Goal: Check status: Check status

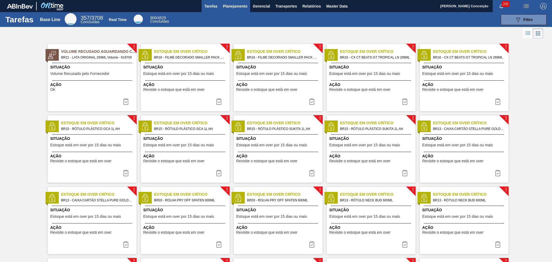
click at [231, 5] on span "Planejamento" at bounding box center [235, 6] width 25 height 6
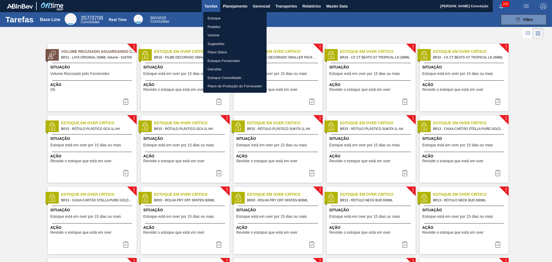
click at [238, 4] on div at bounding box center [276, 131] width 552 height 262
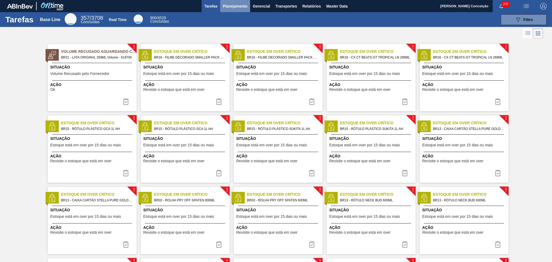
click at [230, 7] on span "Planejamento" at bounding box center [235, 6] width 25 height 6
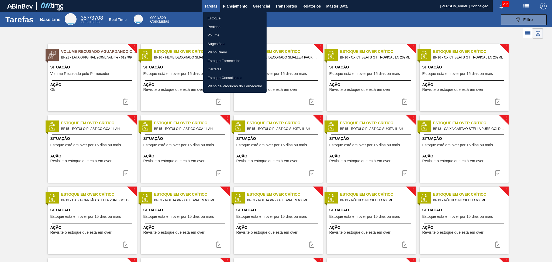
click at [222, 19] on li "Estoque" at bounding box center [234, 18] width 63 height 9
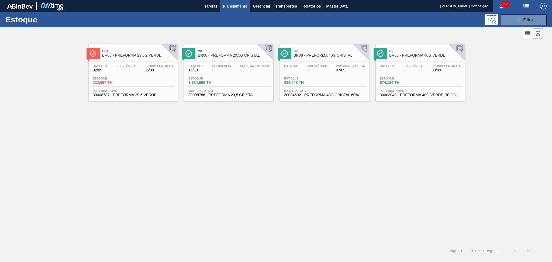
click at [240, 10] on button "Planejamento" at bounding box center [235, 6] width 30 height 12
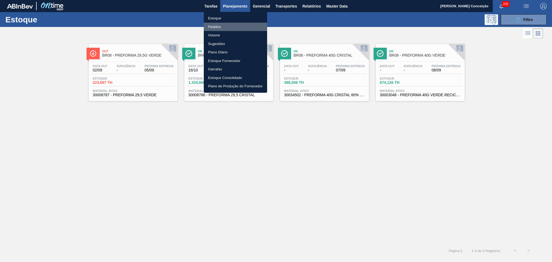
click at [218, 26] on li "Pedidos" at bounding box center [235, 27] width 63 height 9
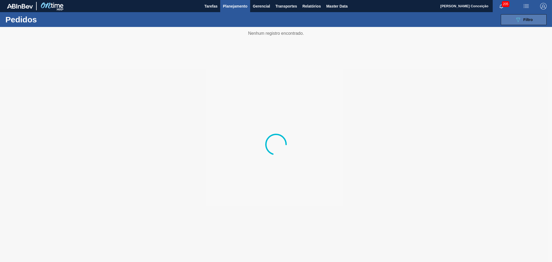
click at [503, 22] on button "089F7B8B-B2A5-4AFE-B5C0-19BA573D28AC Filtro" at bounding box center [524, 19] width 46 height 11
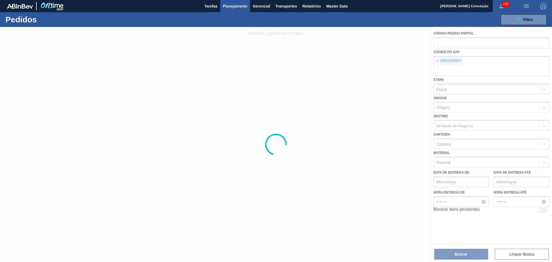
click at [438, 61] on div at bounding box center [276, 144] width 552 height 235
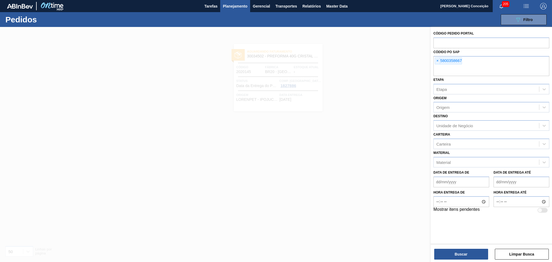
click at [438, 61] on span "×" at bounding box center [437, 61] width 5 height 6
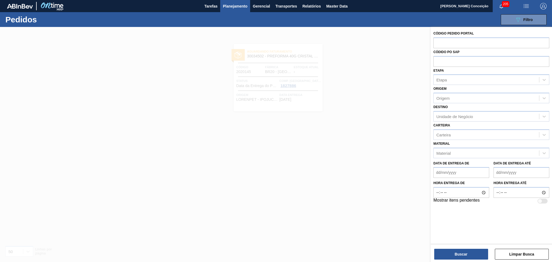
click at [438, 61] on input "text" at bounding box center [492, 61] width 116 height 10
paste input "text"
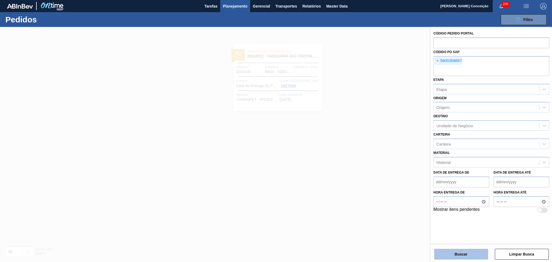
click at [436, 250] on button "Buscar" at bounding box center [462, 254] width 54 height 11
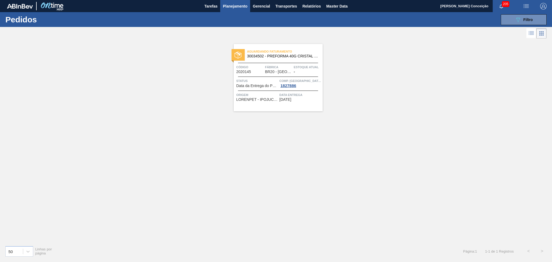
click at [277, 80] on span "Status" at bounding box center [258, 80] width 42 height 5
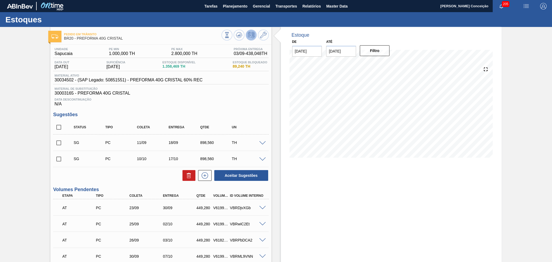
click at [35, 143] on div "Pedido em Trânsito BR20 - PREFORMA 40G CRISTAL Unidade Sapucaia PE MIN 1.000,00…" at bounding box center [276, 225] width 552 height 396
click at [239, 112] on h3 "Sugestões" at bounding box center [161, 115] width 216 height 6
click at [61, 133] on div "Status Tipo Coleta Entrega Qtde UN" at bounding box center [161, 127] width 216 height 14
click at [59, 126] on input "checkbox" at bounding box center [58, 127] width 11 height 11
checkbox input "true"
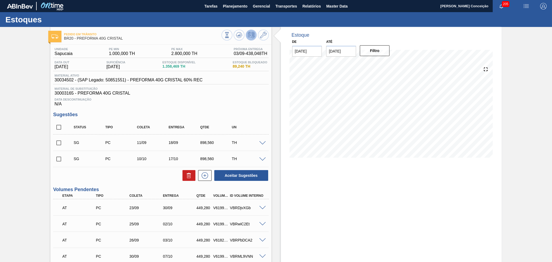
checkbox input "true"
click at [189, 174] on icon at bounding box center [189, 173] width 4 height 1
checkbox input "false"
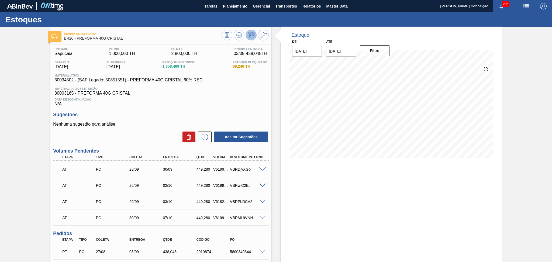
click at [151, 126] on p "Nenhuma sugestão para análise" at bounding box center [161, 124] width 216 height 5
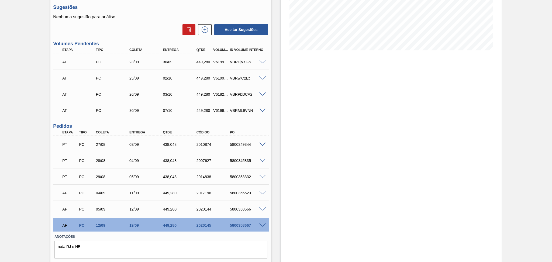
scroll to position [108, 0]
click at [112, 159] on div "28/08" at bounding box center [114, 160] width 38 height 4
click at [107, 175] on div "29/08" at bounding box center [114, 176] width 38 height 4
click at [243, 175] on div "5800353332" at bounding box center [248, 176] width 38 height 4
click at [104, 190] on div "04/09" at bounding box center [114, 192] width 38 height 4
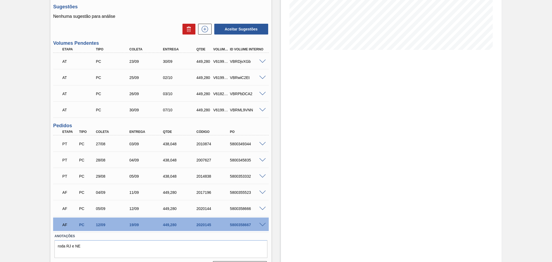
click at [245, 187] on div "AF PC 04/09 11/09 449,280 2017196 5800355523" at bounding box center [159, 192] width 201 height 11
click at [101, 191] on div "04/09" at bounding box center [114, 192] width 38 height 4
click at [108, 194] on div "AF PC 04/09 11/09 449,280 2017196 5800355523" at bounding box center [159, 192] width 201 height 11
click at [105, 216] on div "AF PC 05/09 12/09 449,280 2020144 5800358666 Material 30034502 - PREFORMA 40G C…" at bounding box center [161, 208] width 216 height 16
click at [101, 228] on div "AF PC 12/09 19/09 449,280 2020145 5800358667" at bounding box center [159, 224] width 201 height 11
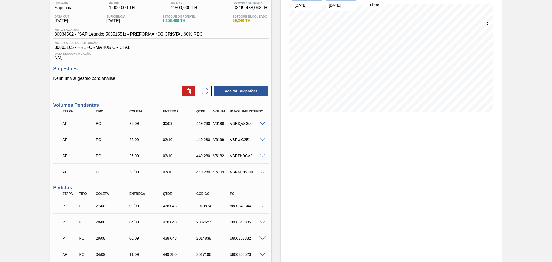
scroll to position [0, 0]
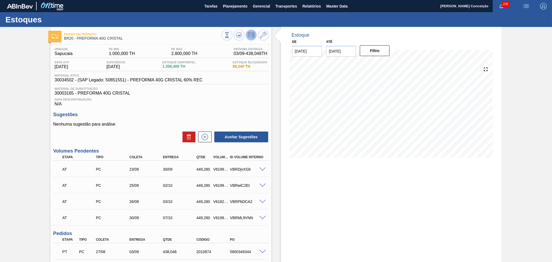
click at [172, 126] on p "Nenhuma sugestão para análise" at bounding box center [161, 124] width 216 height 5
click at [200, 109] on div "Unidade Sapucaia PE MIN 1.000,000 TH PE MAX 2.800,000 TH Próxima Entrega 03/09 …" at bounding box center [160, 213] width 221 height 337
click at [229, 5] on span "Planejamento" at bounding box center [235, 6] width 25 height 6
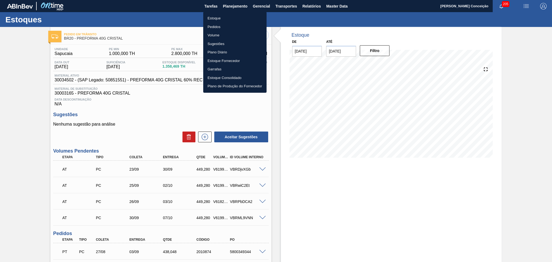
click at [221, 18] on li "Estoque" at bounding box center [234, 18] width 63 height 9
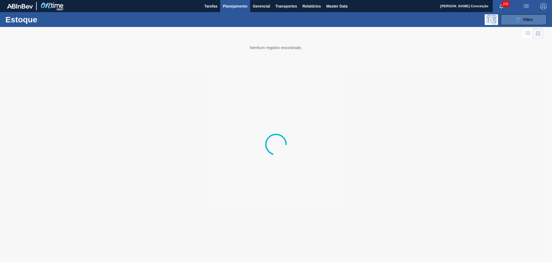
click at [514, 24] on button "089F7B8B-B2A5-4AFE-B5C0-19BA573D28AC Filtro" at bounding box center [524, 19] width 46 height 11
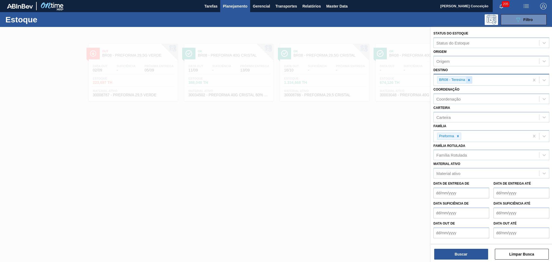
click at [471, 80] on div at bounding box center [469, 80] width 6 height 7
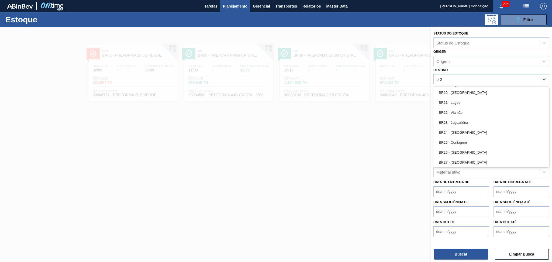
type input "br23"
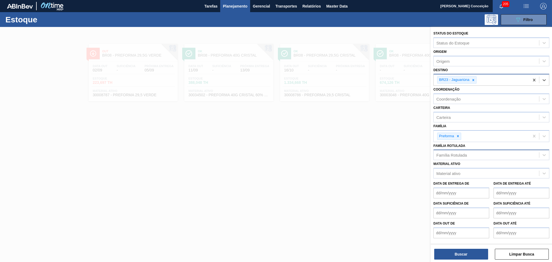
click at [457, 156] on div "Família Rotulada" at bounding box center [486, 155] width 105 height 8
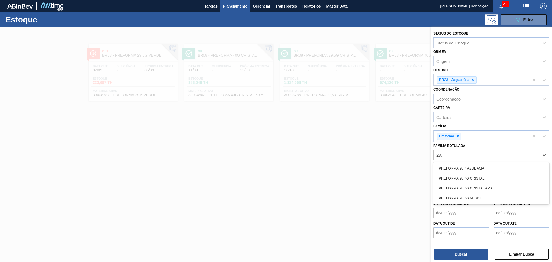
type Rotulada "28,7"
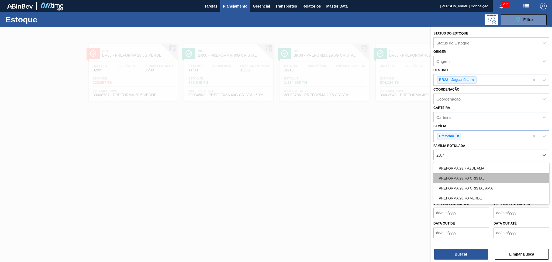
click at [480, 176] on div "PREFORMA 28,7G CRISTAL" at bounding box center [492, 178] width 116 height 10
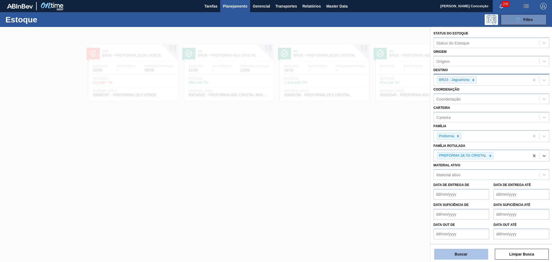
click at [457, 253] on button "Buscar" at bounding box center [462, 254] width 54 height 11
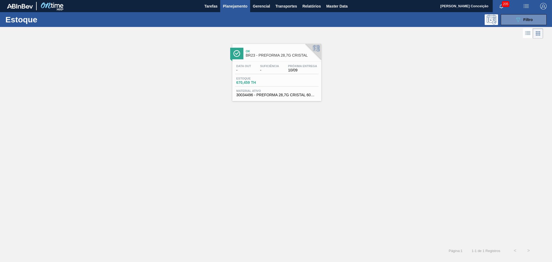
click at [278, 66] on span "Suficiência" at bounding box center [269, 65] width 19 height 3
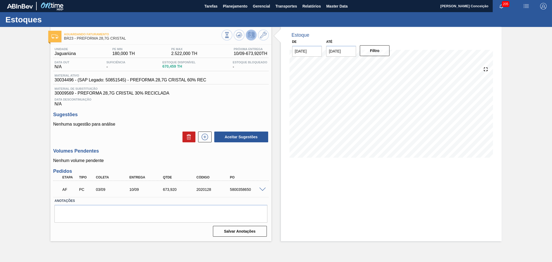
click at [239, 105] on div "Data Descontinuação N/A" at bounding box center [161, 101] width 216 height 11
click at [243, 98] on span "Data Descontinuação" at bounding box center [160, 99] width 213 height 3
click at [244, 189] on div "5800358650" at bounding box center [248, 189] width 38 height 4
copy div "5800358650"
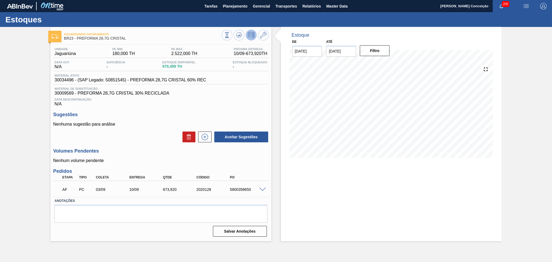
click at [262, 190] on span at bounding box center [262, 190] width 6 height 4
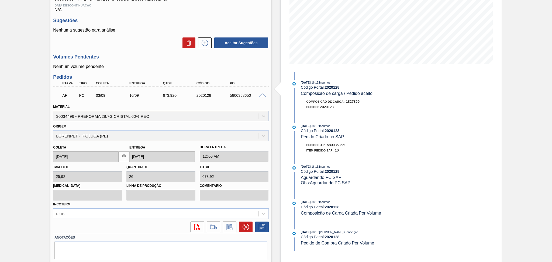
scroll to position [109, 0]
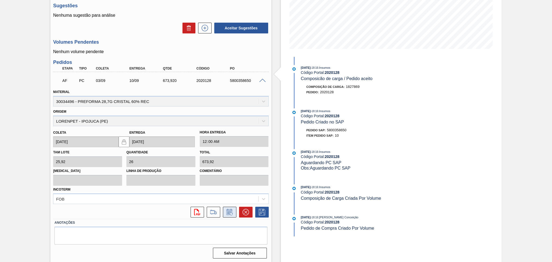
click at [232, 211] on icon at bounding box center [230, 212] width 6 height 6
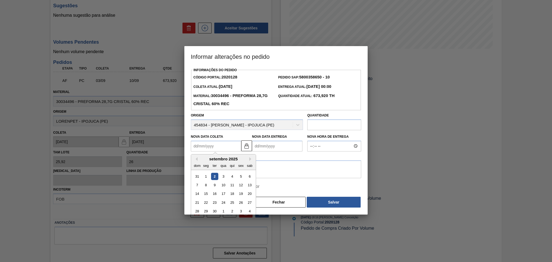
click at [222, 149] on Coleta2020128 "Nova Data Coleta" at bounding box center [216, 146] width 50 height 11
type Coleta2020128 "0"
type Entrega2020128 "08/01/2000"
type Coleta2020128 "08"
type Entrega2020128 "15/09/2025"
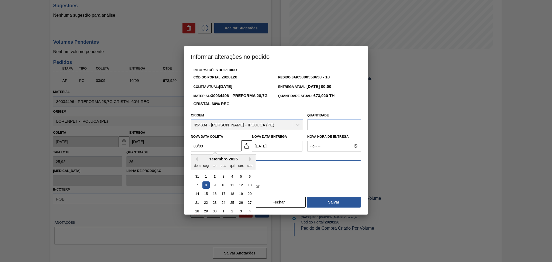
type Coleta2020128 "08/09/2025"
click at [287, 170] on textarea at bounding box center [276, 170] width 170 height 18
click at [228, 183] on label "Pular aprovação do fornecedor" at bounding box center [224, 186] width 72 height 11
click at [199, 183] on input "Pular aprovação do fornecedor" at bounding box center [193, 186] width 11 height 11
checkbox input "true"
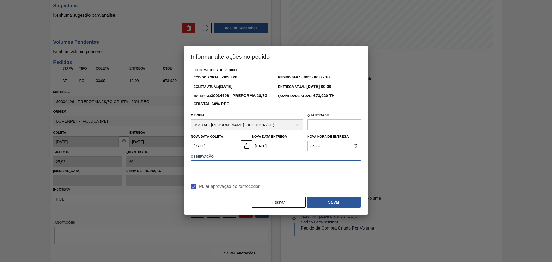
click at [296, 174] on textarea at bounding box center [276, 170] width 170 height 18
type textarea "postergar"
click at [325, 203] on button "Salvar" at bounding box center [334, 202] width 54 height 11
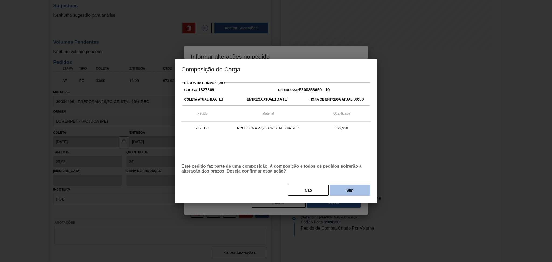
click at [348, 188] on button "Sim" at bounding box center [350, 190] width 40 height 11
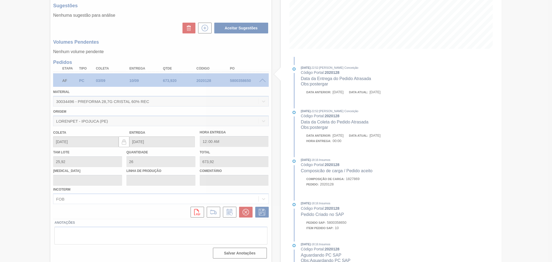
type input "postergar"
type input "[DATE]"
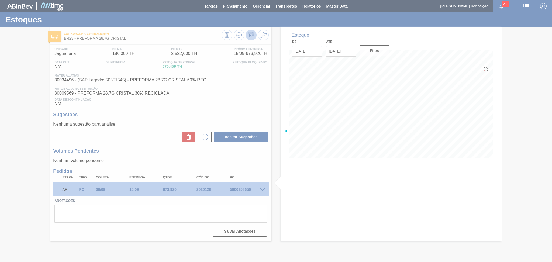
scroll to position [0, 0]
click at [163, 161] on div at bounding box center [276, 131] width 552 height 262
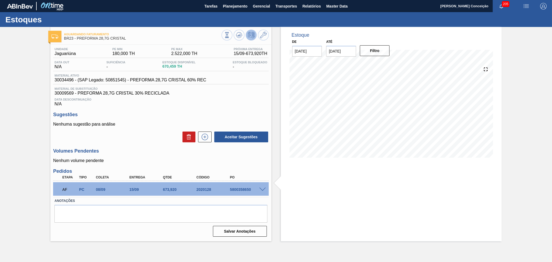
click at [238, 190] on div "5800358650" at bounding box center [248, 189] width 38 height 4
copy div "5800358650"
click at [147, 125] on p "Nenhuma sugestão para análise" at bounding box center [161, 124] width 216 height 5
click at [178, 95] on span "30009569 - PREFORMA 28,7G CRISTAL 30% RECICLADA" at bounding box center [160, 93] width 213 height 5
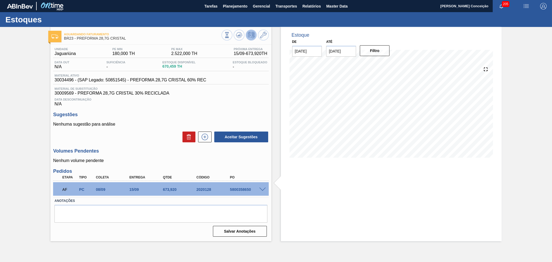
click at [235, 188] on div "5800358650" at bounding box center [248, 189] width 38 height 4
copy div "5800358650"
click at [155, 140] on div "Aceitar Sugestões" at bounding box center [161, 137] width 216 height 12
click at [158, 147] on div "Unidade Jaguariúna PE MIN 180,000 TH PE MAX 2.522,000 TH Próxima Entrega 15/09 …" at bounding box center [160, 142] width 221 height 194
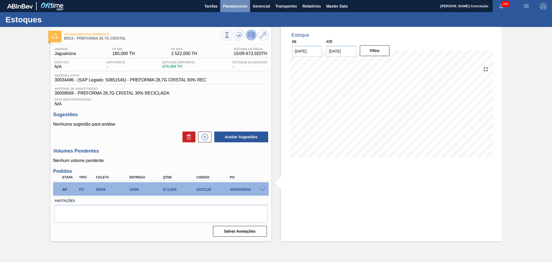
click at [241, 7] on span "Planejamento" at bounding box center [235, 6] width 25 height 6
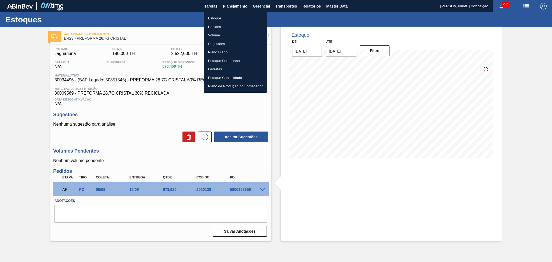
click at [214, 17] on li "Estoque" at bounding box center [235, 18] width 63 height 9
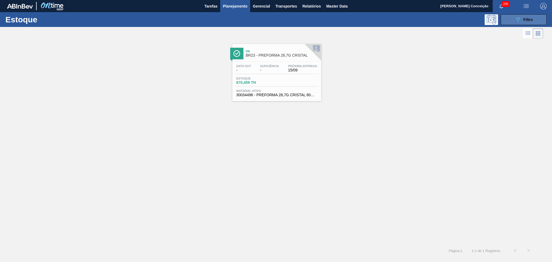
click at [525, 18] on span "Filtro" at bounding box center [528, 20] width 9 height 4
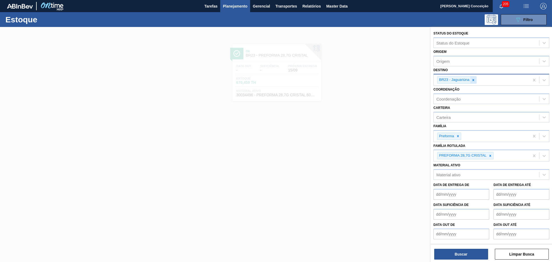
click at [472, 82] on div at bounding box center [474, 80] width 6 height 7
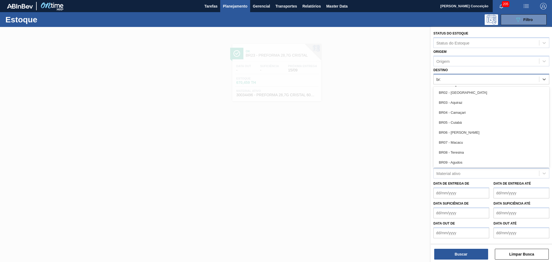
type input "br28"
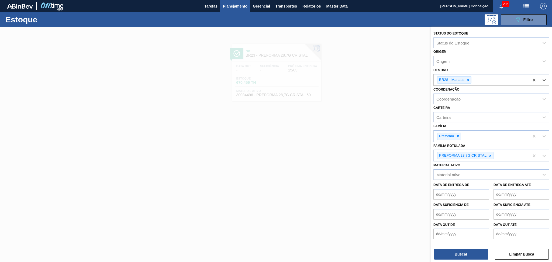
click at [446, 261] on div "Status do Estoque Status do Estoque Origem Origem Destino option BR28 - Manaus,…" at bounding box center [491, 145] width 121 height 236
click at [459, 252] on button "Buscar" at bounding box center [462, 254] width 54 height 11
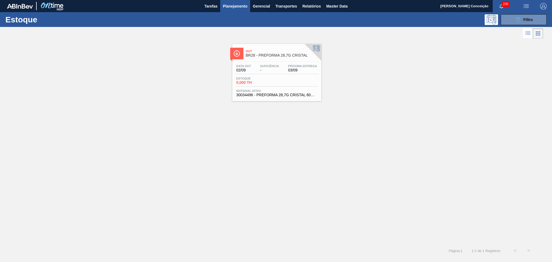
click at [278, 71] on span "-" at bounding box center [269, 70] width 19 height 4
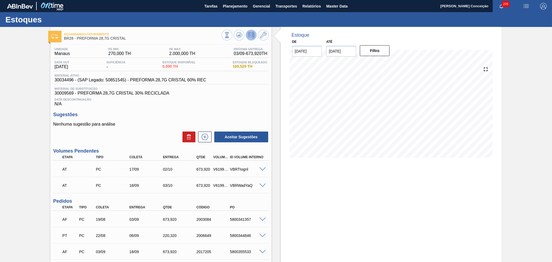
click at [163, 119] on div "Sugestões Nenhuma sugestão para análise Aceitar Sugestões" at bounding box center [161, 127] width 216 height 31
click at [249, 113] on h3 "Sugestões" at bounding box center [161, 115] width 216 height 6
click at [242, 38] on icon at bounding box center [239, 35] width 6 height 6
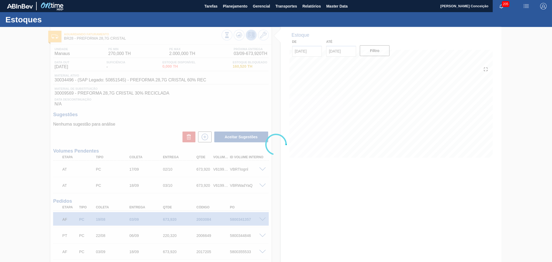
click at [276, 198] on div at bounding box center [276, 144] width 552 height 235
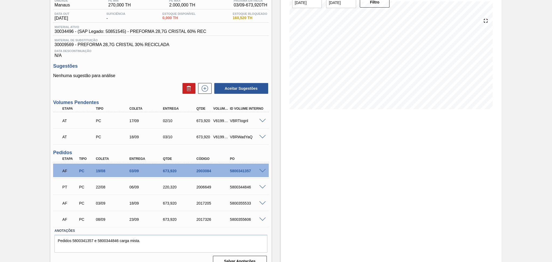
scroll to position [57, 0]
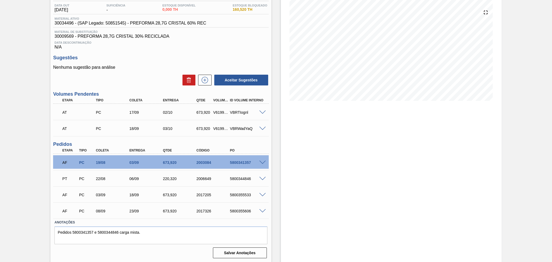
click at [107, 193] on div "03/09" at bounding box center [114, 195] width 38 height 4
click at [102, 180] on div "22/08" at bounding box center [114, 179] width 38 height 4
click at [106, 161] on div "19/08" at bounding box center [114, 163] width 38 height 4
click at [103, 196] on div "03/09" at bounding box center [114, 195] width 38 height 4
click at [261, 194] on span at bounding box center [262, 195] width 6 height 4
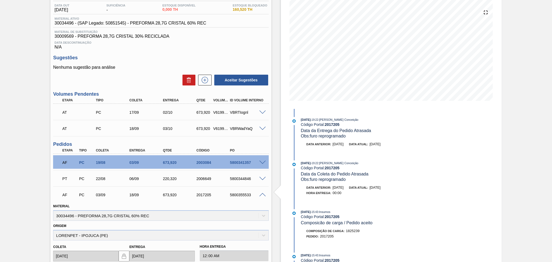
click at [103, 179] on div "22/08" at bounding box center [114, 179] width 38 height 4
click at [261, 195] on span at bounding box center [262, 195] width 6 height 4
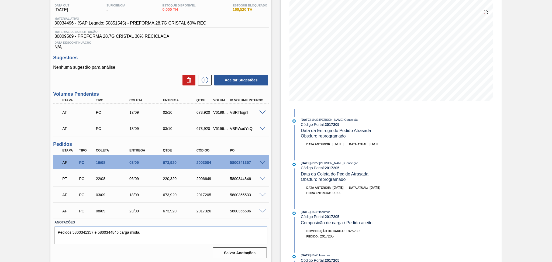
click at [104, 194] on div "03/09" at bounding box center [114, 195] width 38 height 4
click at [101, 213] on div "AF PC 08/09 23/09 673,920 2017326 5800355606" at bounding box center [159, 210] width 201 height 11
click at [250, 179] on div "5800344846" at bounding box center [248, 179] width 38 height 4
click at [273, 200] on div "Estoque De 02/09/2025 Até 10/10/2025 Filtro 04/09 Projeção de Estoque 673.92 Ne…" at bounding box center [387, 116] width 230 height 293
click at [258, 210] on div at bounding box center [263, 211] width 11 height 4
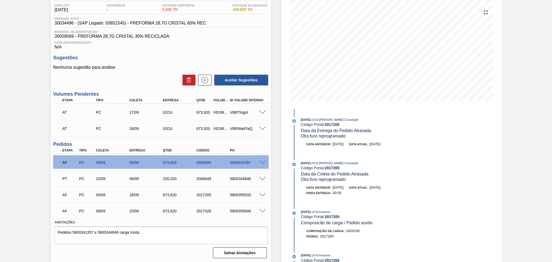
click at [262, 211] on span at bounding box center [262, 211] width 6 height 4
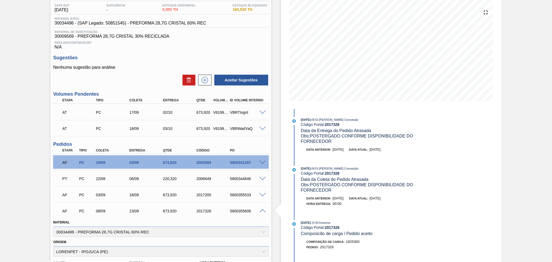
click at [261, 211] on span at bounding box center [262, 211] width 6 height 4
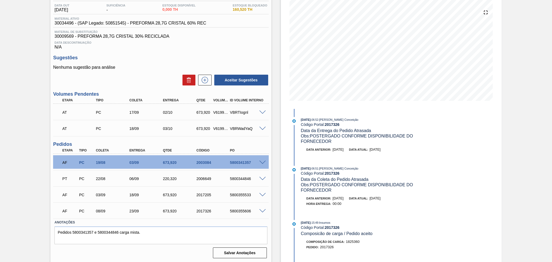
click at [261, 209] on span at bounding box center [262, 211] width 6 height 4
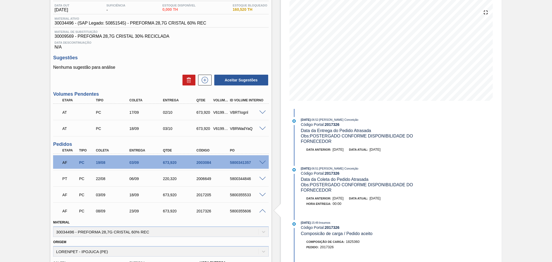
click at [244, 193] on div "5800355533" at bounding box center [248, 195] width 38 height 4
click at [260, 212] on span at bounding box center [262, 211] width 6 height 4
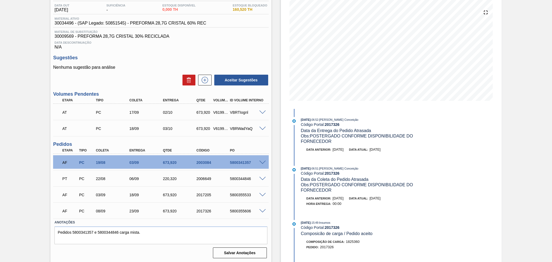
click at [260, 211] on span at bounding box center [262, 211] width 6 height 4
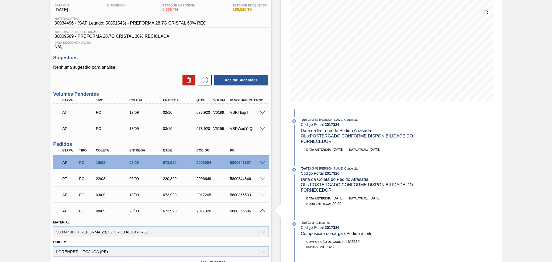
click at [263, 210] on span at bounding box center [262, 211] width 6 height 4
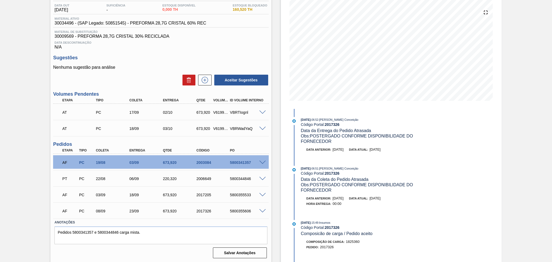
click at [263, 210] on span at bounding box center [262, 211] width 6 height 4
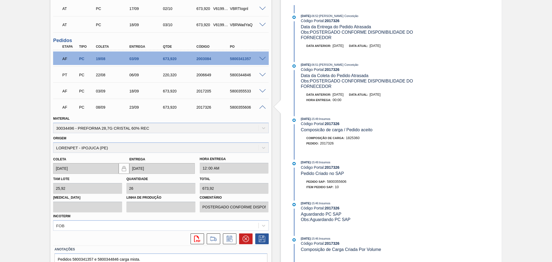
scroll to position [165, 0]
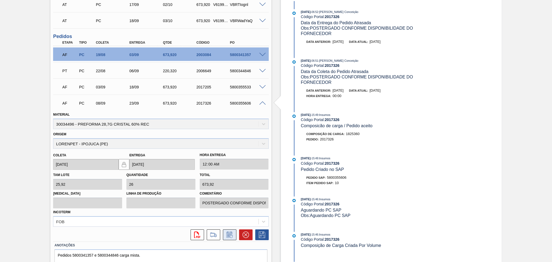
click at [233, 234] on icon at bounding box center [230, 235] width 9 height 6
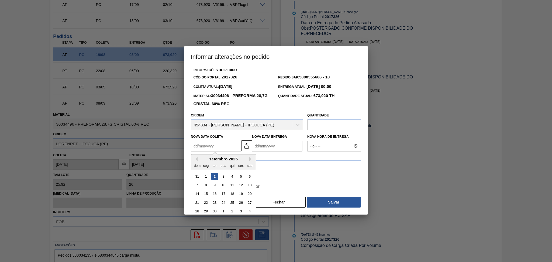
click at [216, 150] on Coleta2017326 "Nova Data Coleta" at bounding box center [216, 146] width 50 height 11
click at [203, 161] on div "setembro 2025" at bounding box center [223, 159] width 65 height 5
click at [227, 178] on div "3" at bounding box center [223, 176] width 7 height 7
type Coleta2017326 "[DATE]"
type Entrega2017326 "[DATE]"
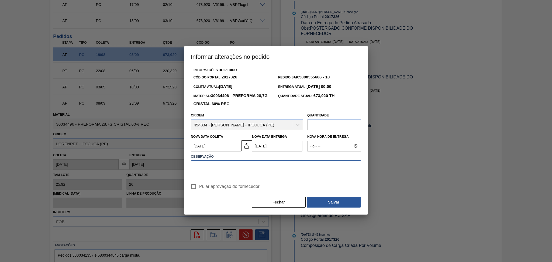
click at [247, 173] on textarea at bounding box center [276, 170] width 170 height 18
type textarea "antecipação"
click at [213, 187] on span "Pular aprovação do fornecedor" at bounding box center [229, 186] width 60 height 6
click at [199, 187] on input "Pular aprovação do fornecedor" at bounding box center [193, 186] width 11 height 11
checkbox input "true"
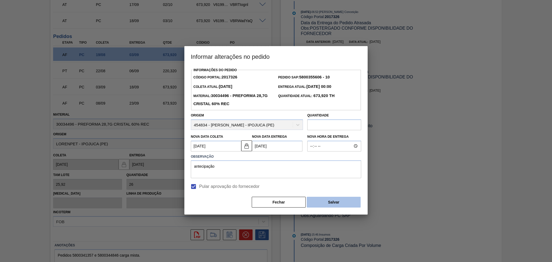
click at [319, 199] on button "Salvar" at bounding box center [334, 202] width 54 height 11
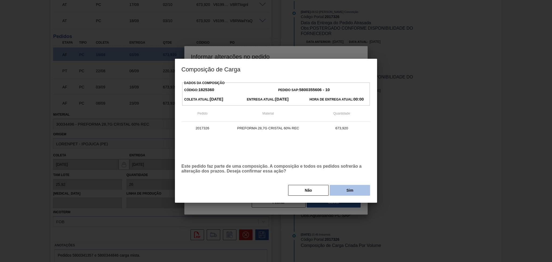
click at [360, 194] on button "Sim" at bounding box center [350, 190] width 40 height 11
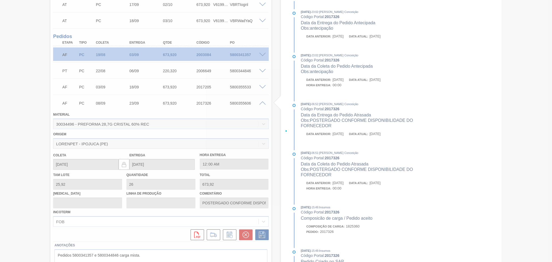
type input "antecipação"
type input "[DATE]"
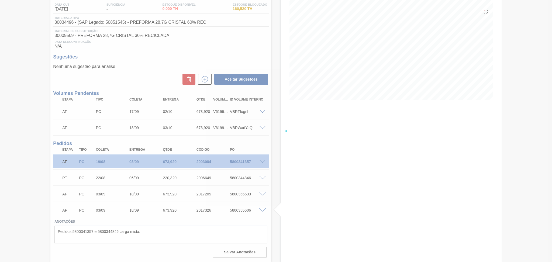
scroll to position [57, 0]
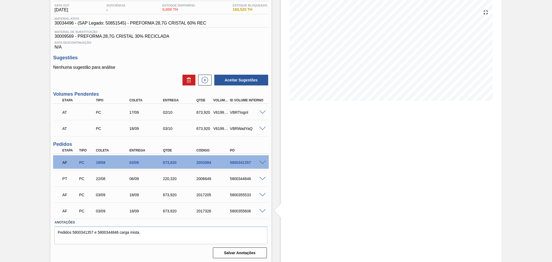
click at [261, 195] on span at bounding box center [262, 195] width 6 height 4
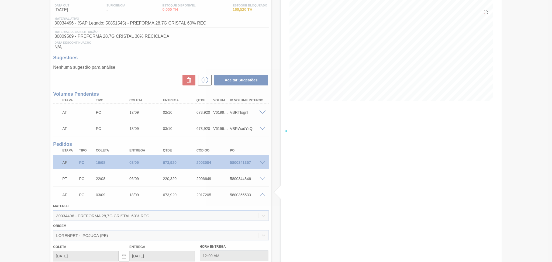
scroll to position [165, 0]
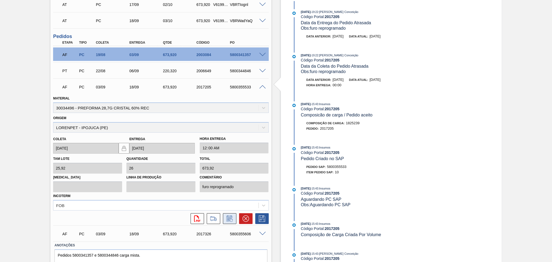
click at [229, 216] on icon at bounding box center [230, 219] width 6 height 6
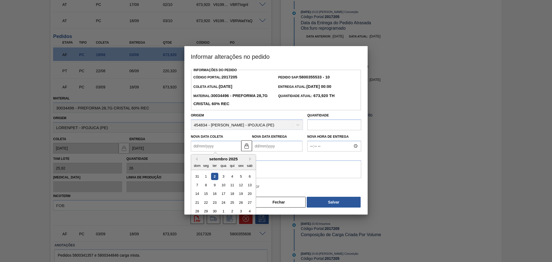
click at [226, 151] on Coleta2017205 "Nova Data Coleta" at bounding box center [216, 146] width 50 height 11
type Coleta2017205 "1"
type Entrega2017205 "16/09/2025"
type Coleta2017205 "11"
type Entrega2017205 "26/09/2025"
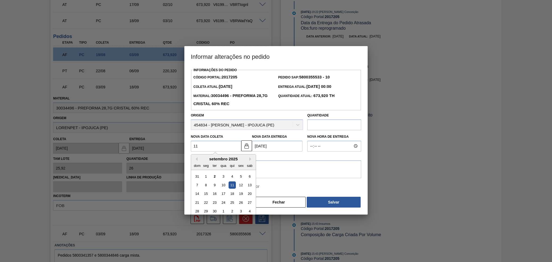
click at [234, 186] on div "11" at bounding box center [232, 185] width 7 height 7
type Coleta2017205 "11/09/2025"
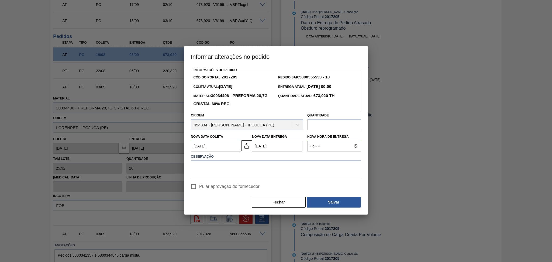
click at [207, 186] on span "Pular aprovação do fornecedor" at bounding box center [229, 186] width 60 height 6
click at [199, 186] on input "Pular aprovação do fornecedor" at bounding box center [193, 186] width 11 height 11
checkbox input "true"
click at [244, 173] on textarea at bounding box center [276, 170] width 170 height 18
type textarea "conforme disponibilidade do Fornecedor"
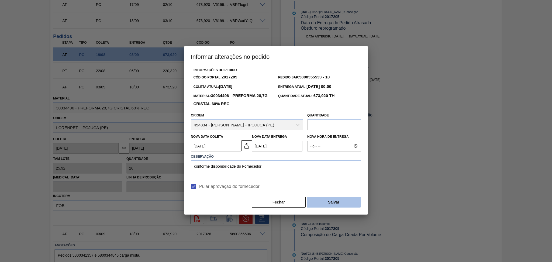
click at [337, 201] on button "Salvar" at bounding box center [334, 202] width 54 height 11
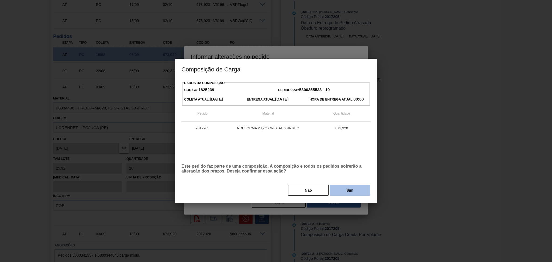
click at [350, 191] on button "Sim" at bounding box center [350, 190] width 40 height 11
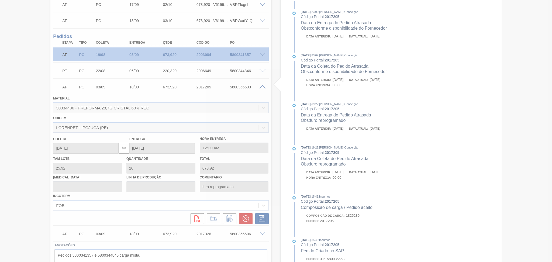
type input "conforme disponibilidade do Fornecedor"
type input "11/09/2025"
type input "26/09/2025"
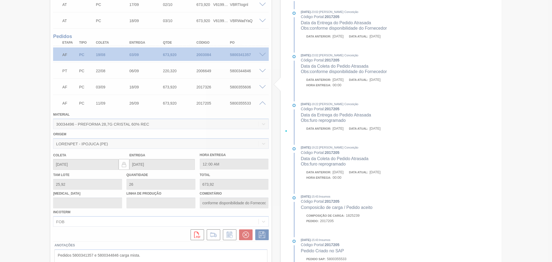
scroll to position [57, 0]
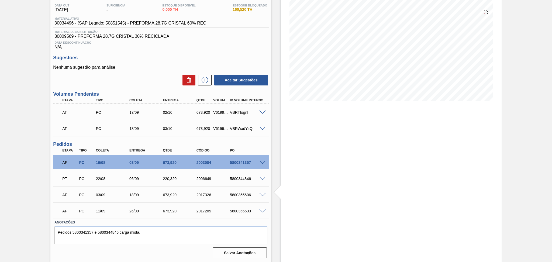
click at [125, 215] on div "AF PC 11/09 26/09 673,920 2017205 5800355533" at bounding box center [159, 210] width 201 height 11
click at [126, 209] on div "26/09" at bounding box center [142, 211] width 33 height 4
click at [281, 194] on span at bounding box center [284, 192] width 7 height 18
click at [261, 129] on span at bounding box center [262, 129] width 6 height 4
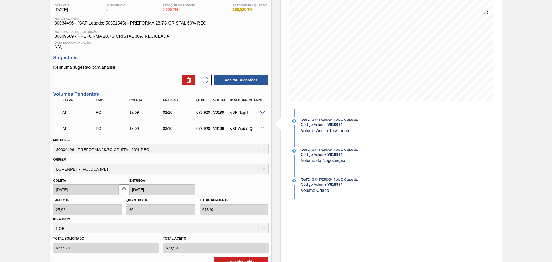
click at [262, 129] on span at bounding box center [262, 129] width 6 height 4
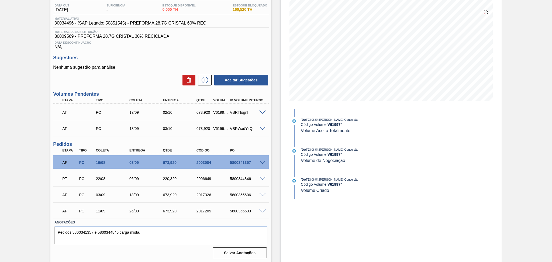
click at [279, 192] on div "Estoque De 02/09/2025 Até 10/10/2025 Filtro 02/09/2025 - 06:54 : Aline Aparecid…" at bounding box center [387, 116] width 230 height 293
click at [240, 210] on div "5800355533" at bounding box center [248, 211] width 38 height 4
copy div "5800355533"
click at [244, 194] on div "5800355606" at bounding box center [248, 195] width 38 height 4
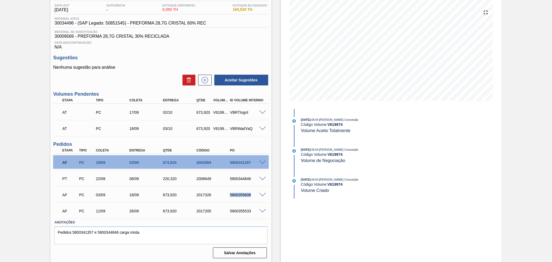
click at [244, 194] on div "5800355606" at bounding box center [248, 195] width 38 height 4
copy div "5800355606"
click at [239, 210] on div "5800355533" at bounding box center [248, 211] width 38 height 4
click at [238, 210] on div "5800355533" at bounding box center [248, 211] width 38 height 4
copy div "5800355533"
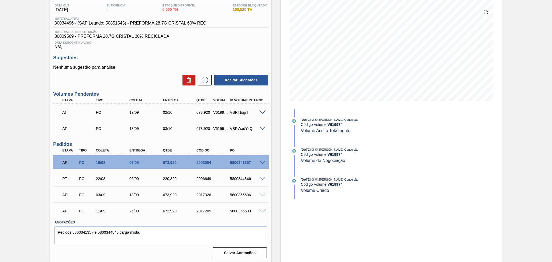
click at [272, 134] on div "Estoque De 02/09/2025 Até 10/10/2025 Filtro 02/09/2025 - 06:54 : Aline Aparecid…" at bounding box center [387, 116] width 230 height 293
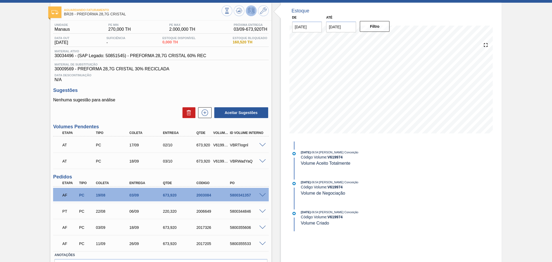
scroll to position [0, 0]
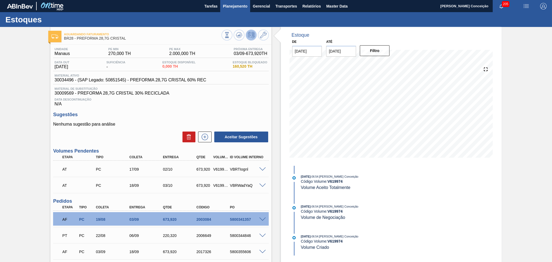
click at [231, 3] on span "Planejamento" at bounding box center [235, 6] width 25 height 6
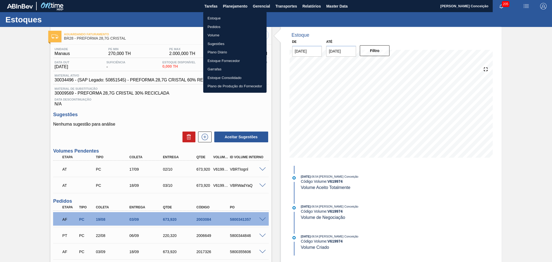
click at [219, 17] on li "Estoque" at bounding box center [234, 18] width 63 height 9
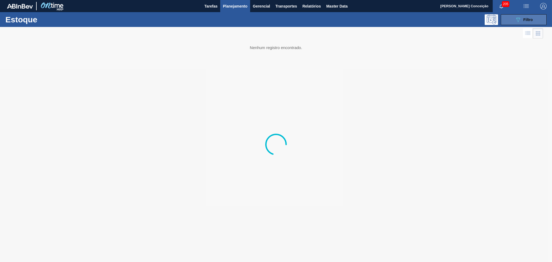
click at [517, 14] on button "089F7B8B-B2A5-4AFE-B5C0-19BA573D28AC Filtro" at bounding box center [524, 19] width 46 height 11
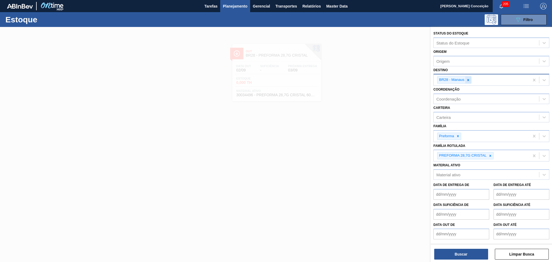
click at [470, 78] on icon at bounding box center [469, 80] width 4 height 4
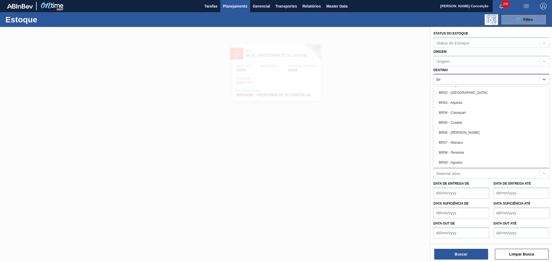
type input "br08"
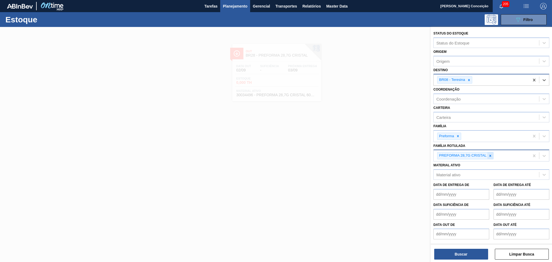
click at [489, 155] on icon at bounding box center [491, 156] width 4 height 4
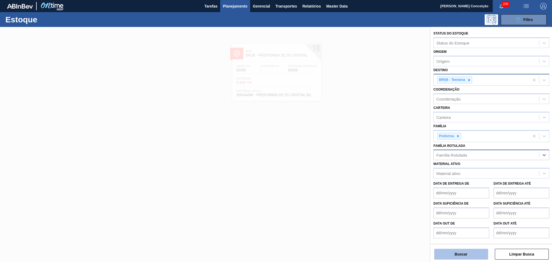
click at [468, 252] on button "Buscar" at bounding box center [462, 254] width 54 height 11
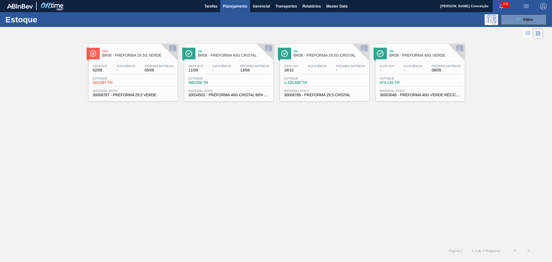
click at [220, 58] on div "Ok BR08 - PREFORMA 40G CRISTAL" at bounding box center [234, 53] width 73 height 12
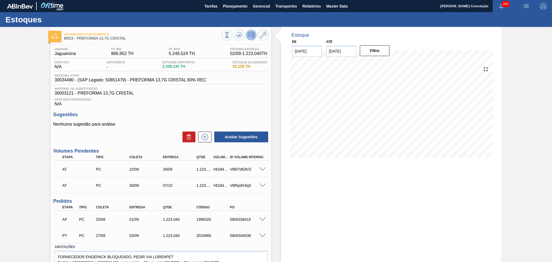
click at [153, 95] on span "30003121 - PREFORMA 13,7G CRISTAL" at bounding box center [160, 93] width 213 height 5
click at [160, 107] on div "Unidade Jaguariúna PE MIN 886,952 TH PE MAX 5.249,524 TH Próxima Entrega 02/09 …" at bounding box center [160, 165] width 221 height 240
click at [230, 10] on button "Planejamento" at bounding box center [235, 6] width 30 height 12
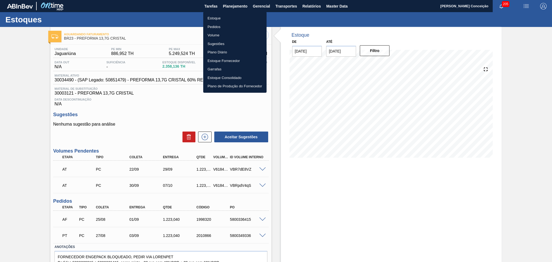
click at [223, 19] on li "Estoque" at bounding box center [234, 18] width 63 height 9
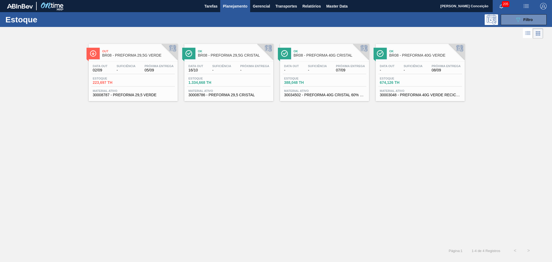
click at [334, 71] on div "Data out - Suficiência - Próxima Entrega 07/09" at bounding box center [325, 69] width 84 height 10
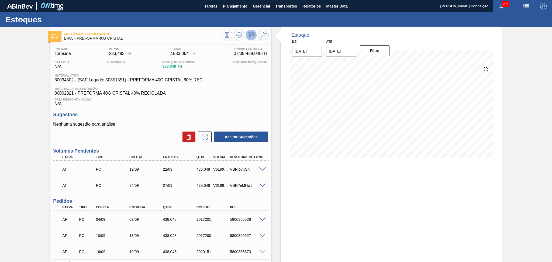
click at [234, 57] on div "Unidade Teresina PE MIN 233,493 TH PE MAX 2.583,064 TH Próxima Entrega 07/09 - …" at bounding box center [161, 52] width 216 height 11
click at [220, 100] on span "Data Descontinuação" at bounding box center [160, 99] width 213 height 3
click at [236, 36] on icon at bounding box center [239, 35] width 6 height 6
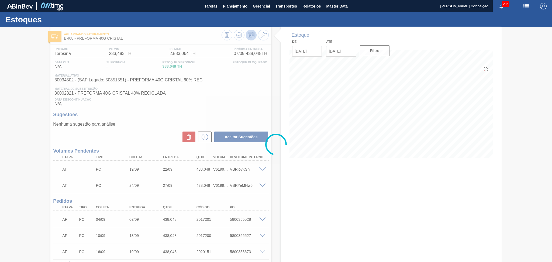
click at [243, 92] on div at bounding box center [276, 144] width 552 height 235
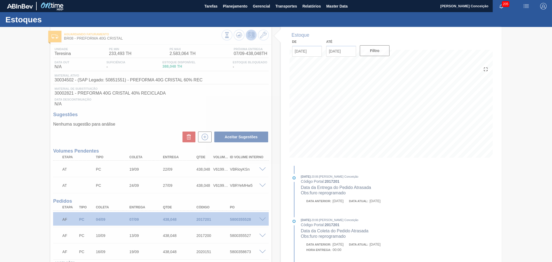
click at [180, 117] on div at bounding box center [276, 144] width 552 height 235
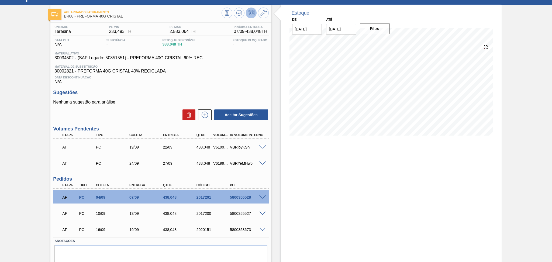
scroll to position [41, 0]
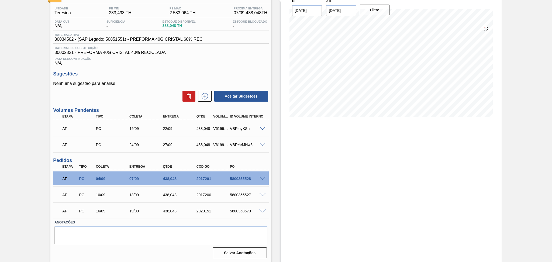
click at [261, 178] on span at bounding box center [262, 179] width 6 height 4
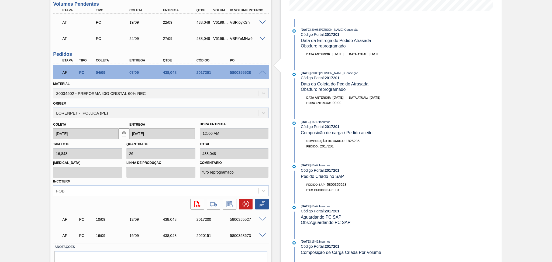
scroll to position [171, 0]
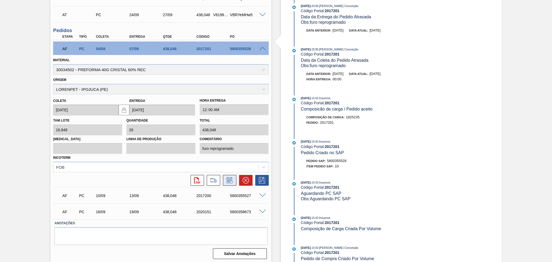
click at [228, 180] on icon at bounding box center [230, 180] width 9 height 6
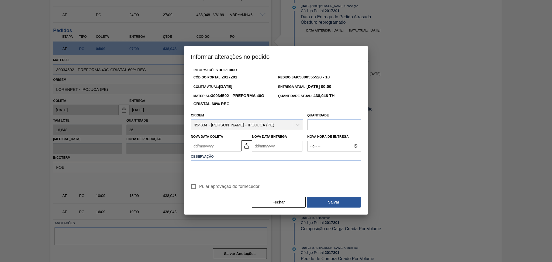
click at [217, 148] on Coleta2017201 "Nova Data Coleta" at bounding box center [216, 146] width 50 height 11
type Coleta2017201 "1"
type Entrega2017201 "[DATE]"
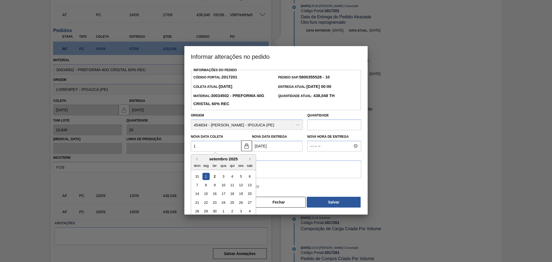
type Coleta2017201 "1/"
type Entrega2017201 "04/01/2001"
type Coleta2017201 "1"
type Entrega2017201 "04/09/2025"
type Coleta2017201 "11"
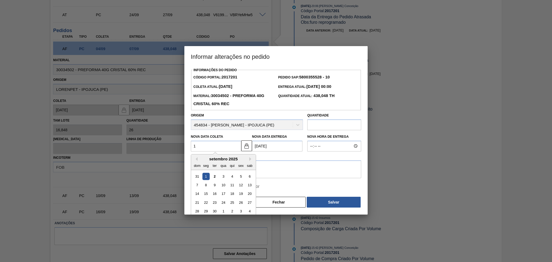
type Entrega2017201 "14/09/2025"
click at [231, 186] on div "11" at bounding box center [232, 185] width 7 height 7
type Coleta2017201 "[DATE]"
click at [230, 173] on textarea at bounding box center [276, 170] width 170 height 18
type textarea "furo remarcar pedido"
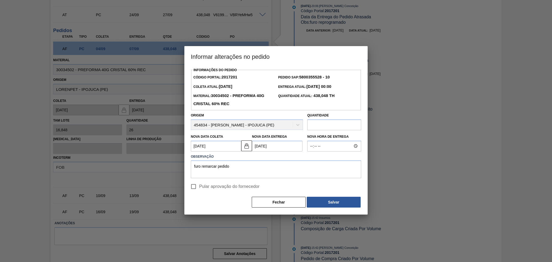
click at [204, 192] on label "Pular aprovação do fornecedor" at bounding box center [224, 186] width 72 height 11
click at [199, 192] on input "Pular aprovação do fornecedor" at bounding box center [193, 186] width 11 height 11
checkbox input "true"
click at [338, 207] on button "Salvar" at bounding box center [334, 202] width 54 height 11
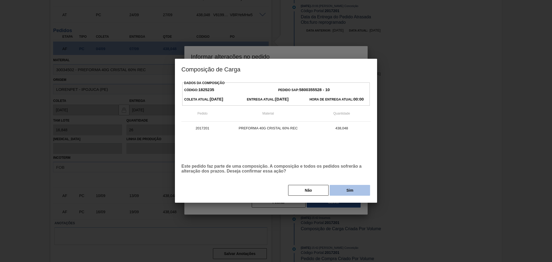
click at [346, 187] on button "Sim" at bounding box center [350, 190] width 40 height 11
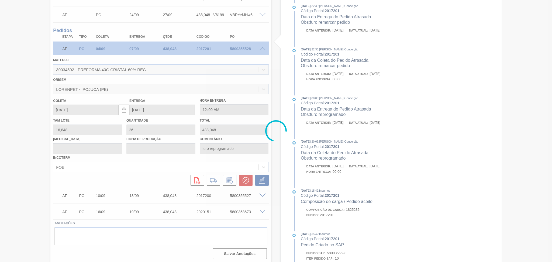
type input "furo remarcar pedido"
type input "[DATE]"
type input "14/09/2025"
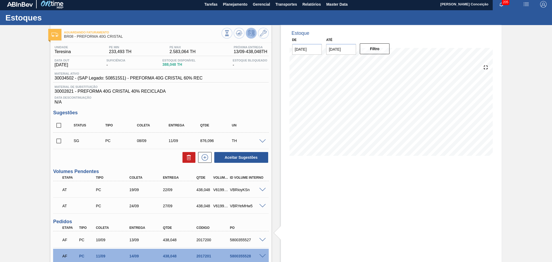
scroll to position [0, 0]
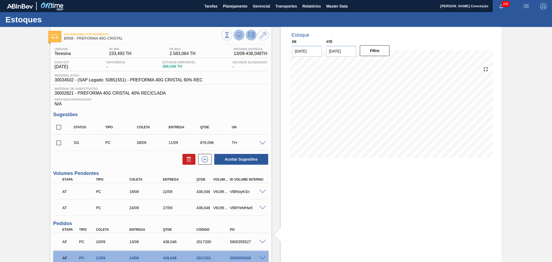
click at [237, 34] on icon at bounding box center [239, 35] width 6 height 6
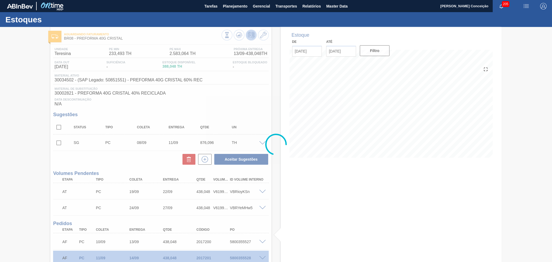
click at [281, 184] on div at bounding box center [276, 144] width 552 height 235
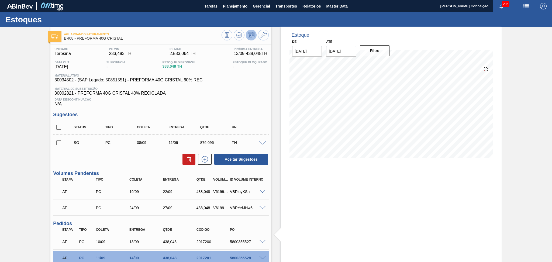
click at [239, 111] on div "Unidade Teresina PE MIN 233,493 TH PE MAX 2.583,064 TH Próxima Entrega 13/09 - …" at bounding box center [160, 184] width 221 height 279
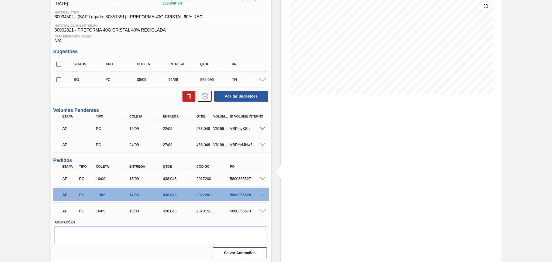
click at [264, 196] on div "AF PC 11/09 14/09 438,048 2017201 5800355528" at bounding box center [161, 194] width 216 height 13
click at [261, 196] on span at bounding box center [262, 195] width 6 height 4
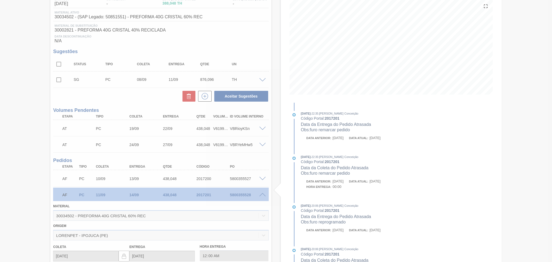
click at [261, 196] on div at bounding box center [276, 131] width 552 height 262
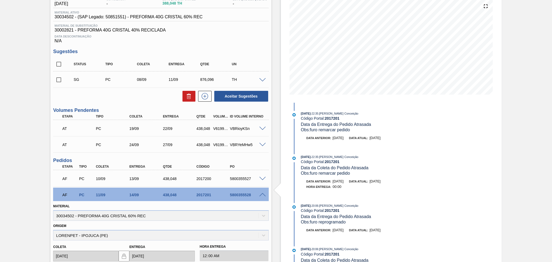
click at [264, 193] on span at bounding box center [262, 195] width 6 height 4
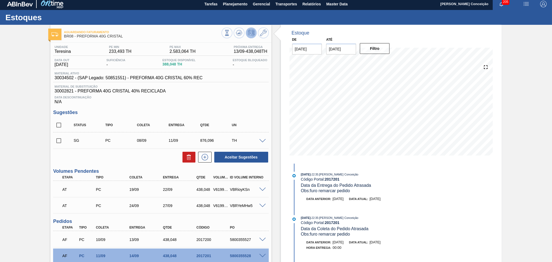
scroll to position [0, 0]
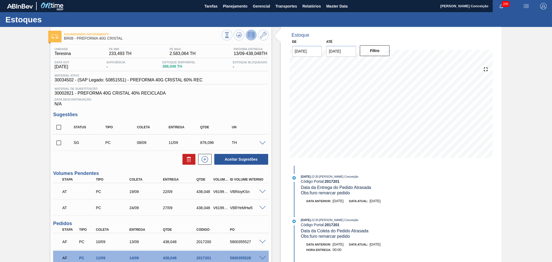
click at [240, 108] on div "Unidade Teresina PE MIN 233,493 TH PE MAX 2.583,064 TH Próxima Entrega 13/09 - …" at bounding box center [160, 184] width 221 height 279
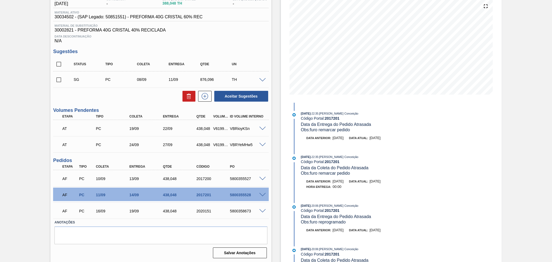
click at [124, 223] on label "Anotações" at bounding box center [160, 223] width 213 height 8
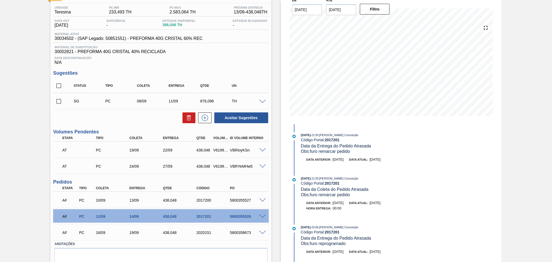
scroll to position [0, 0]
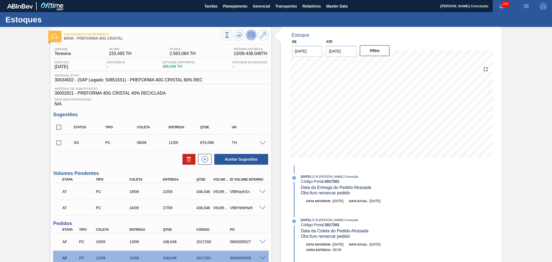
click at [202, 98] on span "Data Descontinuação" at bounding box center [160, 99] width 213 height 3
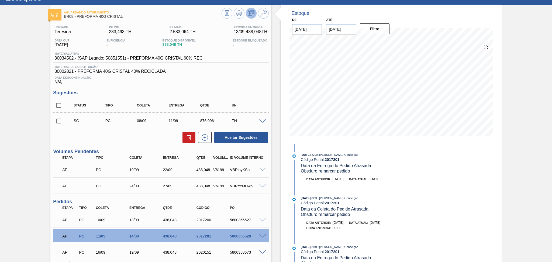
scroll to position [63, 0]
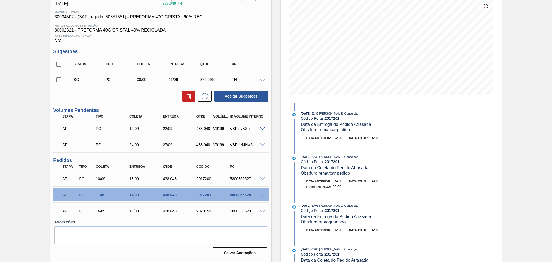
click at [263, 211] on span at bounding box center [262, 211] width 6 height 4
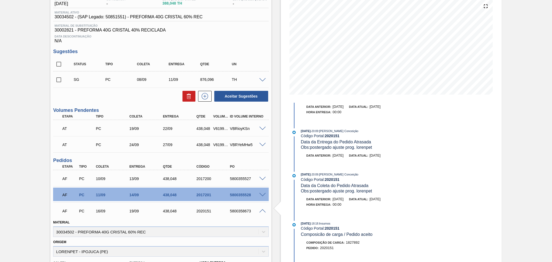
scroll to position [85, 0]
click at [262, 212] on span at bounding box center [262, 211] width 6 height 4
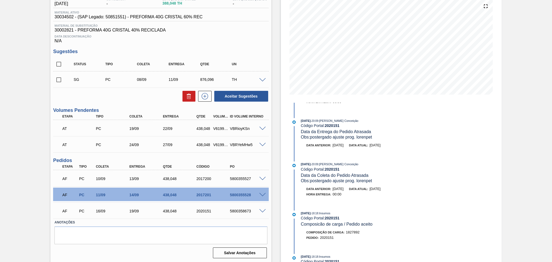
click at [262, 197] on div "AF PC 11/09 14/09 438,048 2017201 5800355528" at bounding box center [161, 194] width 216 height 13
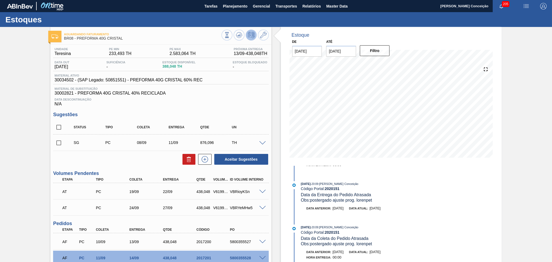
scroll to position [36, 0]
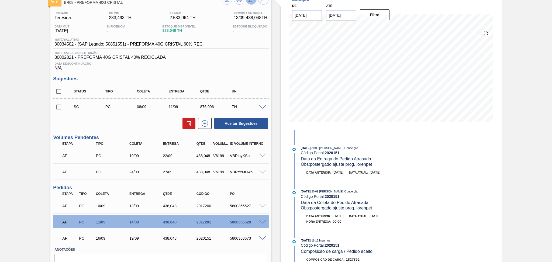
click at [243, 83] on div "Sugestões Status Tipo Coleta Entrega Qtde UN SG PC 08/09 11/09 876,096 TH Mater…" at bounding box center [161, 102] width 216 height 53
click at [23, 186] on div "Aguardando Faturamento BR08 - PREFORMA 40G CRISTAL Unidade Teresina PE MIN 233,…" at bounding box center [276, 140] width 552 height 299
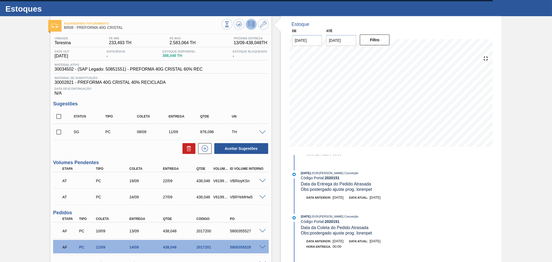
scroll to position [0, 0]
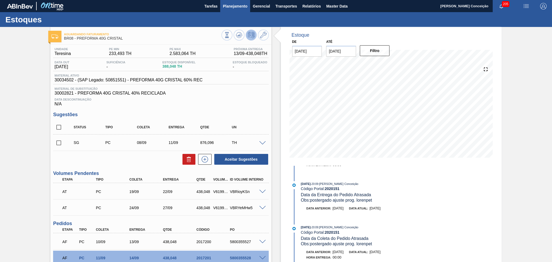
click at [234, 5] on span "Planejamento" at bounding box center [235, 6] width 25 height 6
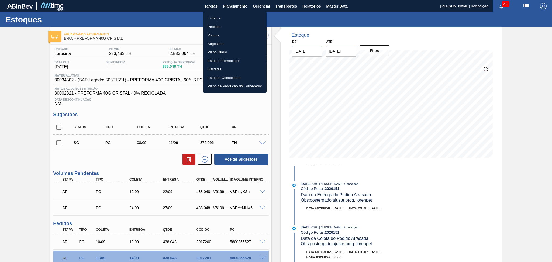
click at [219, 18] on li "Estoque" at bounding box center [234, 18] width 63 height 9
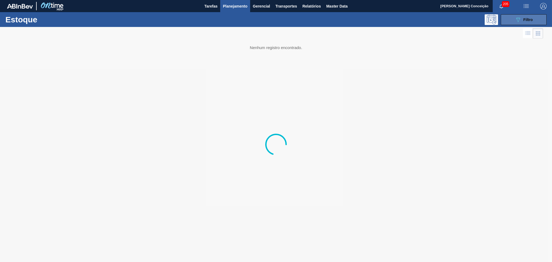
click at [523, 19] on div "089F7B8B-B2A5-4AFE-B5C0-19BA573D28AC Filtro" at bounding box center [524, 19] width 18 height 6
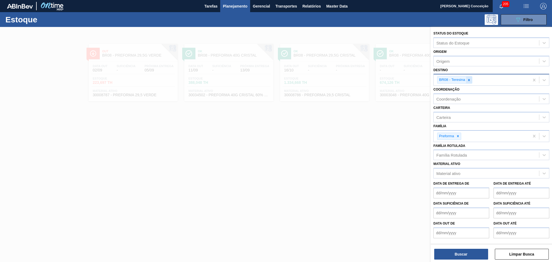
click at [468, 80] on icon at bounding box center [469, 80] width 4 height 4
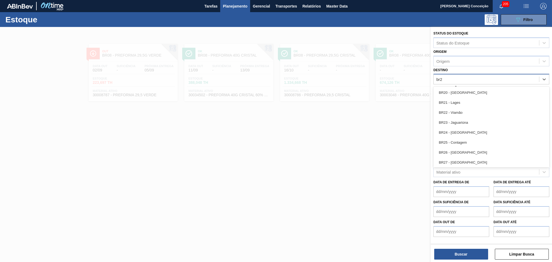
type input "br22"
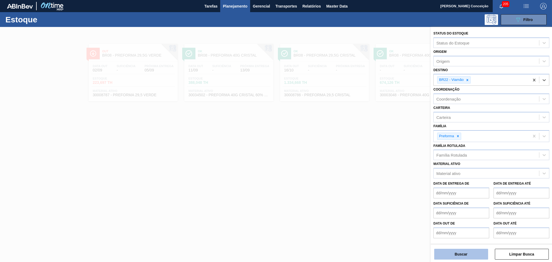
click at [453, 254] on button "Buscar" at bounding box center [462, 254] width 54 height 11
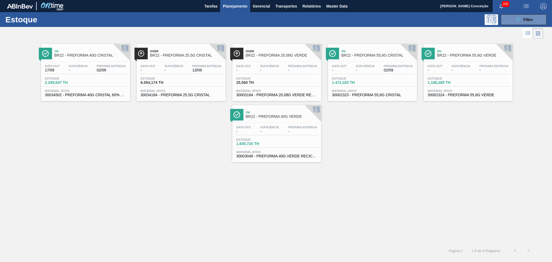
click at [368, 68] on span "-" at bounding box center [365, 70] width 19 height 4
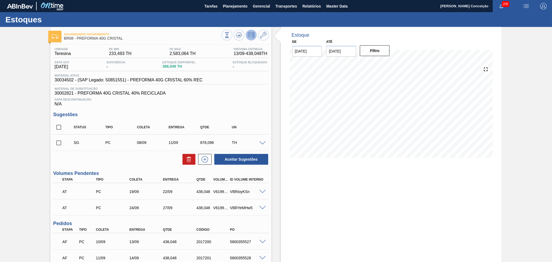
click at [281, 114] on div "Estoque De 02/09/2025 Até 10/10/2025 Filtro 03/09 Projeção de Estoque 388.048 N…" at bounding box center [391, 96] width 221 height 139
click at [234, 36] on button at bounding box center [239, 35] width 11 height 11
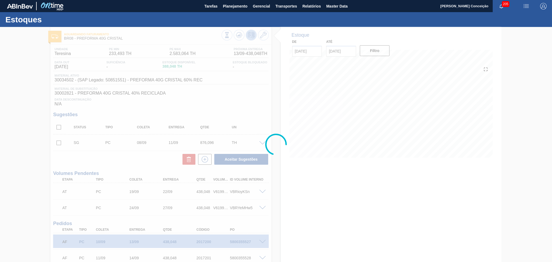
click at [192, 105] on div at bounding box center [276, 144] width 552 height 235
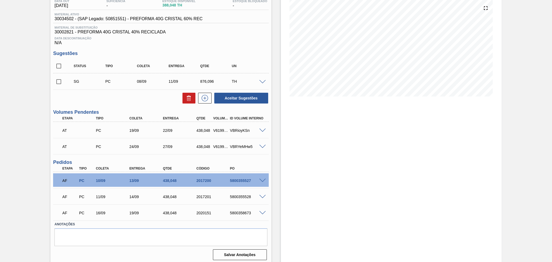
scroll to position [63, 0]
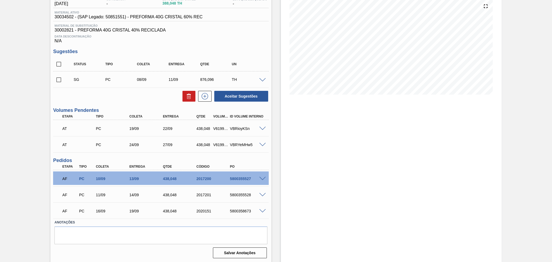
click at [103, 181] on div "AF PC 10/09 13/09 438,048 2017200 5800355527" at bounding box center [159, 178] width 201 height 11
click at [242, 196] on div "5800355528" at bounding box center [248, 195] width 38 height 4
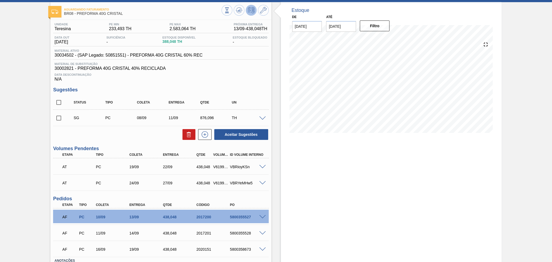
scroll to position [0, 0]
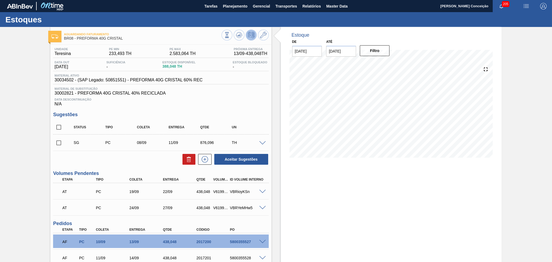
click at [277, 183] on div "Estoque De 02/09/2025 Até 10/10/2025 Filtro 04/09 Projeção de Estoque 388.048 N…" at bounding box center [387, 176] width 230 height 299
click at [239, 35] on icon at bounding box center [239, 35] width 1 height 1
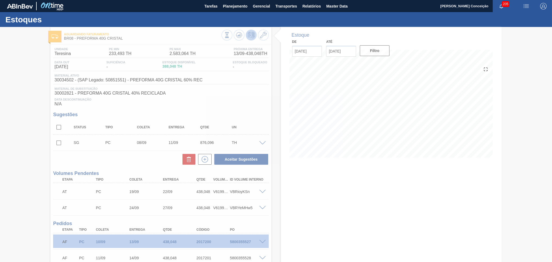
click at [117, 158] on div at bounding box center [276, 144] width 552 height 235
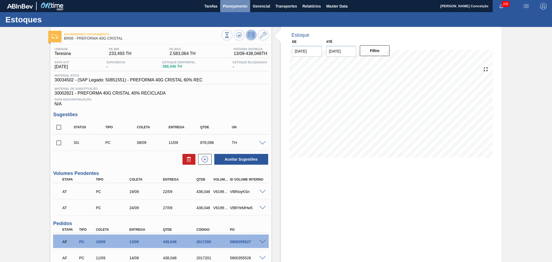
click at [237, 7] on span "Planejamento" at bounding box center [235, 6] width 25 height 6
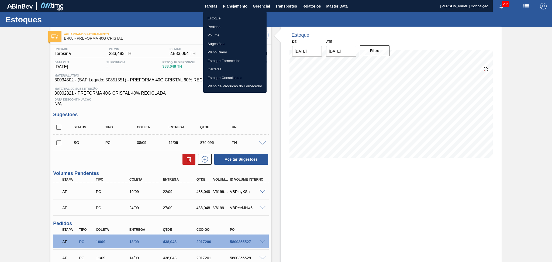
click at [220, 18] on li "Estoque" at bounding box center [234, 18] width 63 height 9
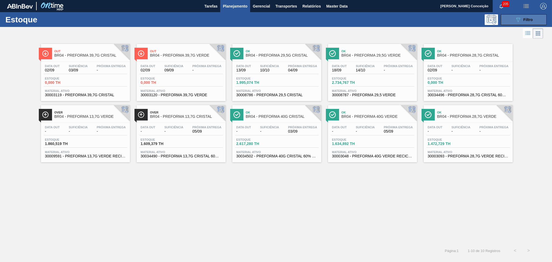
click at [525, 20] on span "Filtro" at bounding box center [528, 20] width 9 height 4
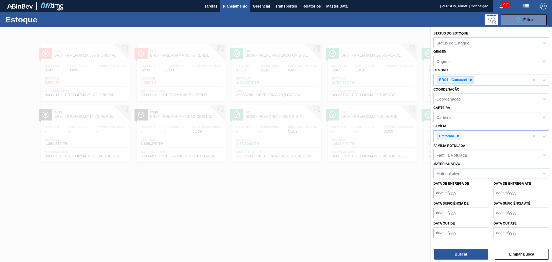
click at [474, 78] on div at bounding box center [471, 80] width 6 height 7
click at [447, 153] on div "Família Rotulada" at bounding box center [452, 154] width 30 height 5
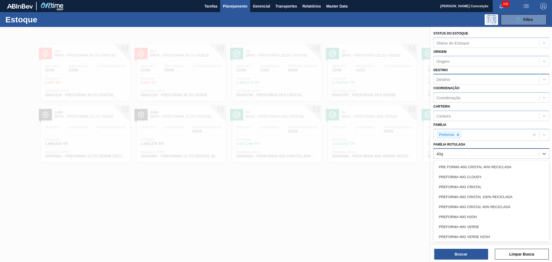
type Rotulada "40g c"
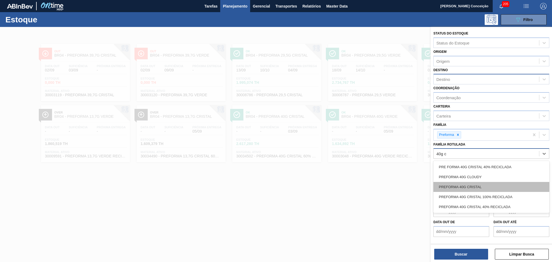
click at [459, 183] on div "PREFORMA 40G CRISTAL" at bounding box center [492, 187] width 116 height 10
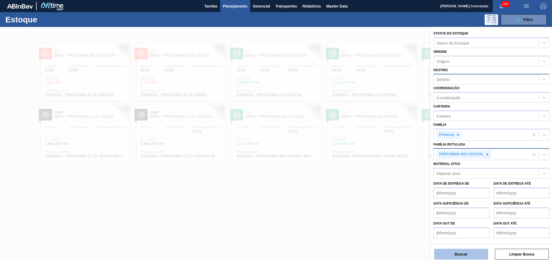
click at [462, 253] on button "Buscar" at bounding box center [462, 254] width 54 height 11
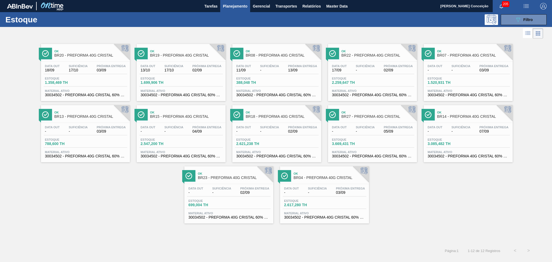
click at [62, 218] on div "Ok BR20 - PREFORMA 40G CRISTAL Data out 18/09 Suficiência 17/10 Próxima Entrega…" at bounding box center [276, 132] width 552 height 184
click at [364, 78] on span "Estoque" at bounding box center [351, 78] width 38 height 3
click at [148, 213] on div "Ok BR20 - PREFORMA 40G CRISTAL Data out 18/09 Suficiência 17/10 Próxima Entrega…" at bounding box center [276, 132] width 552 height 184
click at [525, 21] on span "Filtro" at bounding box center [528, 20] width 9 height 4
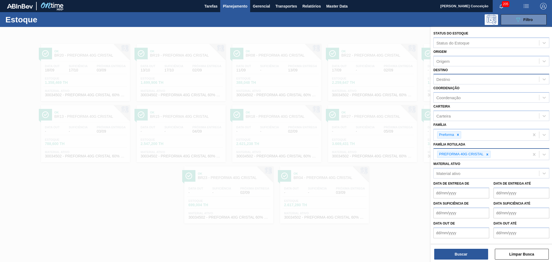
click at [486, 155] on div at bounding box center [488, 154] width 6 height 7
type Rotulada "13,7g ver"
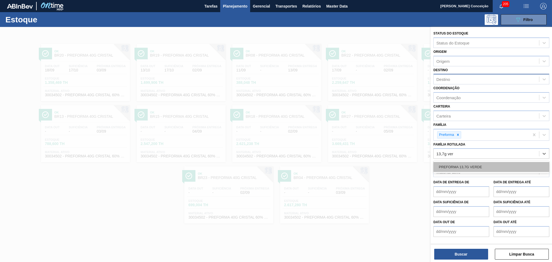
click at [454, 163] on div "PREFORMA 13,7G VERDE" at bounding box center [492, 167] width 116 height 10
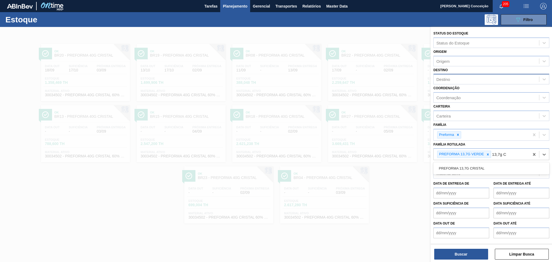
type Rotulada "13,7g CR"
click at [470, 173] on div "PREFORMA 13,7G CRISTAL" at bounding box center [492, 168] width 116 height 12
click at [468, 169] on div "PREFORMA 13,7G CRISTAL" at bounding box center [492, 168] width 116 height 10
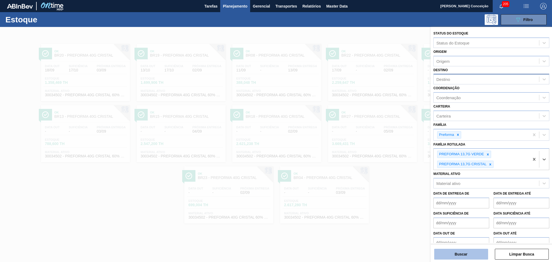
click at [456, 255] on button "Buscar" at bounding box center [462, 254] width 54 height 11
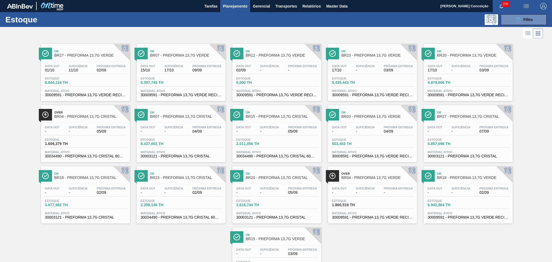
click at [158, 238] on div "Ok BR27 - PREFORMA 13,7G VERDE Data out 01/10 Suficiência 11/10 Próxima Entrega…" at bounding box center [276, 162] width 552 height 245
click at [527, 20] on span "Filtro" at bounding box center [528, 20] width 9 height 4
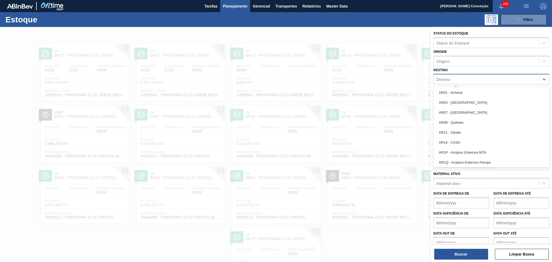
click at [452, 77] on div "Destino" at bounding box center [486, 80] width 105 height 8
type input "br27"
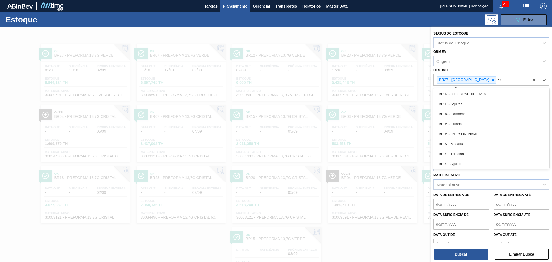
type input "br23"
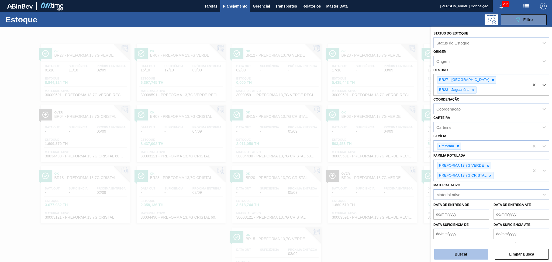
click at [453, 255] on button "Buscar" at bounding box center [462, 254] width 54 height 11
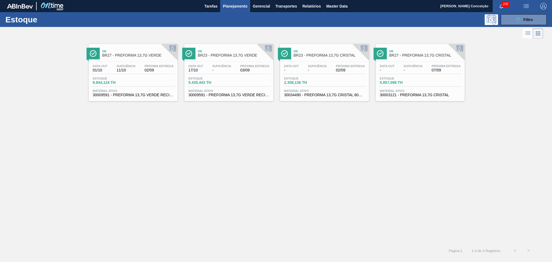
click at [174, 188] on div "Ok BR27 - PREFORMA 13,7G VERDE Data out 01/10 Suficiência 11/10 Próxima Entrega…" at bounding box center [276, 142] width 552 height 204
click at [142, 76] on div "Data out 01/10 Suficiência 11/10 Próxima Entrega 02/09 Estoque 8.844,124 TH Mat…" at bounding box center [133, 80] width 89 height 37
click at [317, 78] on span "Estoque" at bounding box center [303, 78] width 38 height 3
click at [121, 74] on div "Data out 01/10 Suficiência 11/10 Próxima Entrega 02/09 Estoque 8.844,124 TH Mat…" at bounding box center [133, 80] width 89 height 37
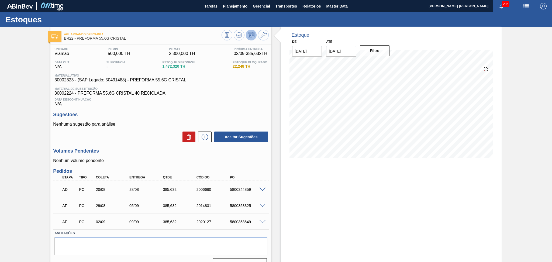
click at [154, 153] on h3 "Volumes Pendentes" at bounding box center [161, 151] width 216 height 6
click at [239, 39] on button at bounding box center [239, 35] width 11 height 11
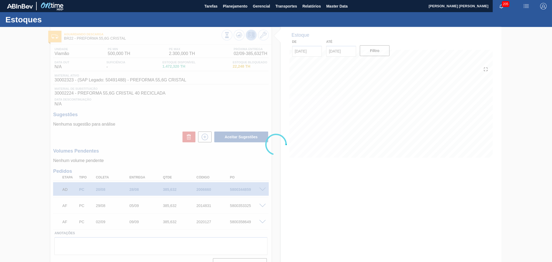
click at [141, 139] on div at bounding box center [276, 144] width 552 height 235
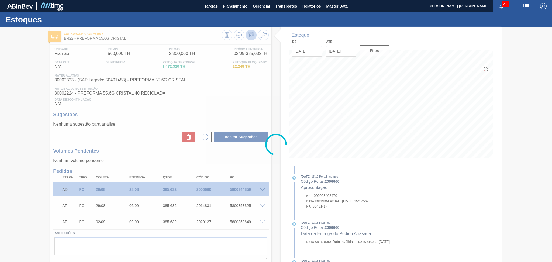
click at [139, 157] on div at bounding box center [276, 144] width 552 height 235
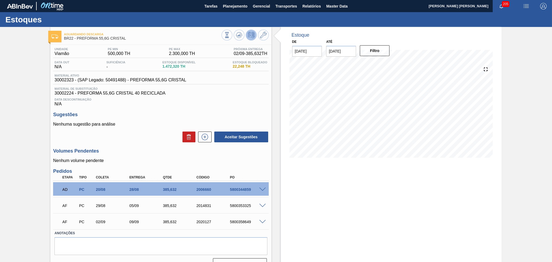
click at [139, 208] on div "AF PC 29/08 05/09 385,[PHONE_NUMBER] 5800353325" at bounding box center [159, 205] width 201 height 11
click at [261, 204] on span at bounding box center [262, 206] width 6 height 4
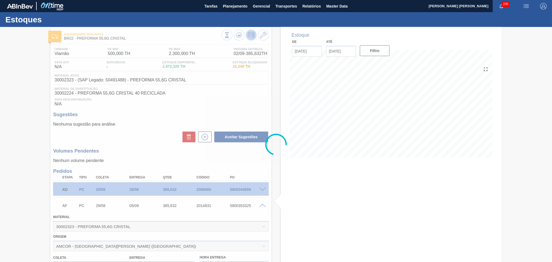
click at [261, 203] on div at bounding box center [276, 144] width 552 height 235
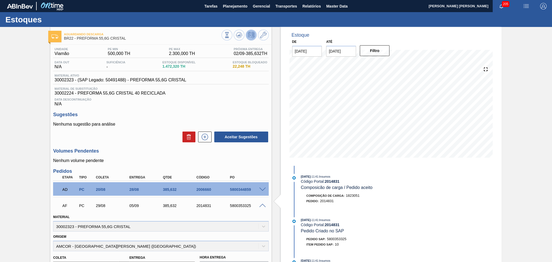
click at [261, 204] on span at bounding box center [262, 206] width 6 height 4
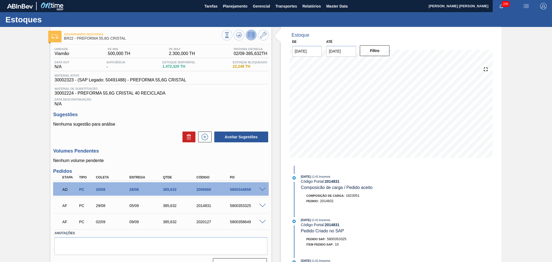
click at [153, 152] on h3 "Volumes Pendentes" at bounding box center [161, 151] width 216 height 6
click at [247, 6] on span "Planejamento" at bounding box center [235, 6] width 25 height 6
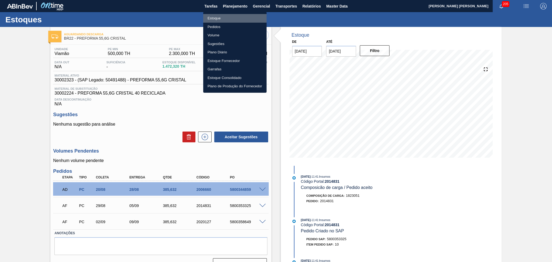
click at [218, 17] on li "Estoque" at bounding box center [234, 18] width 63 height 9
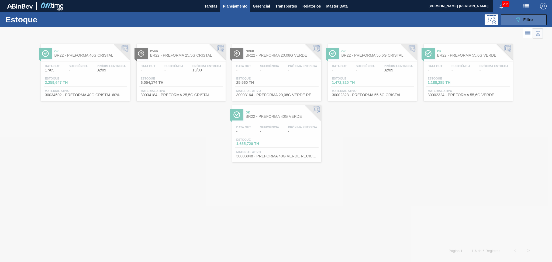
click at [513, 19] on button "089F7B8B-B2A5-4AFE-B5C0-19BA573D28AC Filtro" at bounding box center [524, 19] width 46 height 11
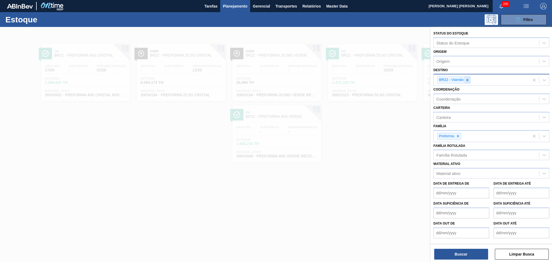
click at [466, 78] on icon at bounding box center [468, 80] width 4 height 4
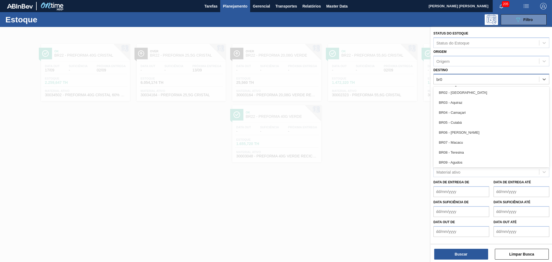
type input "br04"
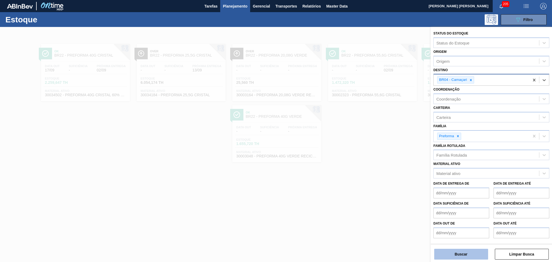
click at [448, 250] on button "Buscar" at bounding box center [462, 254] width 54 height 11
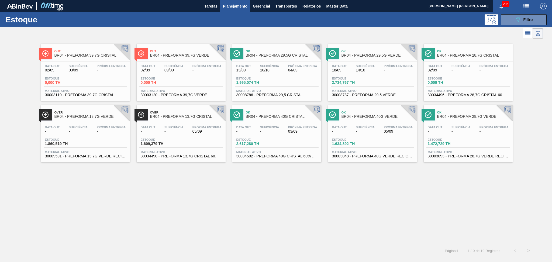
click at [111, 225] on div "Out BR04 - PREFORMA 39,7G CRISTAL Data out 02/09 Suficiência 03/09 Próxima Entr…" at bounding box center [276, 142] width 552 height 204
click at [166, 130] on span "-" at bounding box center [174, 131] width 19 height 4
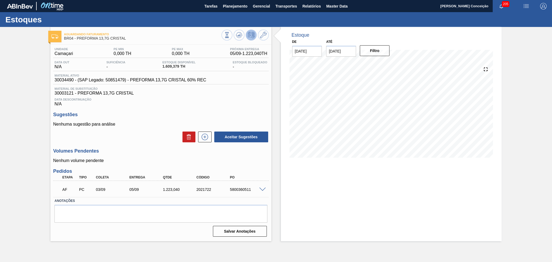
click at [247, 111] on div "Unidade Camaçari PE MIN 0,000 TH PE MAX 0,000 TH Próxima Entrega 05/09 - 1.223,…" at bounding box center [160, 142] width 221 height 194
click at [236, 36] on icon at bounding box center [239, 35] width 6 height 6
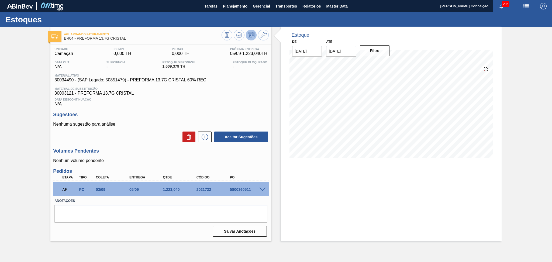
click at [246, 155] on div "Volumes Pendentes Nenhum volume pendente" at bounding box center [161, 155] width 216 height 15
click at [238, 34] on icon at bounding box center [239, 35] width 6 height 6
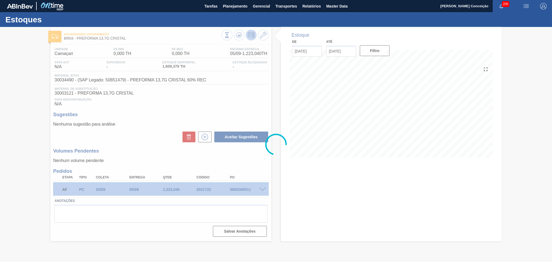
click at [284, 184] on div at bounding box center [276, 144] width 552 height 235
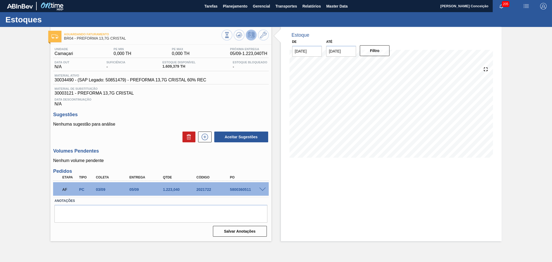
click at [305, 181] on div "Estoque De [DATE] Até [DATE] Filtro 23/09 Projeção de Estoque 2,082.431 [DOMAIN…" at bounding box center [391, 134] width 221 height 214
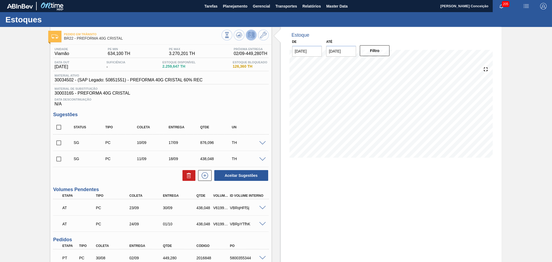
click at [237, 105] on div "Data Descontinuação N/A" at bounding box center [161, 101] width 216 height 11
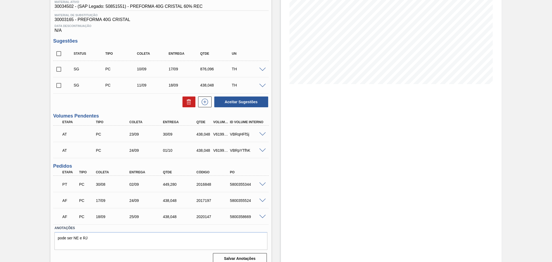
scroll to position [79, 0]
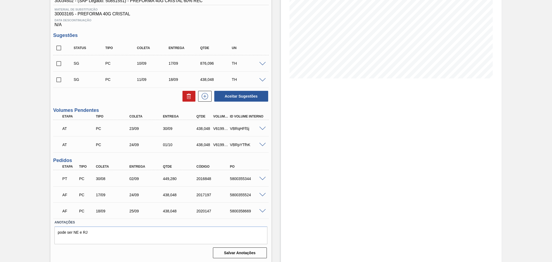
click at [114, 217] on div "AF PC 18/09 25/09 438,048 2020147 5800358669 Material 30034502 - PREFORMA 40G C…" at bounding box center [161, 211] width 216 height 16
click at [288, 220] on div "Estoque De [DATE] Até [DATE] Filtro 02/09 Projeção de Estoque 2,708.927 [DOMAIN…" at bounding box center [391, 105] width 221 height 315
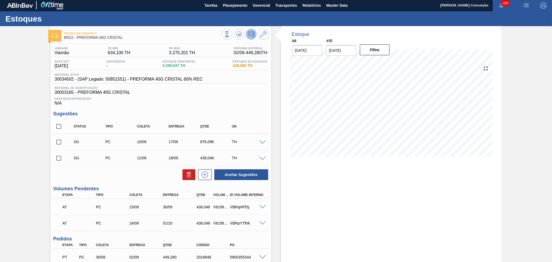
scroll to position [0, 0]
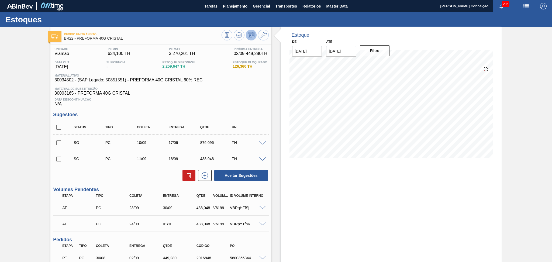
click at [61, 145] on input "checkbox" at bounding box center [58, 142] width 11 height 11
checkbox input "true"
click at [60, 159] on input "checkbox" at bounding box center [58, 158] width 11 height 11
checkbox input "true"
click at [189, 174] on icon at bounding box center [189, 175] width 6 height 6
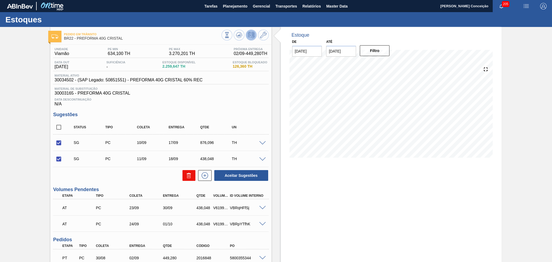
checkbox input "false"
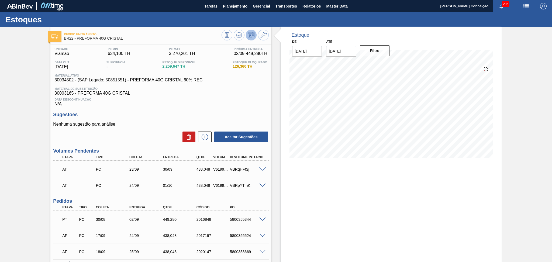
click at [205, 108] on div "Unidade Viamão PE MIN 634,100 TH PE MAX 3.270,201 TH Próxima Entrega 02/09 - 44…" at bounding box center [160, 173] width 221 height 256
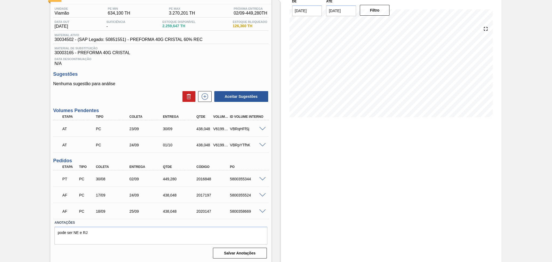
scroll to position [41, 0]
click at [272, 216] on div "Estoque De [DATE] Até [DATE] Filtro 02/09 Projeção de Estoque 2,708.927 [DOMAIN…" at bounding box center [387, 124] width 230 height 277
click at [307, 174] on div "Estoque De [DATE] Até [DATE] Filtro 02/09 Projeção de Estoque 2,708.927 [DOMAIN…" at bounding box center [391, 124] width 221 height 277
click at [279, 161] on div "Estoque De [DATE] Até [DATE] Filtro 03/09 Projeção de Estoque 2,608.927 [DOMAIN…" at bounding box center [387, 124] width 230 height 277
click at [262, 178] on span at bounding box center [262, 179] width 6 height 4
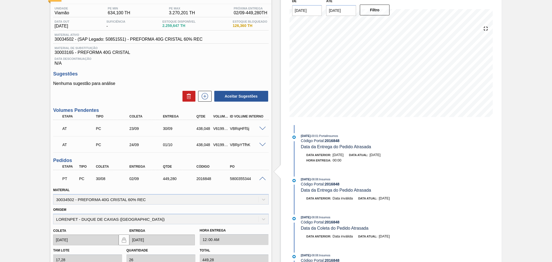
click at [262, 178] on span at bounding box center [262, 179] width 6 height 4
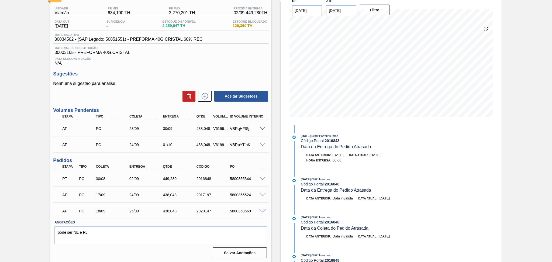
click at [273, 218] on div "Estoque De [DATE] Até [DATE] Filtro 03/09 Projeção de Estoque 2,608.927 [DOMAIN…" at bounding box center [387, 124] width 230 height 277
click at [156, 85] on p "Nenhuma sugestão para análise" at bounding box center [161, 83] width 216 height 5
click at [147, 69] on div "Unidade Viamão PE MIN 634,100 TH PE MAX 3.270,201 TH Próxima Entrega 02/09 - 44…" at bounding box center [160, 132] width 221 height 256
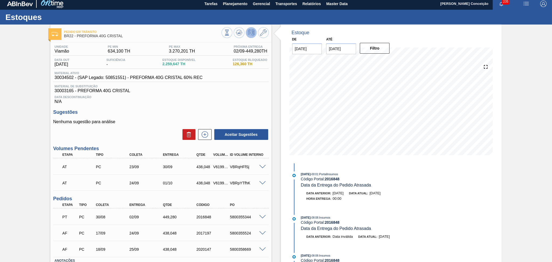
scroll to position [0, 0]
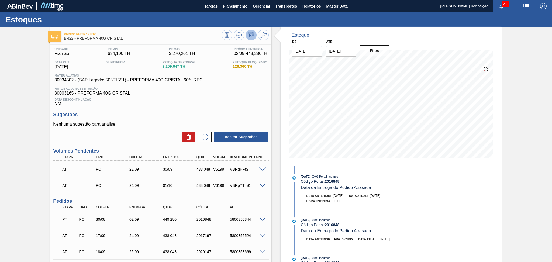
click at [207, 98] on span "Data Descontinuação" at bounding box center [160, 99] width 213 height 3
click at [152, 92] on span "30003165 - PREFORMA 40G CRISTAL" at bounding box center [160, 93] width 213 height 5
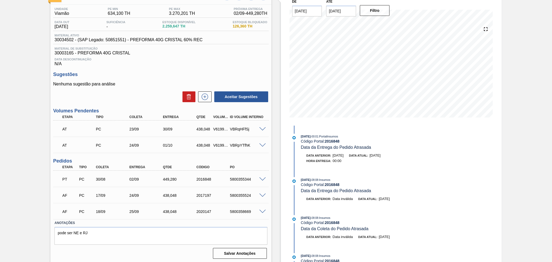
scroll to position [41, 0]
click at [262, 177] on span at bounding box center [262, 179] width 6 height 4
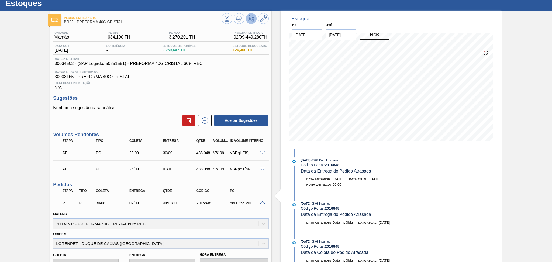
scroll to position [5, 0]
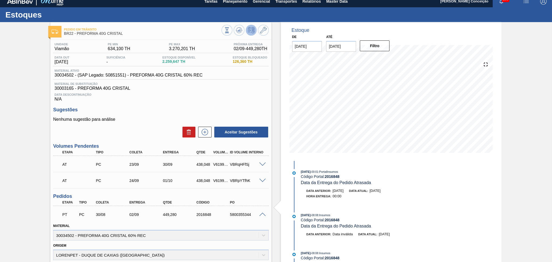
click at [261, 213] on span at bounding box center [262, 215] width 6 height 4
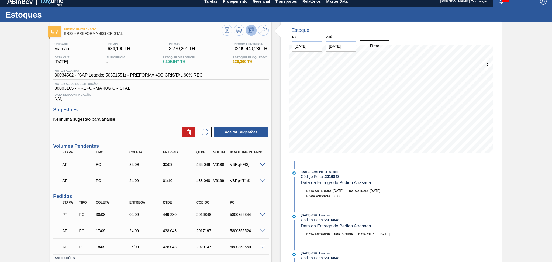
click at [163, 105] on div "Unidade Viamão PE MIN 634,100 TH PE MAX 3.270,201 TH Próxima Entrega 02/09 - 44…" at bounding box center [160, 168] width 221 height 256
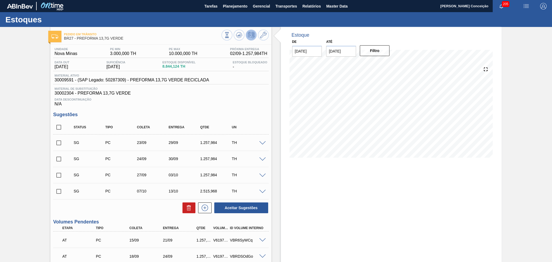
click at [192, 109] on div "Unidade Nova Minas PE MIN 3.000,000 TH PE MAX 10.000,000 TH Próxima Entrega 02/…" at bounding box center [160, 225] width 221 height 360
click at [57, 123] on input "checkbox" at bounding box center [58, 127] width 11 height 11
checkbox input "true"
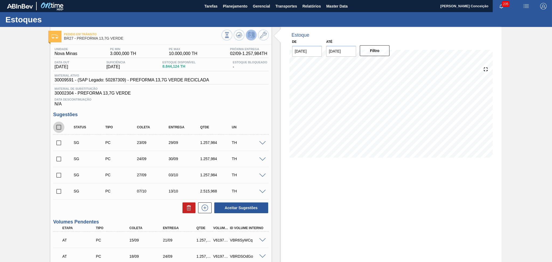
checkbox input "true"
click at [185, 207] on button at bounding box center [189, 208] width 13 height 11
checkbox input "false"
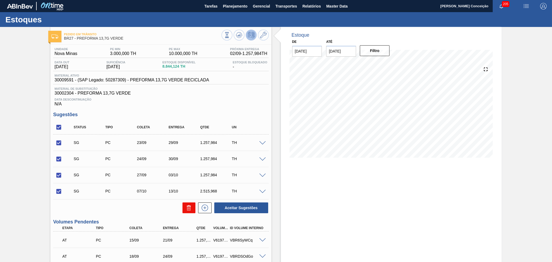
checkbox input "false"
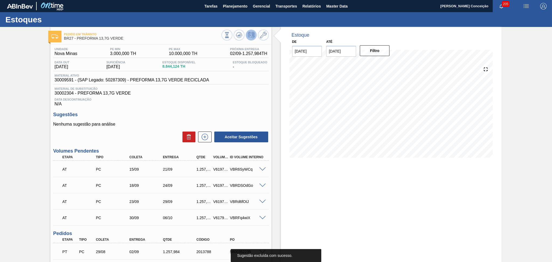
click at [182, 120] on div "Sugestões Nenhuma sugestão para análise Aceitar Sugestões" at bounding box center [161, 127] width 216 height 31
click at [279, 197] on div "Estoque De [DATE] Até [DATE] Filtro" at bounding box center [387, 181] width 230 height 309
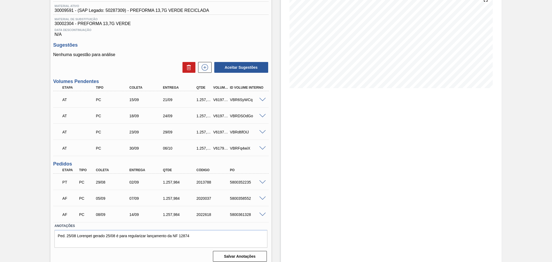
scroll to position [73, 0]
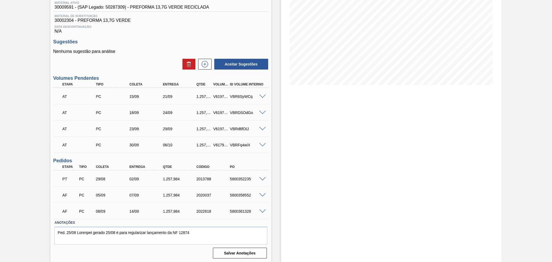
click at [262, 129] on span at bounding box center [262, 129] width 6 height 4
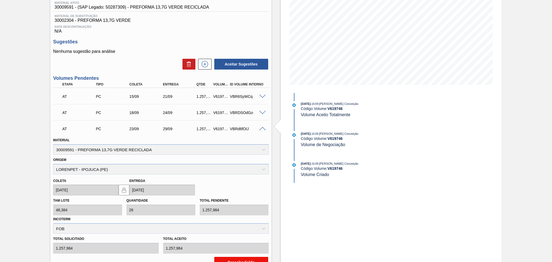
click at [238, 259] on button "Cancelar Saldo" at bounding box center [241, 262] width 54 height 11
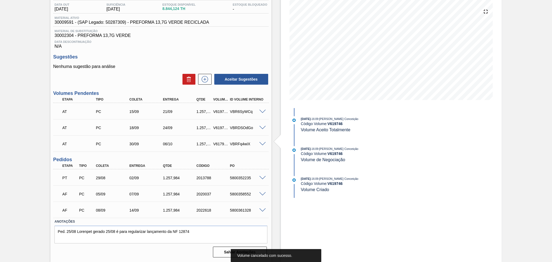
scroll to position [57, 0]
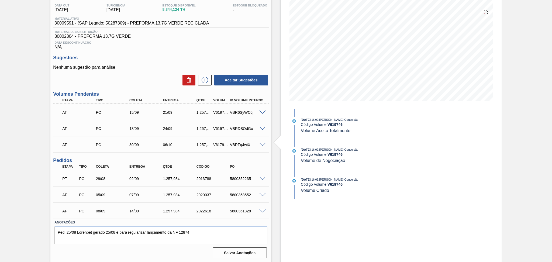
click at [262, 144] on span at bounding box center [262, 145] width 6 height 4
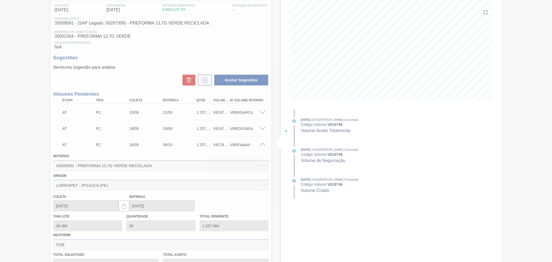
scroll to position [73, 0]
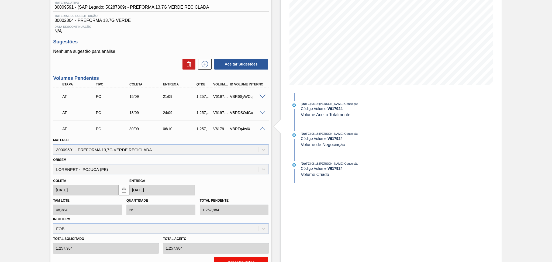
click at [233, 258] on button "Cancelar Saldo" at bounding box center [241, 262] width 54 height 11
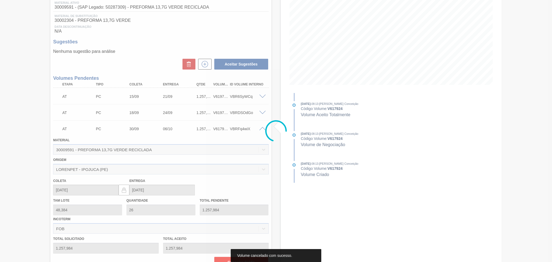
scroll to position [41, 0]
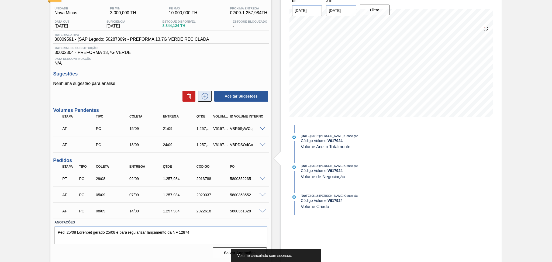
click at [201, 96] on icon at bounding box center [205, 96] width 9 height 6
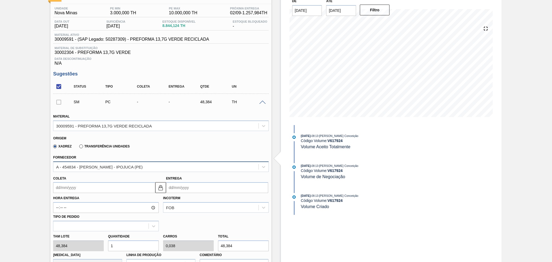
click at [116, 170] on div "A - 454834 - [PERSON_NAME] - IPOJUCA (PE)" at bounding box center [155, 167] width 205 height 8
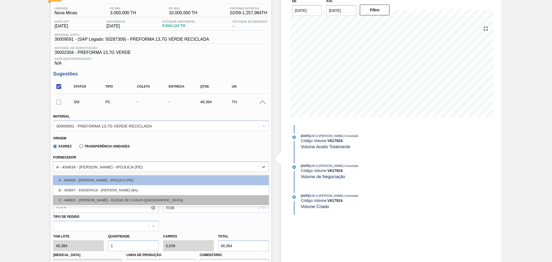
click at [118, 199] on div "C - 468931 - [PERSON_NAME] - DUQUE DE CAXIAS ([GEOGRAPHIC_DATA])" at bounding box center [161, 200] width 216 height 10
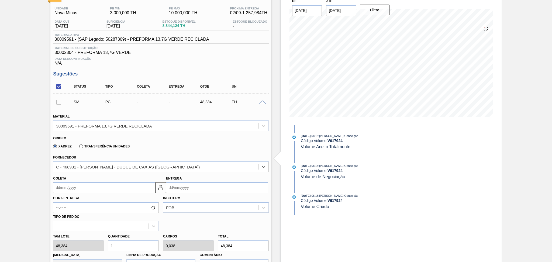
click at [76, 191] on input "Coleta" at bounding box center [104, 187] width 102 height 11
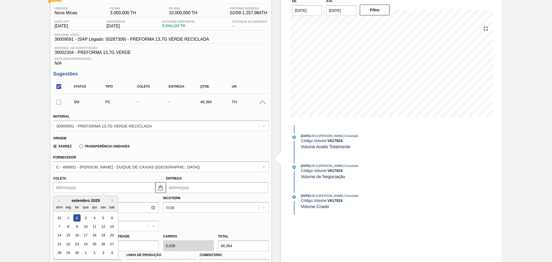
type input "2"
type input "[DATE]"
type input "23"
type input "[DATE]"
click at [76, 245] on div "23" at bounding box center [76, 244] width 7 height 7
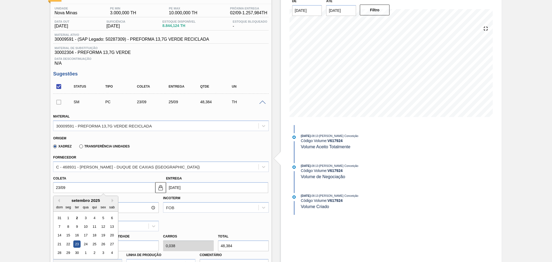
type input "[DATE]"
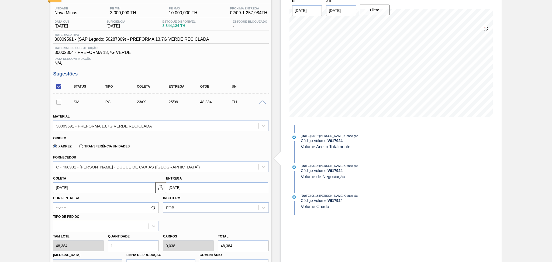
click at [82, 240] on div "Tam lote 48,384 Quantidade 1 Carros 0,038 Total 48,384 [MEDICAL_DATA] N/A Linha…" at bounding box center [161, 250] width 220 height 39
type input "2"
type input "0,077"
type input "96,768"
type input "26"
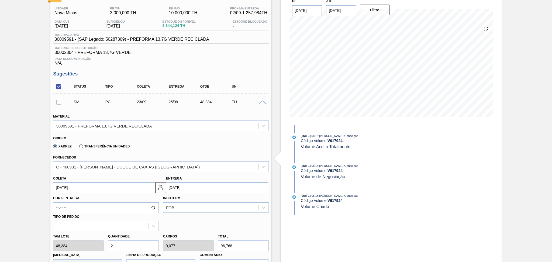
type input "1"
type input "1.257,984"
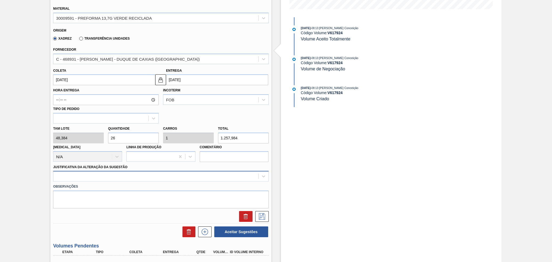
type input "26"
click at [104, 175] on div at bounding box center [155, 177] width 205 height 8
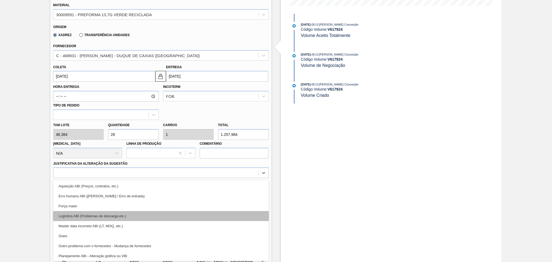
scroll to position [36, 0]
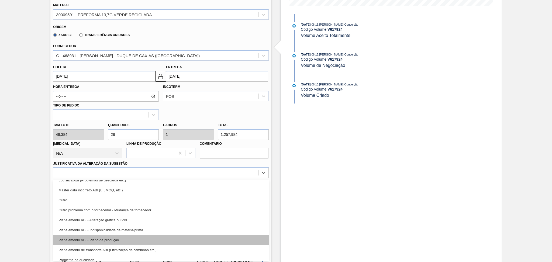
click at [130, 240] on div "Planejamento ABI - Plano de produção" at bounding box center [161, 240] width 216 height 10
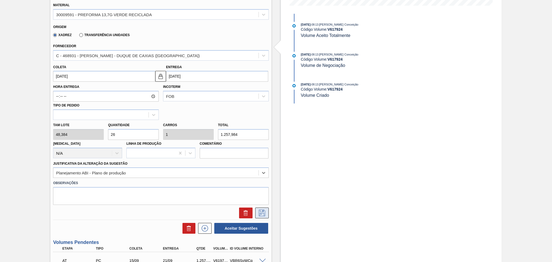
click at [266, 211] on button at bounding box center [261, 213] width 13 height 11
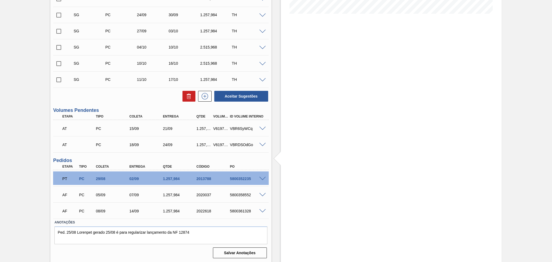
scroll to position [72, 0]
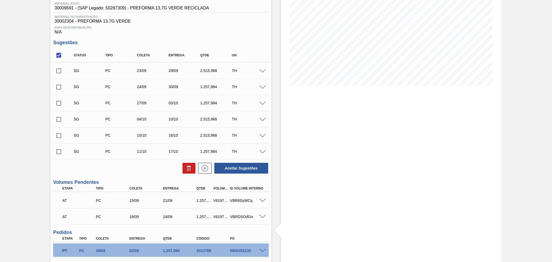
click at [264, 87] on span at bounding box center [262, 88] width 6 height 4
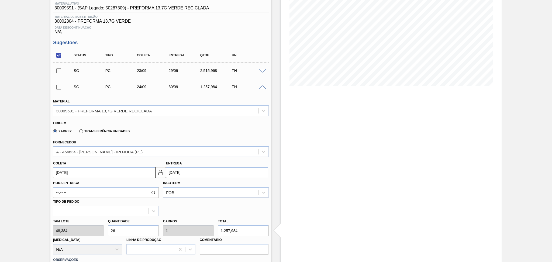
drag, startPoint x: 80, startPoint y: 173, endPoint x: 53, endPoint y: 166, distance: 27.8
click at [57, 167] on input "[DATE]" at bounding box center [104, 172] width 102 height 11
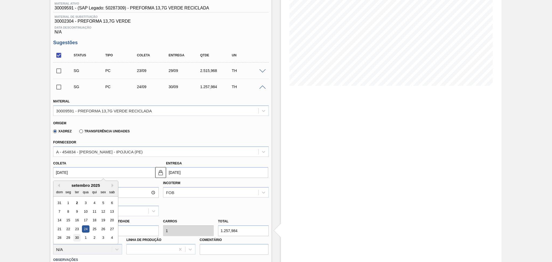
click at [76, 239] on div "30" at bounding box center [76, 237] width 7 height 7
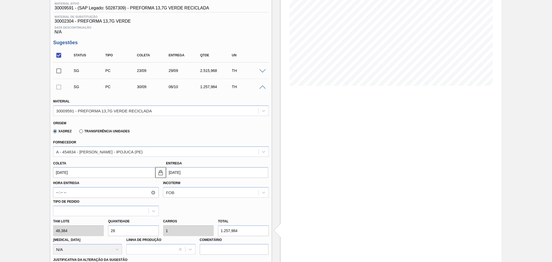
type input "[DATE]"
type input "06/10/2025"
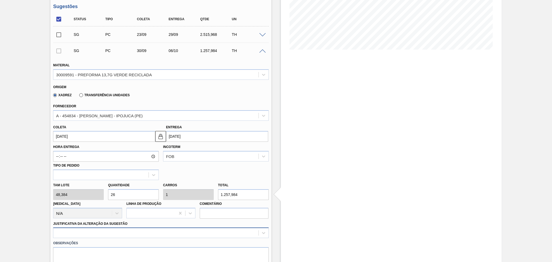
click at [122, 230] on div at bounding box center [161, 233] width 216 height 11
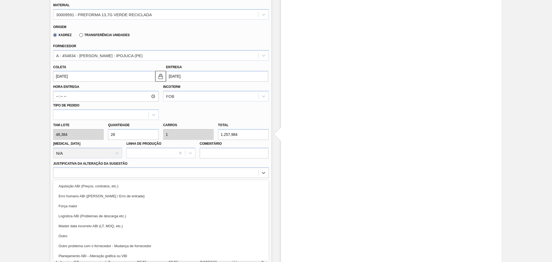
scroll to position [72, 0]
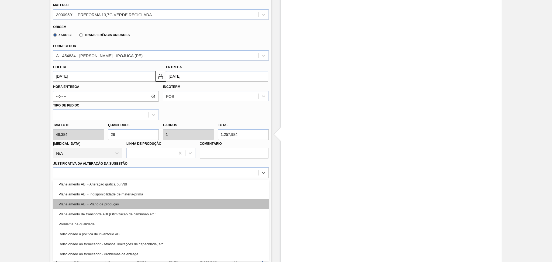
click at [122, 205] on div "Planejamento ABI - Plano de produção" at bounding box center [161, 204] width 216 height 10
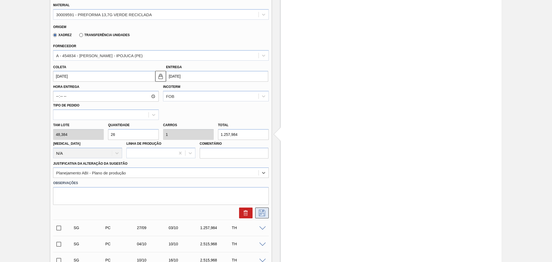
click at [257, 216] on button at bounding box center [261, 213] width 13 height 11
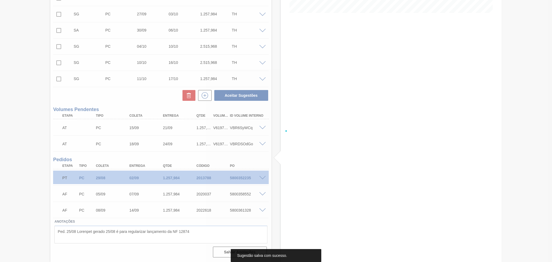
scroll to position [0, 0]
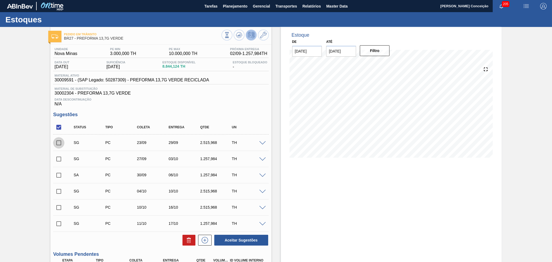
click at [57, 143] on input "checkbox" at bounding box center [58, 142] width 11 height 11
checkbox input "true"
click at [57, 175] on input "checkbox" at bounding box center [58, 175] width 11 height 11
checkbox input "true"
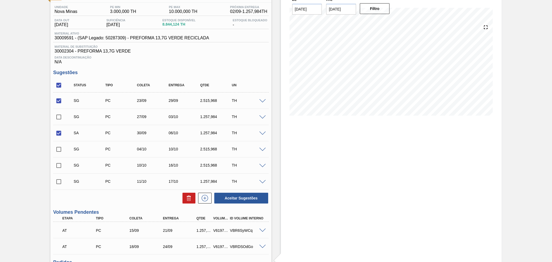
scroll to position [36, 0]
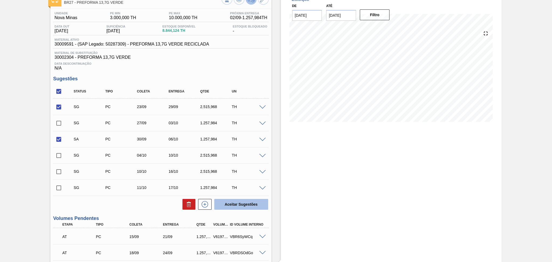
click at [247, 206] on button "Aceitar Sugestões" at bounding box center [241, 204] width 54 height 11
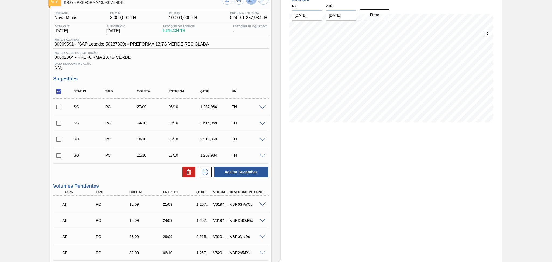
click at [341, 217] on div "Estoque De 02/09/2025 Até 10/10/2025 Filtro" at bounding box center [391, 181] width 221 height 380
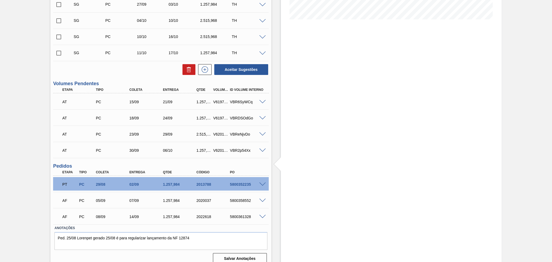
scroll to position [144, 0]
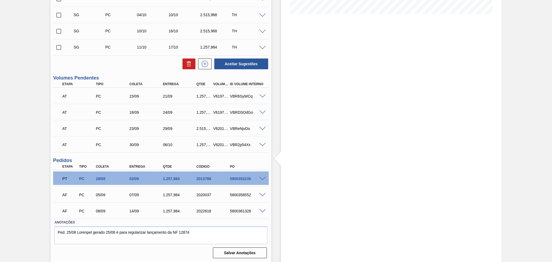
click at [260, 129] on span at bounding box center [262, 129] width 6 height 4
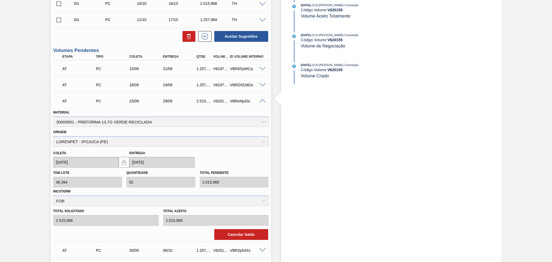
scroll to position [216, 0]
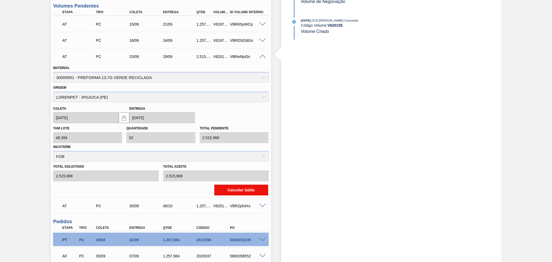
click at [243, 190] on button "Cancelar Saldo" at bounding box center [241, 190] width 54 height 11
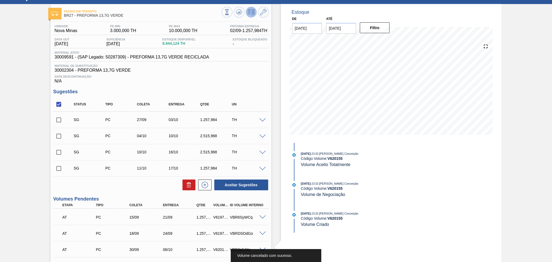
scroll to position [20, 0]
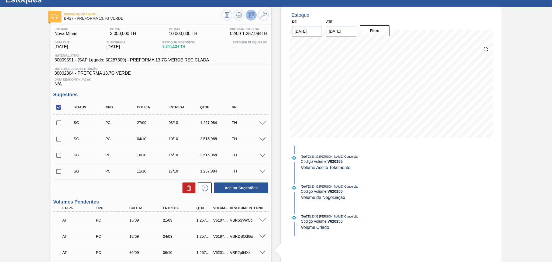
click at [262, 123] on span at bounding box center [262, 123] width 6 height 4
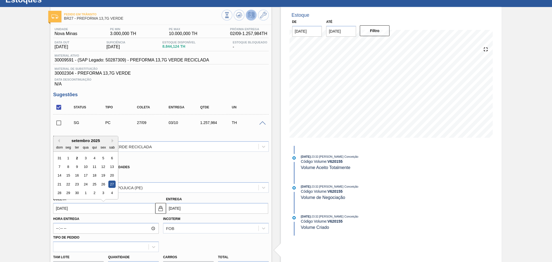
click at [72, 203] on input "27/09/2025" at bounding box center [104, 208] width 102 height 11
click at [77, 185] on div "23" at bounding box center [76, 184] width 7 height 7
type input "[DATE]"
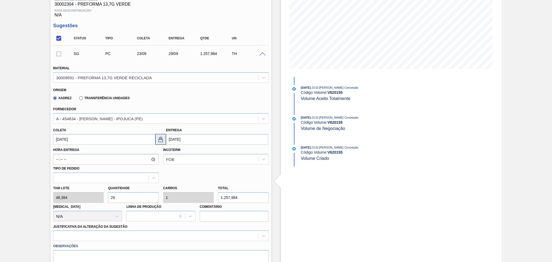
scroll to position [92, 0]
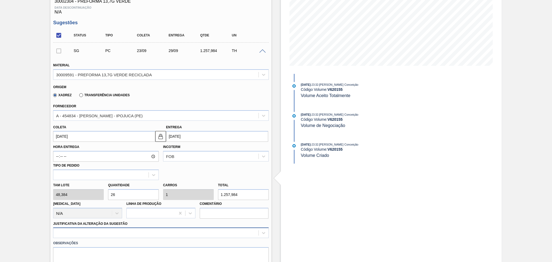
click at [145, 233] on div at bounding box center [161, 233] width 216 height 11
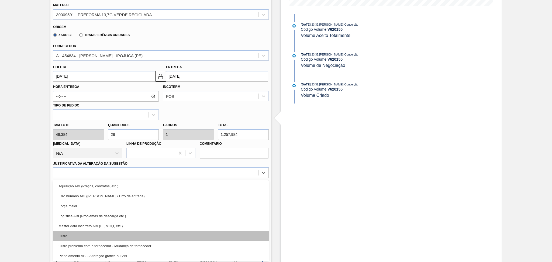
scroll to position [36, 0]
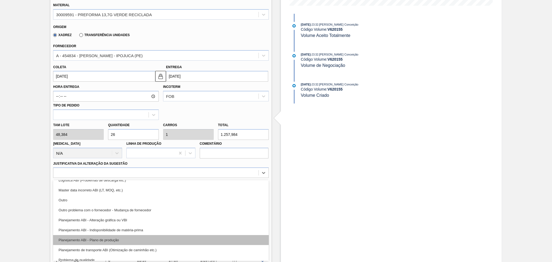
click at [105, 240] on div "Planejamento ABI - Plano de produção" at bounding box center [161, 240] width 216 height 10
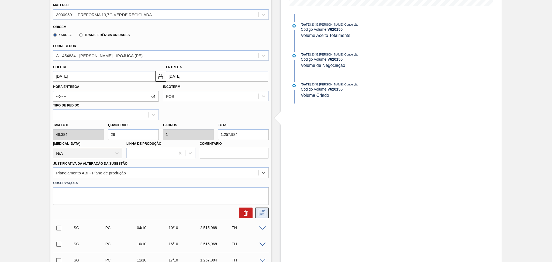
click at [262, 211] on icon at bounding box center [262, 213] width 9 height 6
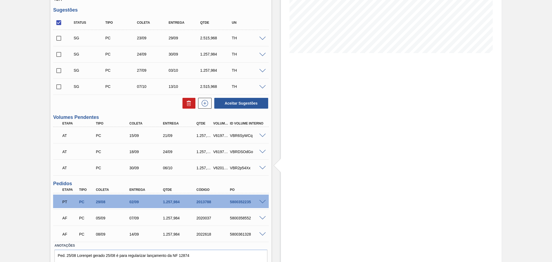
scroll to position [92, 0]
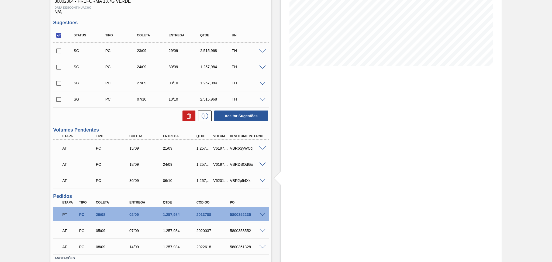
click at [261, 50] on span at bounding box center [262, 51] width 6 height 4
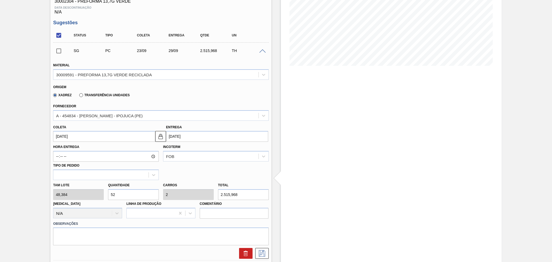
click at [84, 192] on div "Tam lote 48,384 Quantidade 52 Carros 2 Total 2.515,968 Doca N/A Linha de Produç…" at bounding box center [161, 199] width 220 height 39
type input "2"
type input "0,077"
type input "96,768"
type input "26"
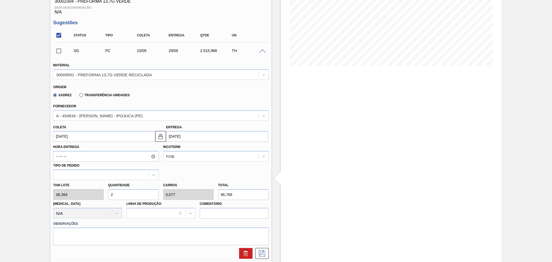
type input "1"
type input "1.257,984"
type input "26"
click at [98, 233] on div at bounding box center [161, 233] width 216 height 11
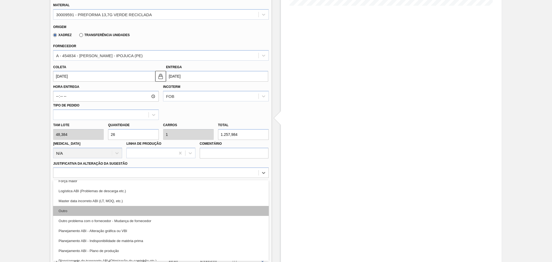
scroll to position [36, 0]
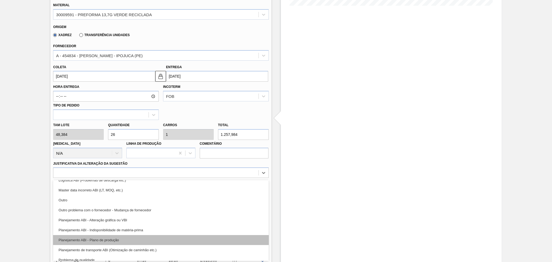
click at [107, 239] on div "Planejamento ABI - Plano de produção" at bounding box center [161, 240] width 216 height 10
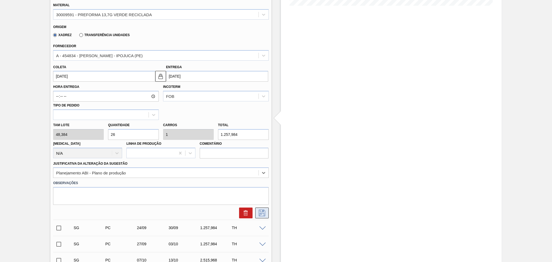
click at [262, 212] on icon at bounding box center [262, 213] width 9 height 6
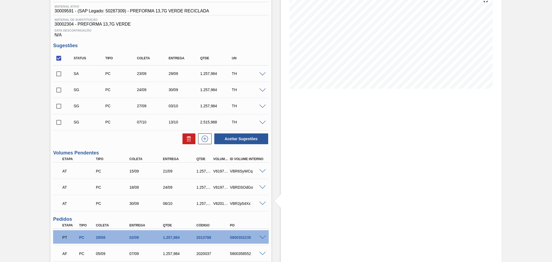
scroll to position [56, 0]
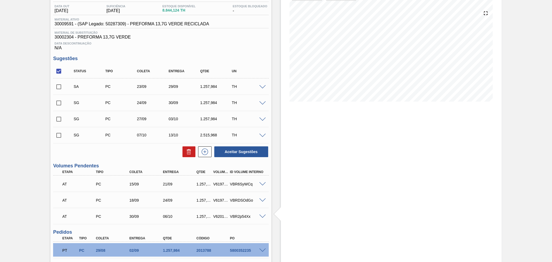
click at [59, 87] on input "checkbox" at bounding box center [58, 86] width 11 height 11
click at [233, 149] on button "Aceitar Sugestões" at bounding box center [241, 151] width 54 height 11
checkbox input "false"
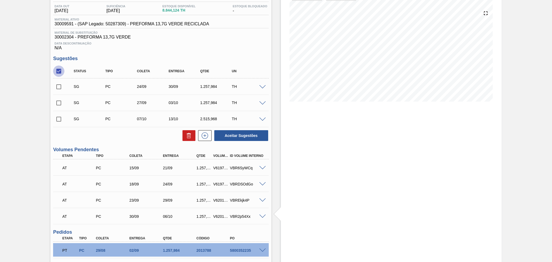
click at [57, 71] on input "checkbox" at bounding box center [58, 71] width 11 height 11
click at [59, 72] on input "checkbox" at bounding box center [58, 71] width 11 height 11
checkbox input "true"
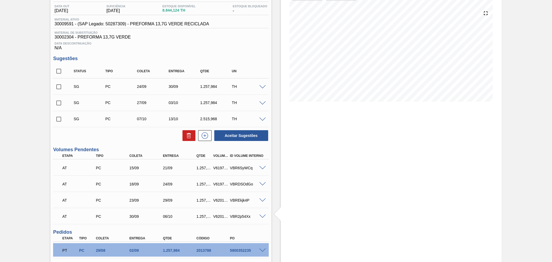
checkbox input "true"
click at [189, 132] on button at bounding box center [189, 135] width 13 height 11
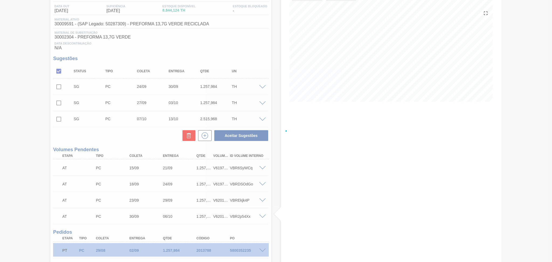
checkbox input "false"
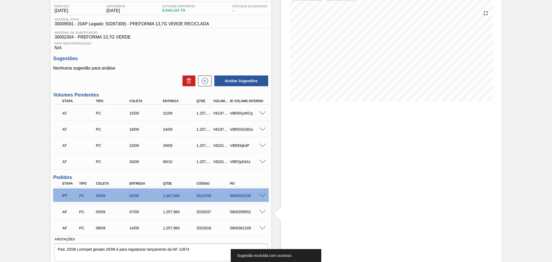
click at [248, 63] on div "Sugestões Nenhuma sugestão para análise Aceitar Sugestões" at bounding box center [161, 71] width 216 height 31
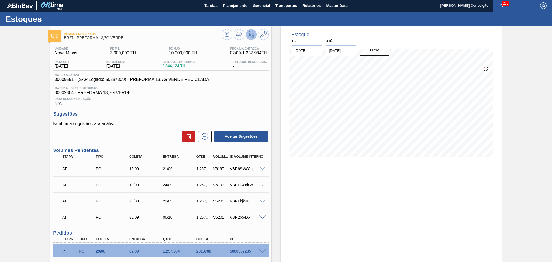
scroll to position [0, 0]
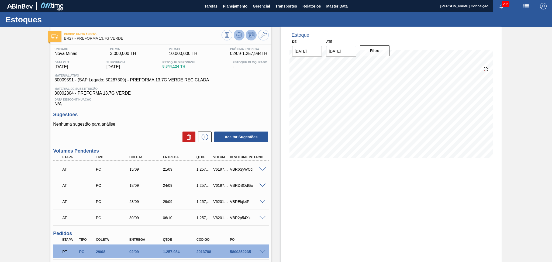
click at [240, 40] on button at bounding box center [239, 35] width 11 height 11
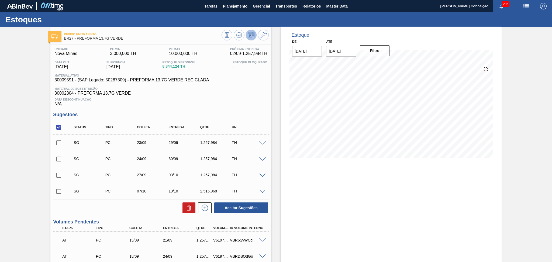
click at [59, 128] on input "checkbox" at bounding box center [58, 127] width 11 height 11
checkbox input "true"
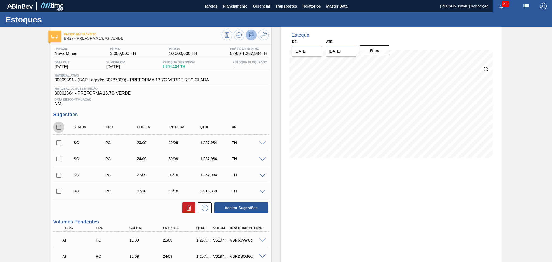
checkbox input "true"
click at [186, 207] on icon at bounding box center [189, 208] width 6 height 6
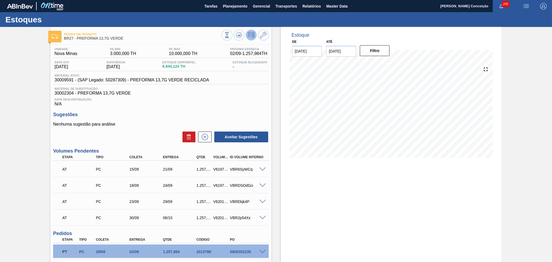
click at [274, 112] on div "Estoque De 02/09/2025 Até 10/10/2025 Filtro 02/09 Projeção de Estoque 10,102.10…" at bounding box center [387, 181] width 230 height 309
click at [139, 107] on div "Unidade Nova Minas PE MIN 3.000,000 TH PE MAX 10.000,000 TH Próxima Entrega 02/…" at bounding box center [160, 189] width 221 height 289
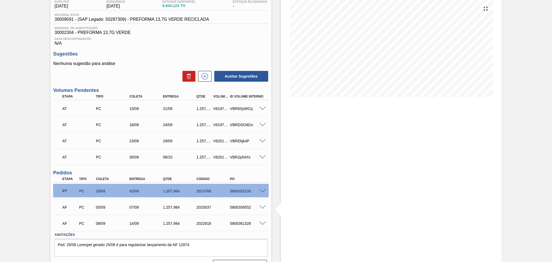
scroll to position [73, 0]
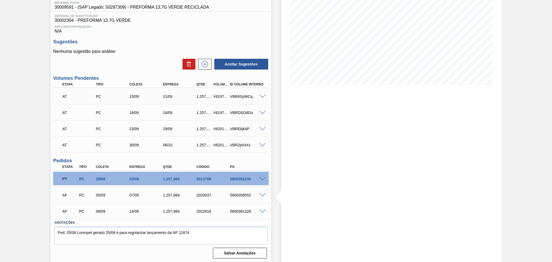
click at [261, 194] on span at bounding box center [262, 195] width 6 height 4
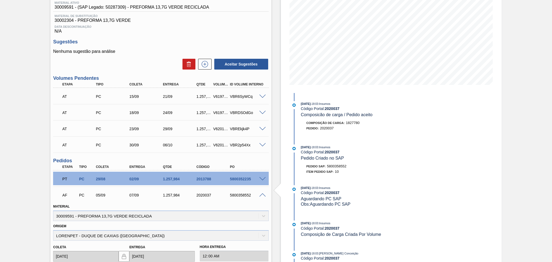
click at [262, 194] on span at bounding box center [262, 195] width 6 height 4
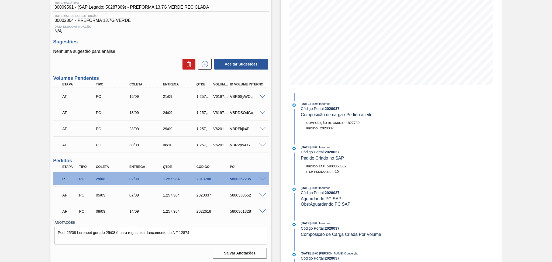
click at [261, 193] on span at bounding box center [262, 195] width 6 height 4
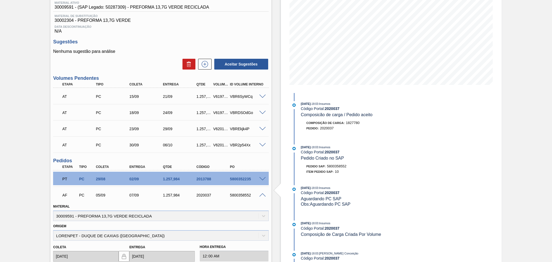
click at [261, 193] on span at bounding box center [262, 195] width 6 height 4
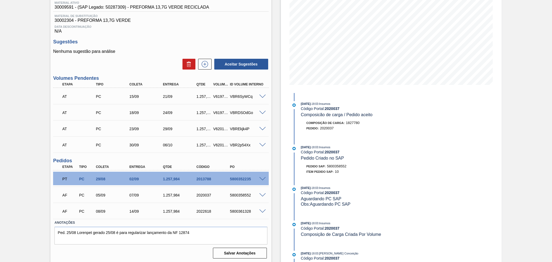
click at [261, 194] on span at bounding box center [262, 195] width 6 height 4
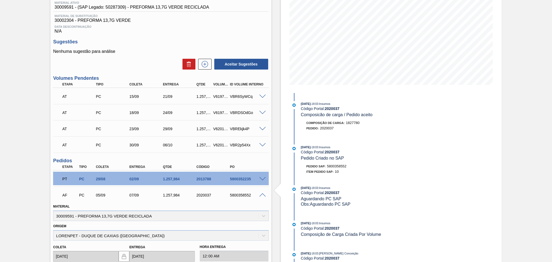
click at [261, 194] on span at bounding box center [262, 195] width 6 height 4
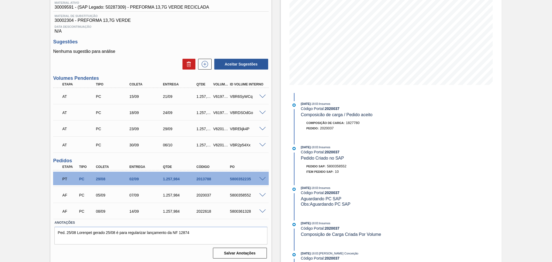
click at [263, 211] on span at bounding box center [262, 212] width 6 height 4
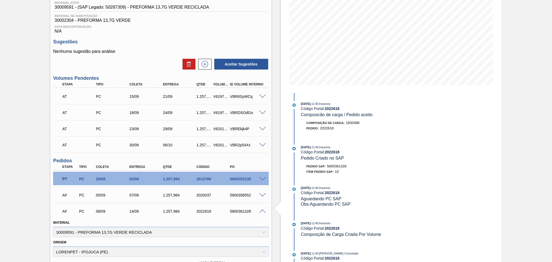
click at [263, 211] on span at bounding box center [262, 212] width 6 height 4
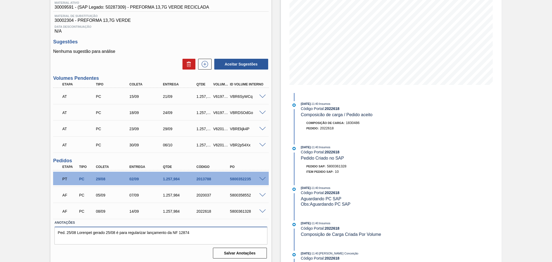
drag, startPoint x: 201, startPoint y: 234, endPoint x: 38, endPoint y: 230, distance: 163.0
click at [38, 230] on div "Pedido em Trânsito BR27 - PREFORMA 13,7G VERDE Unidade Nova Minas PE MIN 3.000,…" at bounding box center [276, 108] width 552 height 309
type textarea "."
click at [230, 251] on button "Salvar Anotações" at bounding box center [240, 253] width 54 height 11
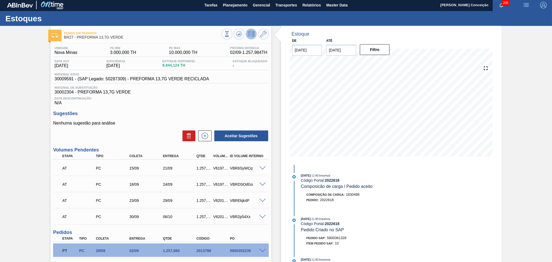
scroll to position [0, 0]
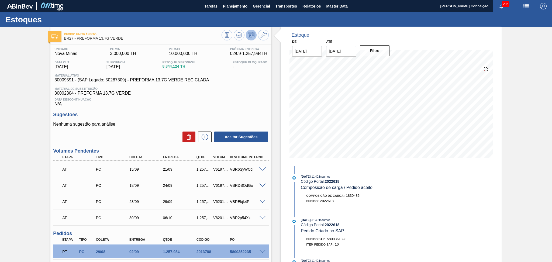
click at [280, 187] on div "Estoque De 02/09/2025 Até 10/10/2025 Filtro 02/09 Projeção de Estoque 10,102.10…" at bounding box center [387, 181] width 230 height 309
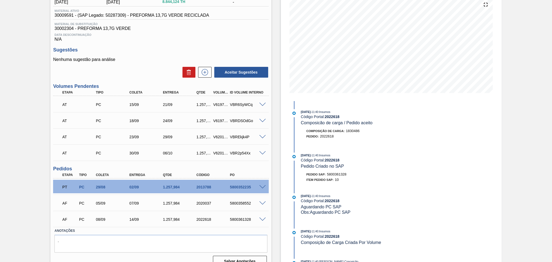
scroll to position [72, 0]
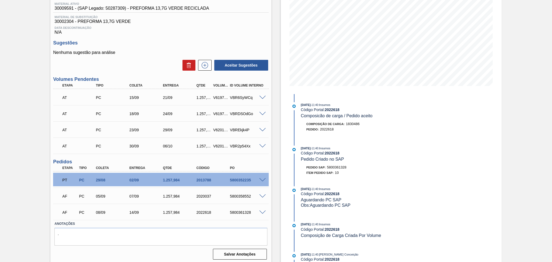
click at [264, 178] on span at bounding box center [262, 180] width 6 height 4
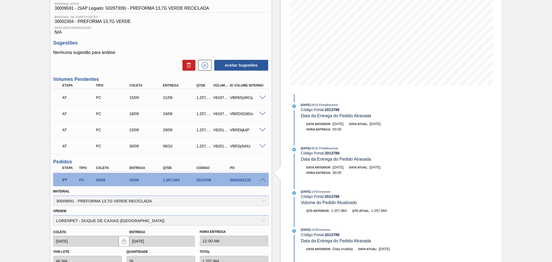
click at [264, 178] on span at bounding box center [262, 180] width 6 height 4
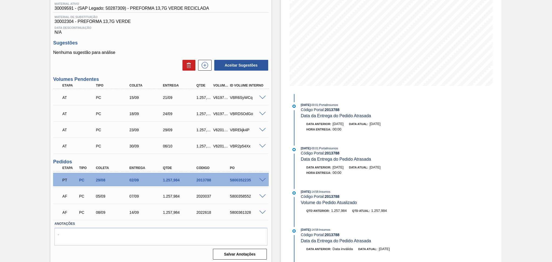
click at [262, 195] on span at bounding box center [262, 196] width 6 height 4
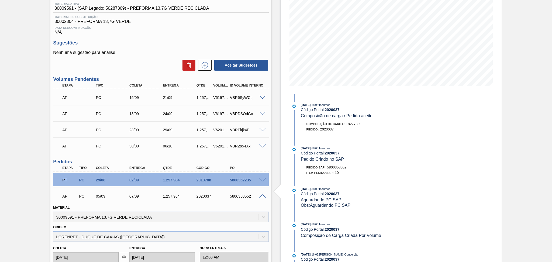
click at [262, 195] on span at bounding box center [262, 196] width 6 height 4
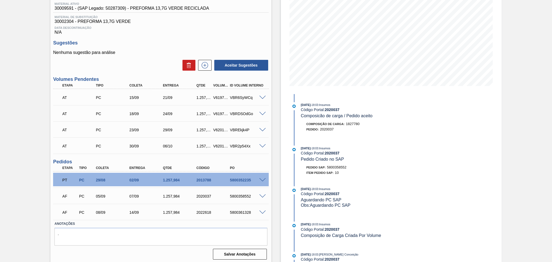
click at [259, 211] on span at bounding box center [262, 213] width 6 height 4
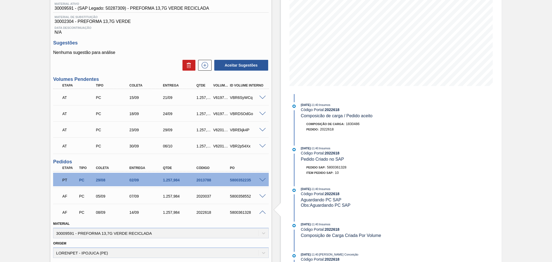
click at [259, 211] on span at bounding box center [262, 213] width 6 height 4
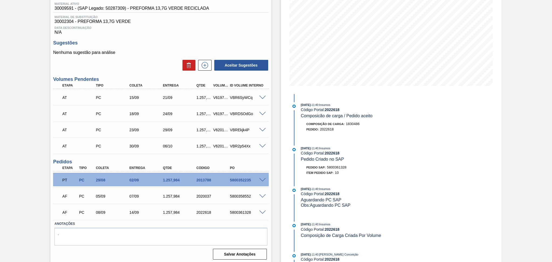
click at [262, 96] on span at bounding box center [262, 98] width 6 height 4
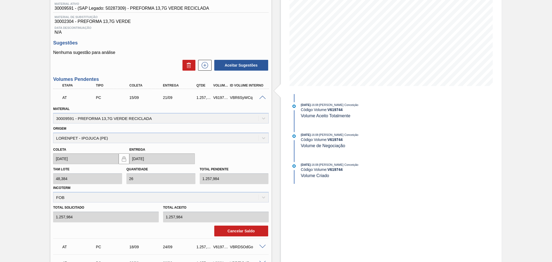
click at [262, 96] on span at bounding box center [262, 98] width 6 height 4
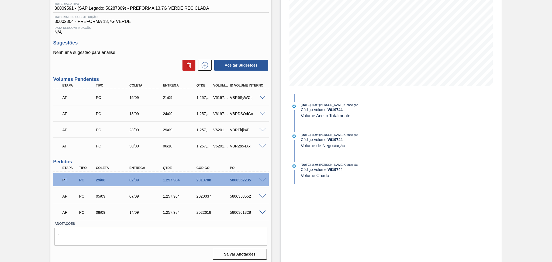
click at [235, 28] on span "Data Descontinuação" at bounding box center [160, 27] width 213 height 3
click at [262, 129] on span at bounding box center [262, 130] width 6 height 4
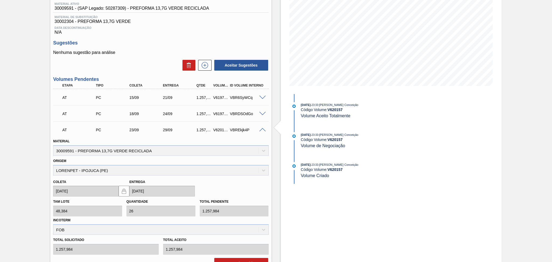
click at [262, 129] on span at bounding box center [262, 130] width 6 height 4
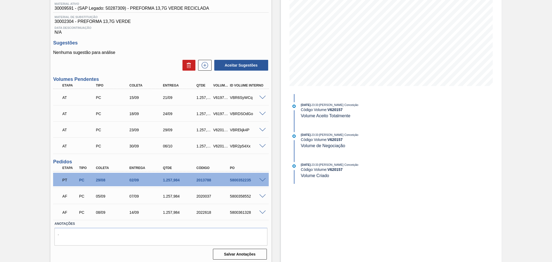
click at [262, 147] on span at bounding box center [262, 146] width 6 height 4
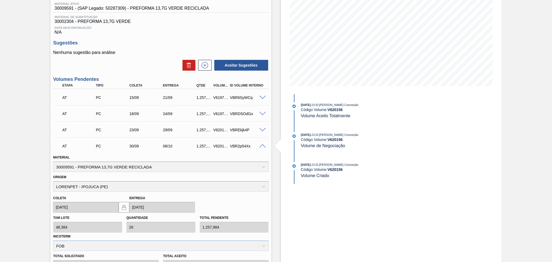
click at [262, 129] on span at bounding box center [262, 130] width 6 height 4
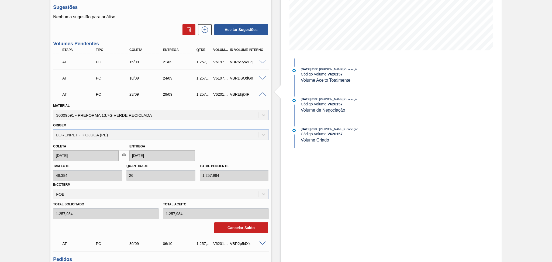
scroll to position [108, 0]
click at [228, 222] on button "Cancelar Saldo" at bounding box center [241, 227] width 54 height 11
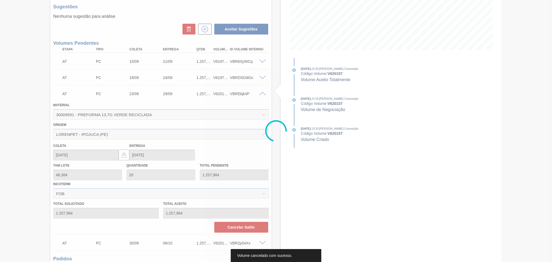
scroll to position [57, 0]
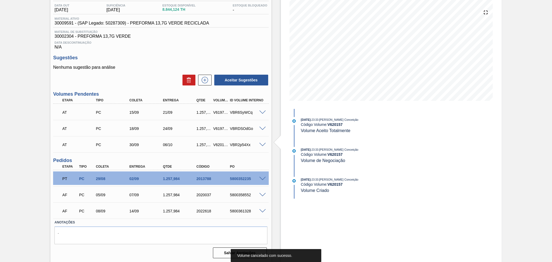
click at [261, 144] on span at bounding box center [262, 145] width 6 height 4
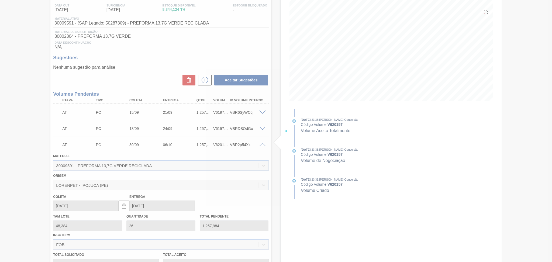
scroll to position [108, 0]
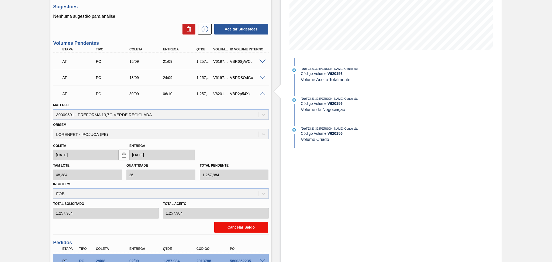
click at [224, 227] on button "Cancelar Saldo" at bounding box center [241, 227] width 54 height 11
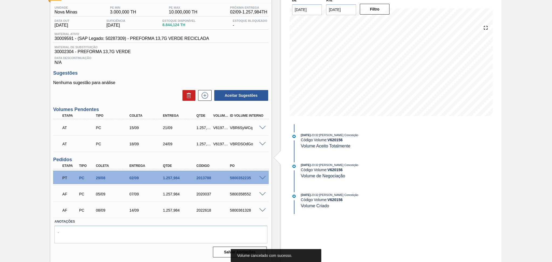
scroll to position [41, 0]
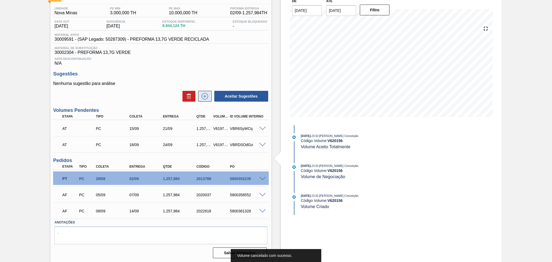
click at [201, 99] on icon at bounding box center [205, 96] width 9 height 6
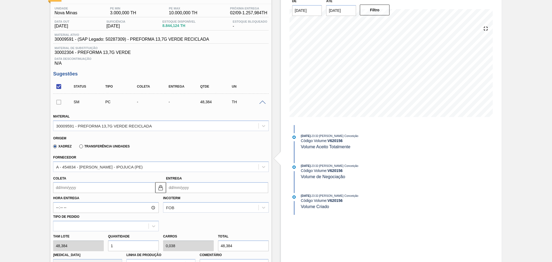
click at [258, 104] on div "TH" at bounding box center [249, 102] width 36 height 4
click at [261, 103] on span at bounding box center [262, 103] width 6 height 4
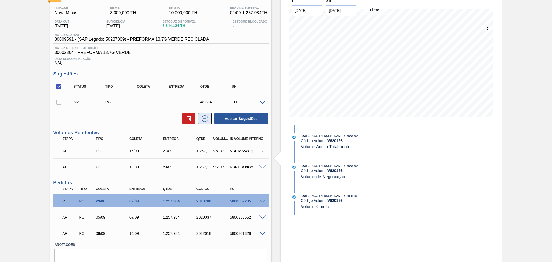
click at [206, 118] on icon at bounding box center [205, 118] width 9 height 6
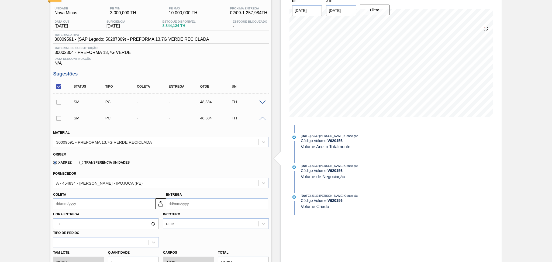
click at [261, 103] on span at bounding box center [262, 103] width 6 height 4
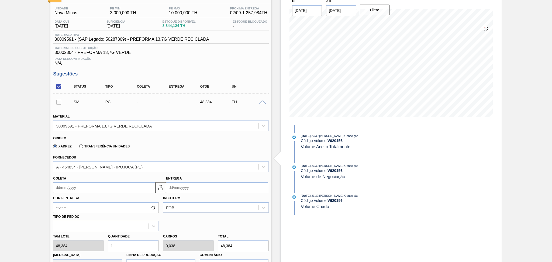
click at [80, 185] on input "Coleta" at bounding box center [104, 187] width 102 height 11
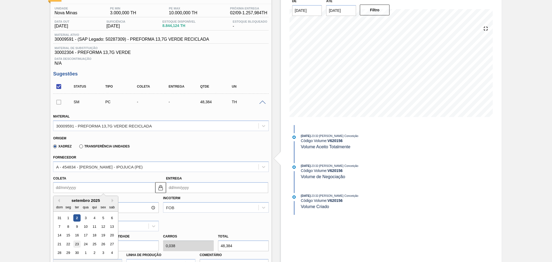
click at [79, 243] on div "23" at bounding box center [76, 244] width 7 height 7
type input "23/09/2025"
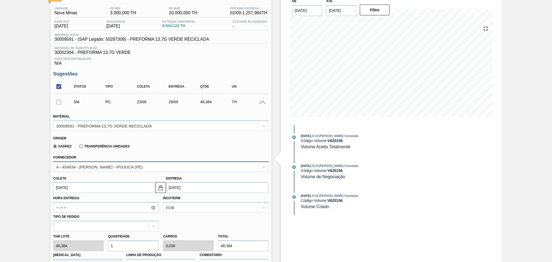
click at [108, 165] on div "A - 454834 - LORENPET - IPOJUCA (PE)" at bounding box center [99, 167] width 87 height 5
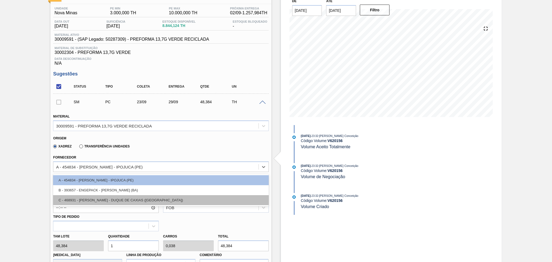
click at [113, 197] on div "C - 468931 - LORENPET - DUQUE DE CAXIAS (RJ)" at bounding box center [161, 200] width 216 height 10
type input "25/09/2025"
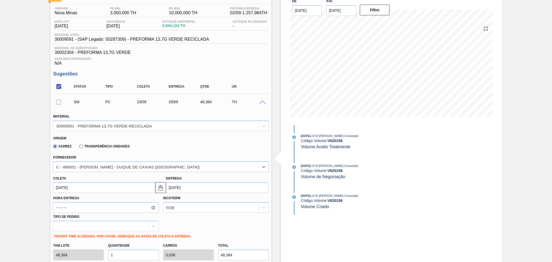
click at [98, 259] on div "Tam lote 48,384 Quantidade 1 Carros 0,038 Total 48,384 Doca N/A Linha de Produç…" at bounding box center [161, 260] width 220 height 39
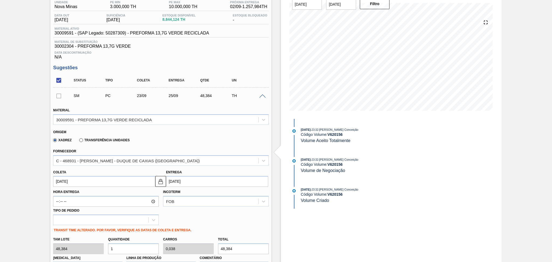
type input "2"
type input "0,077"
type input "96,768"
type input "26"
type input "1"
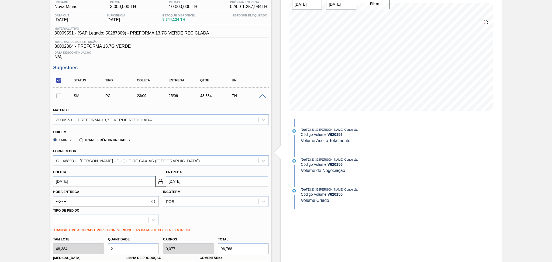
type input "1.257,984"
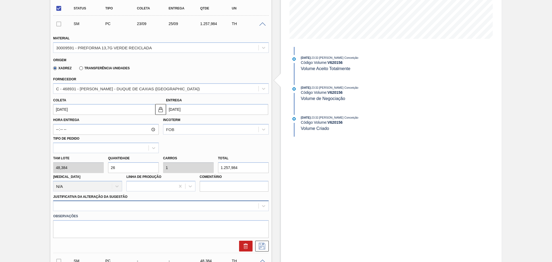
type input "26"
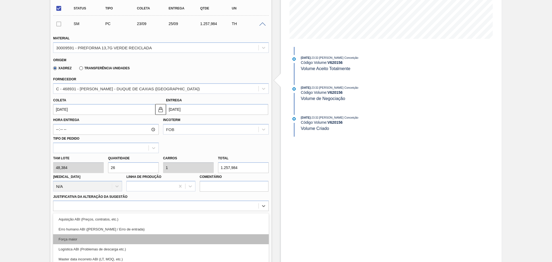
drag, startPoint x: 74, startPoint y: 205, endPoint x: 76, endPoint y: 207, distance: 2.9
click at [75, 205] on div "option Força maior focused, 3 of 18. 18 results available. Use Up and Down to c…" at bounding box center [161, 206] width 216 height 11
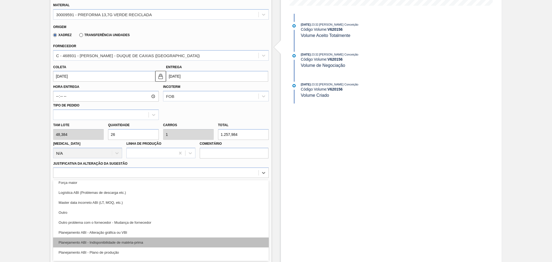
scroll to position [36, 0]
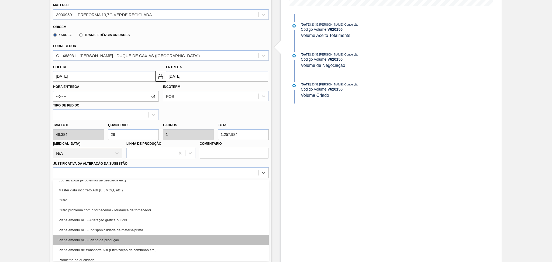
click at [125, 236] on div "Planejamento ABI - Plano de produção" at bounding box center [161, 240] width 216 height 10
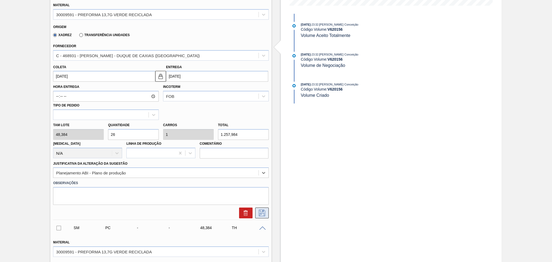
click at [264, 211] on icon at bounding box center [262, 213] width 9 height 6
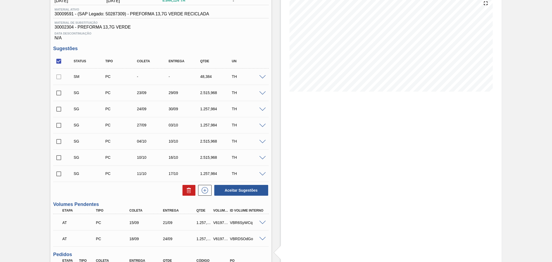
scroll to position [72, 0]
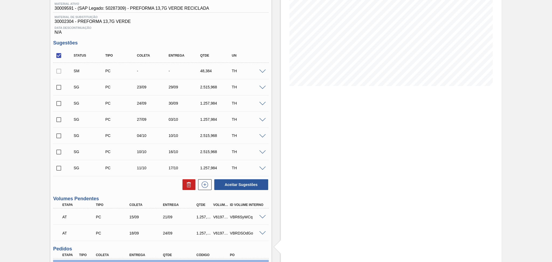
click at [263, 87] on span at bounding box center [262, 88] width 6 height 4
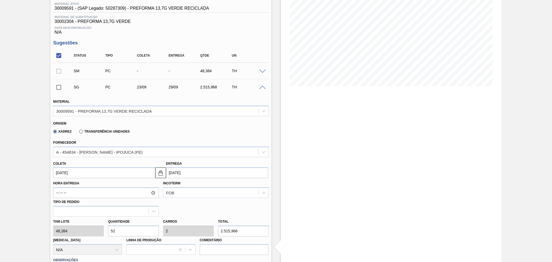
scroll to position [108, 0]
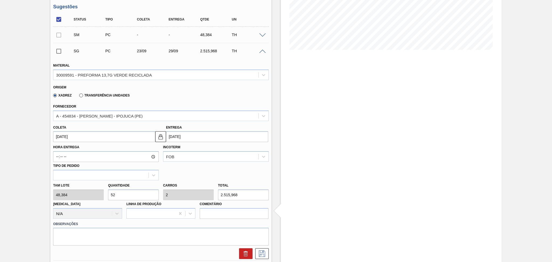
drag, startPoint x: 122, startPoint y: 193, endPoint x: 94, endPoint y: 184, distance: 29.6
click at [99, 186] on div "Tam lote 48,384 Quantidade 52 Carros 2 Total 2.515,968 Doca N/A Linha de Produç…" at bounding box center [161, 199] width 220 height 39
type input "2"
type input "0,077"
type input "96,768"
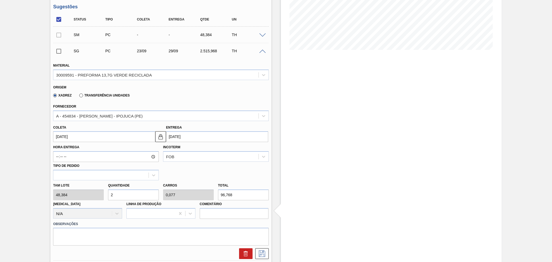
type input "26"
type input "1"
type input "1.257,984"
type input "26"
click at [176, 99] on div "Xadrez Transferência Unidades" at bounding box center [158, 94] width 211 height 11
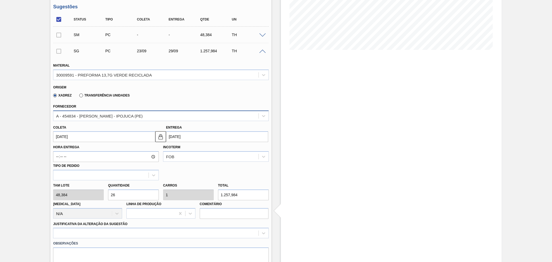
click at [127, 117] on div "A - 454834 - LORENPET - IPOJUCA (PE)" at bounding box center [99, 116] width 87 height 5
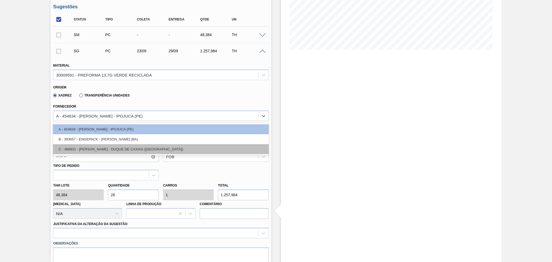
click at [118, 146] on div "C - 468931 - LORENPET - DUQUE DE CAXIAS (RJ)" at bounding box center [161, 149] width 216 height 10
type input "25/09/2025"
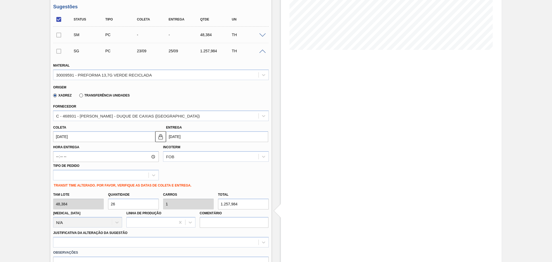
click at [161, 104] on div "Fornecedor C - 468931 - LORENPET - DUQUE DE CAXIAS (RJ)" at bounding box center [161, 112] width 216 height 18
click at [122, 242] on div at bounding box center [161, 242] width 216 height 11
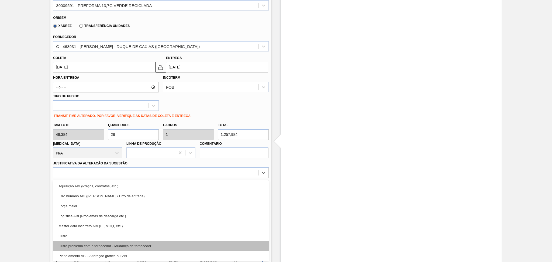
scroll to position [36, 0]
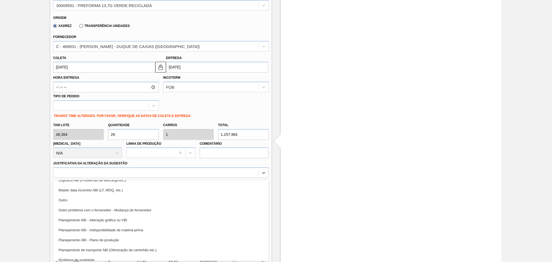
click at [125, 240] on div "Planejamento ABI - Plano de produção" at bounding box center [161, 240] width 216 height 10
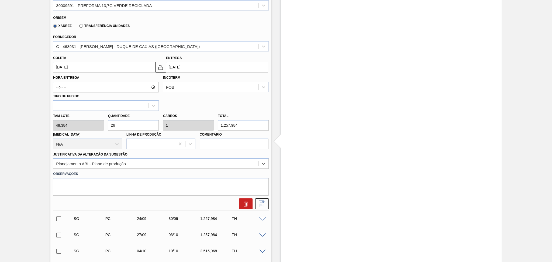
scroll to position [141, 0]
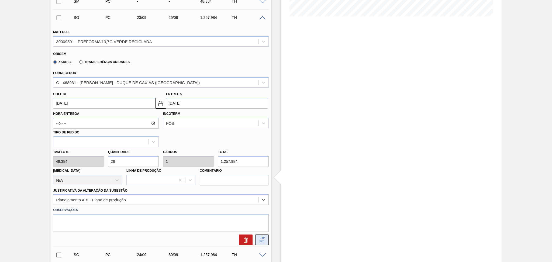
click at [256, 237] on button at bounding box center [261, 240] width 13 height 11
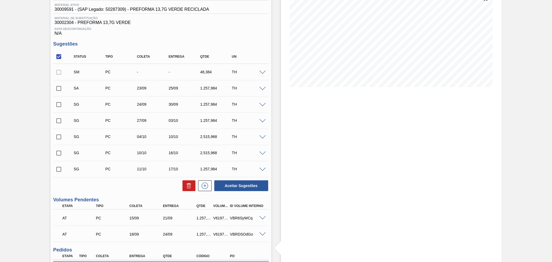
scroll to position [70, 0]
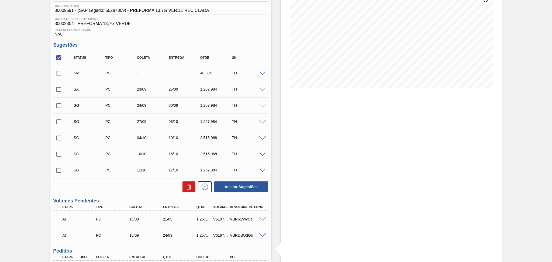
click at [262, 88] on span at bounding box center [262, 90] width 6 height 4
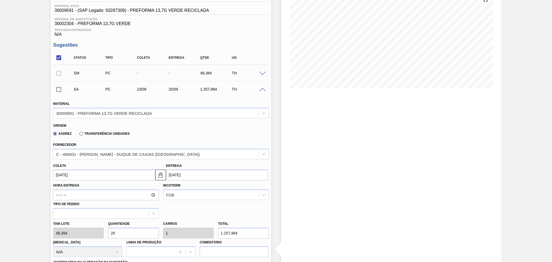
click at [262, 88] on span at bounding box center [262, 90] width 6 height 4
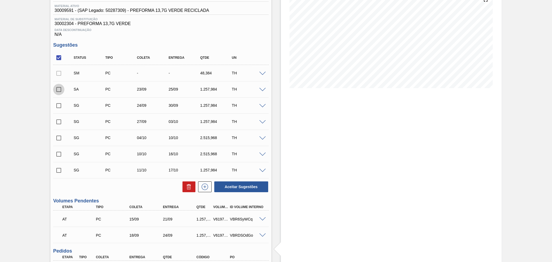
click at [59, 92] on input "checkbox" at bounding box center [58, 89] width 11 height 11
checkbox input "true"
click at [238, 188] on button "Aceitar Sugestões" at bounding box center [241, 187] width 54 height 11
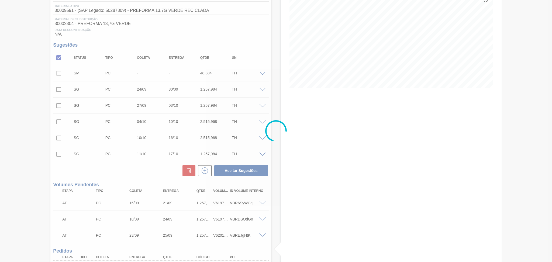
click at [127, 178] on div at bounding box center [276, 131] width 552 height 262
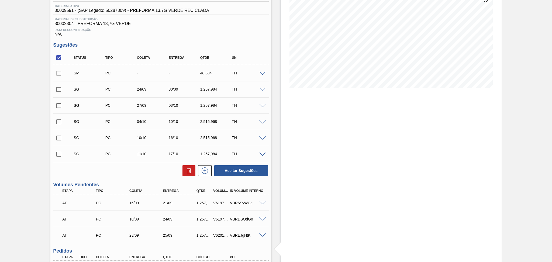
click at [129, 172] on div "Aceitar Sugestões" at bounding box center [161, 171] width 216 height 12
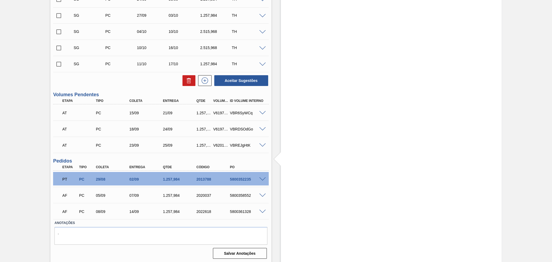
scroll to position [160, 0]
click at [262, 143] on span at bounding box center [262, 145] width 6 height 4
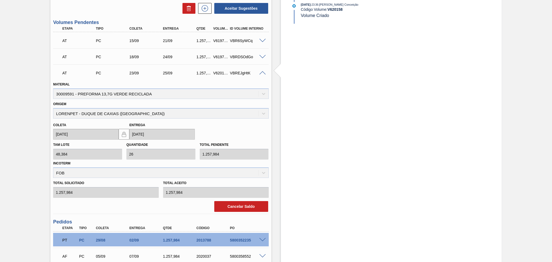
scroll to position [196, 0]
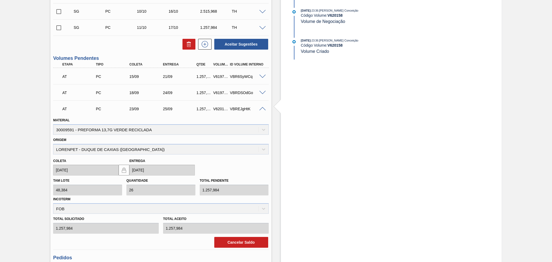
click at [262, 108] on span at bounding box center [262, 109] width 6 height 4
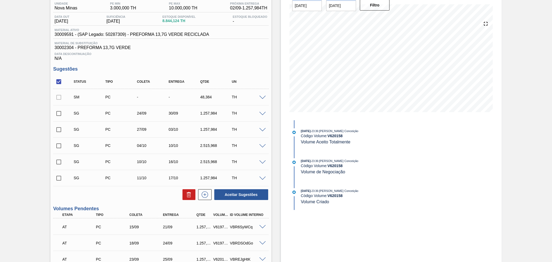
scroll to position [16, 0]
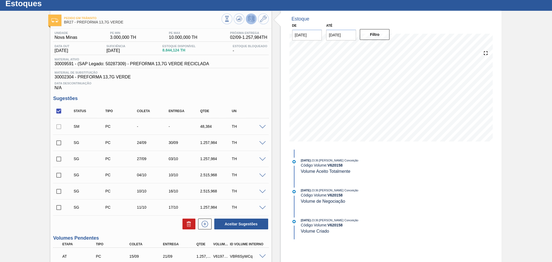
click at [261, 141] on span at bounding box center [262, 143] width 6 height 4
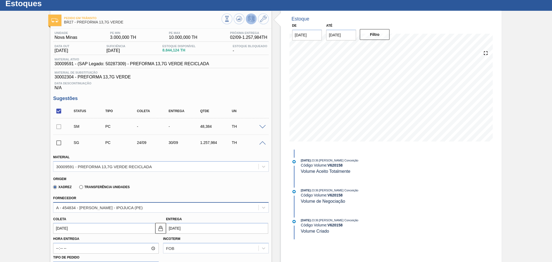
click at [88, 205] on div "A - 454834 - LORENPET - IPOJUCA (PE)" at bounding box center [99, 207] width 87 height 5
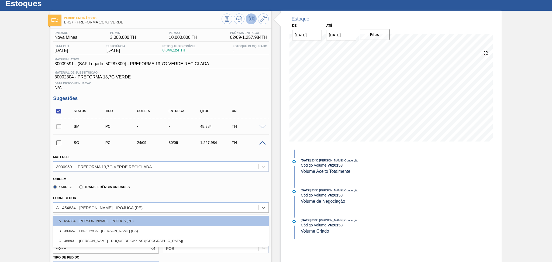
click at [107, 239] on div "C - 468931 - LORENPET - DUQUE DE CAXIAS (RJ)" at bounding box center [161, 241] width 216 height 10
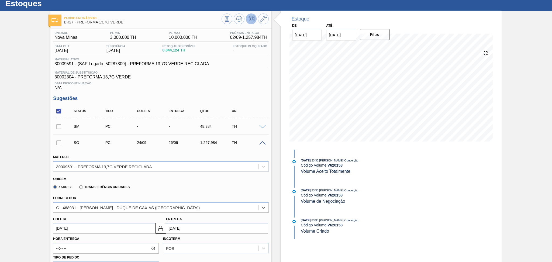
type input "26/09/2025"
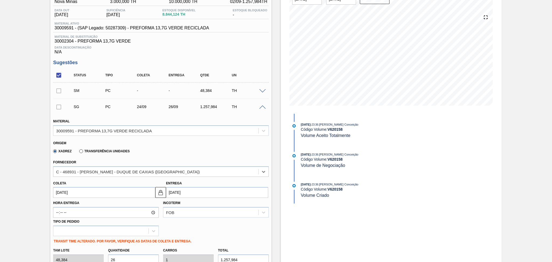
scroll to position [52, 0]
click at [81, 190] on input "24/09/2025" at bounding box center [104, 192] width 102 height 11
click at [76, 175] on div "30" at bounding box center [76, 176] width 7 height 7
type input "30/09/2025"
type input "02/10/2025"
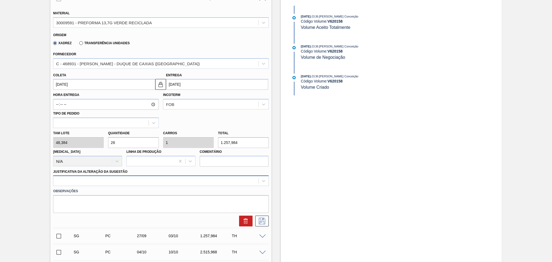
click at [115, 178] on div "Material 30009591 - PREFORMA 13,7G VERDE RECICLADA Origem Xadrez Transferência …" at bounding box center [161, 115] width 216 height 221
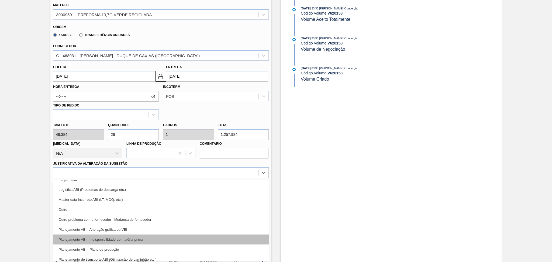
scroll to position [36, 0]
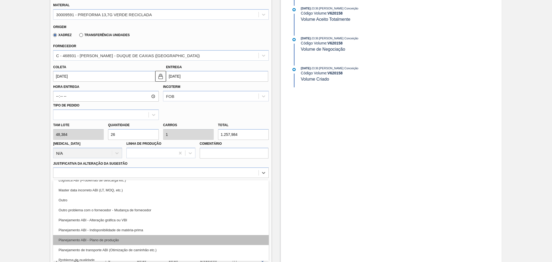
click at [127, 242] on div "Planejamento ABI - Plano de produção" at bounding box center [161, 240] width 216 height 10
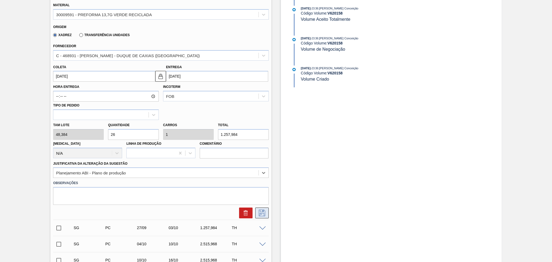
click at [260, 214] on icon at bounding box center [262, 213] width 9 height 6
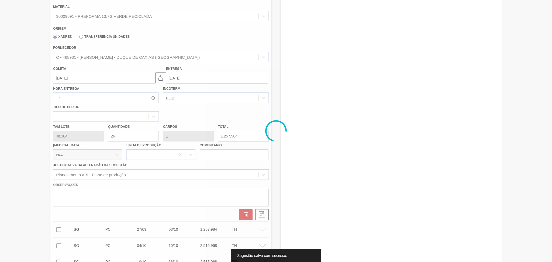
scroll to position [144, 0]
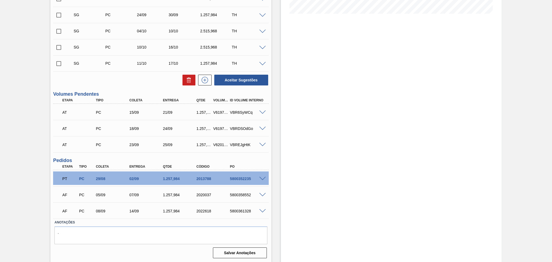
click at [274, 163] on div "Estoque De 02/09/2025 Até 10/10/2025 Filtro" at bounding box center [387, 73] width 230 height 380
click at [279, 142] on div "Estoque De 02/09/2025 Até 10/10/2025 Filtro" at bounding box center [387, 73] width 230 height 380
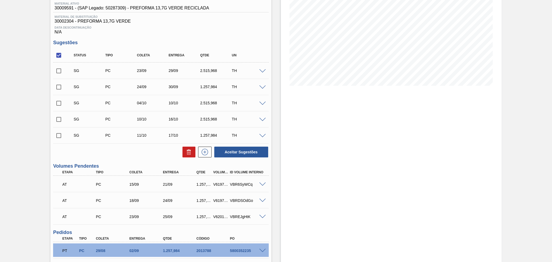
click at [262, 70] on span at bounding box center [262, 71] width 6 height 4
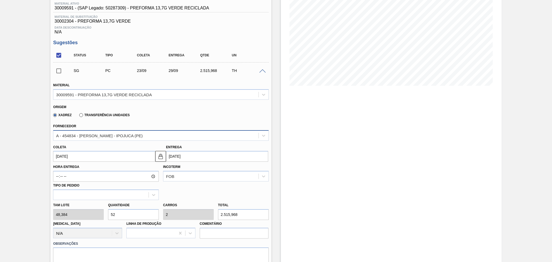
click at [88, 133] on div "A - 454834 - LORENPET - IPOJUCA (PE)" at bounding box center [99, 135] width 87 height 5
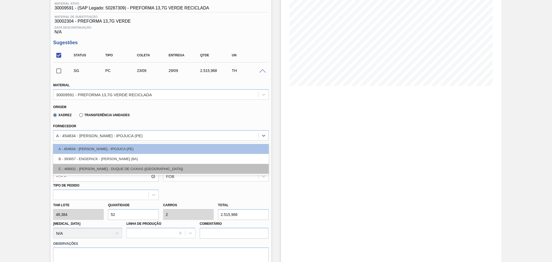
click at [88, 166] on div "C - 468931 - LORENPET - DUQUE DE CAXIAS (RJ)" at bounding box center [161, 169] width 216 height 10
type input "25/09/2025"
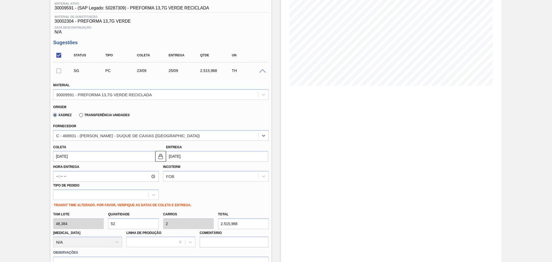
click at [78, 156] on input "23/09/2025" at bounding box center [104, 156] width 102 height 11
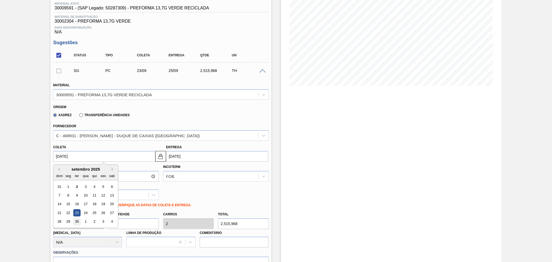
click at [76, 221] on div "30" at bounding box center [76, 221] width 7 height 7
type input "30/09/2025"
type input "02/10/2025"
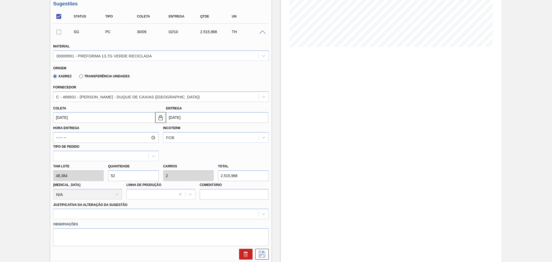
scroll to position [180, 0]
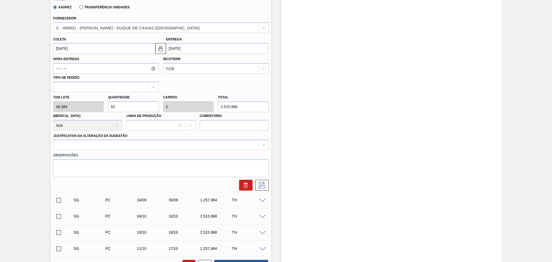
click at [97, 103] on div "Tam lote 48,384 Quantidade 52 Carros 2 Total 2.515,968 Doca N/A Linha de Produç…" at bounding box center [161, 111] width 220 height 39
type input "2"
type input "0,077"
type input "96,768"
type input "26"
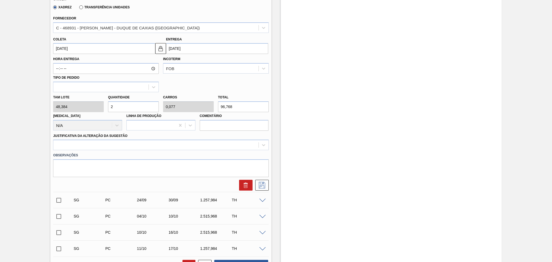
type input "1"
type input "1.257,984"
type input "26"
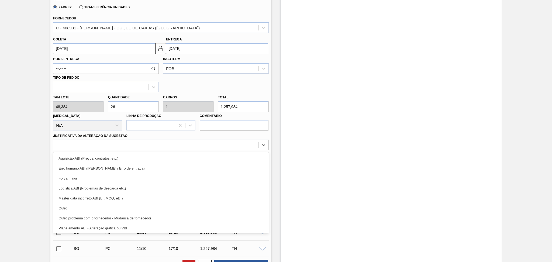
click at [73, 146] on div at bounding box center [155, 145] width 205 height 8
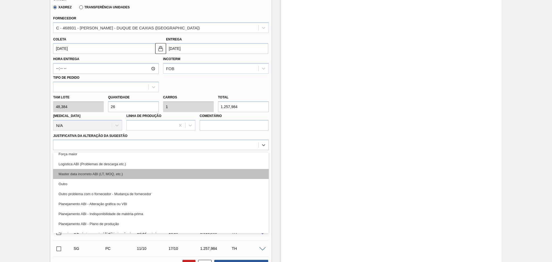
scroll to position [36, 0]
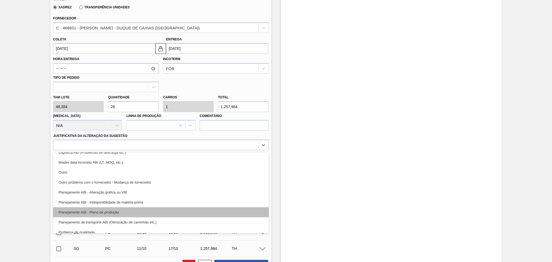
click at [111, 213] on div "Planejamento ABI - Plano de produção" at bounding box center [161, 212] width 216 height 10
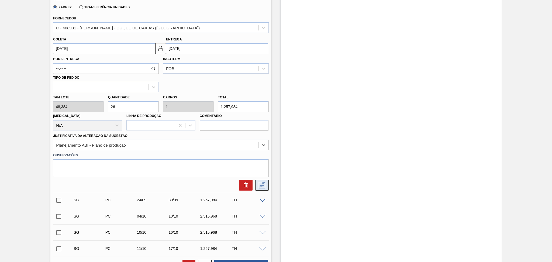
click at [261, 186] on icon at bounding box center [262, 185] width 9 height 6
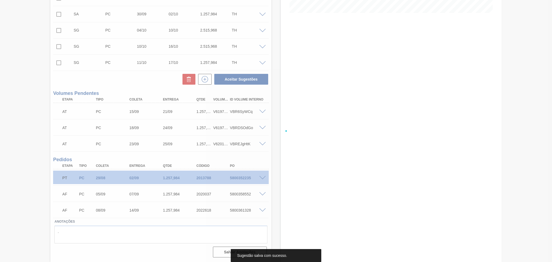
scroll to position [0, 0]
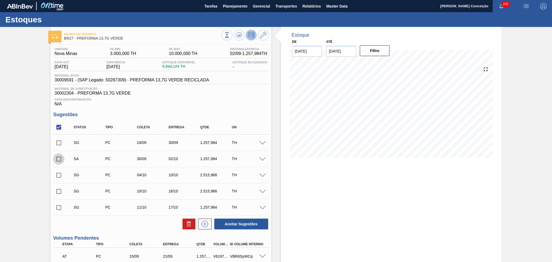
click at [59, 159] on input "checkbox" at bounding box center [58, 158] width 11 height 11
click at [261, 160] on span at bounding box center [262, 160] width 6 height 4
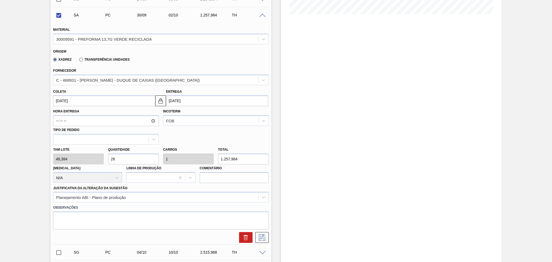
scroll to position [36, 0]
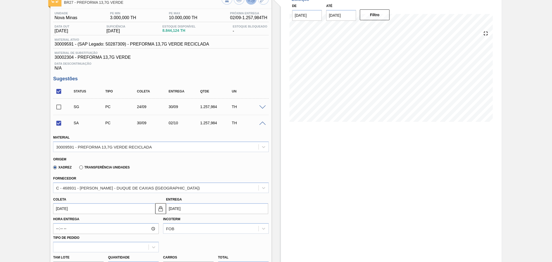
click at [261, 123] on span at bounding box center [262, 124] width 6 height 4
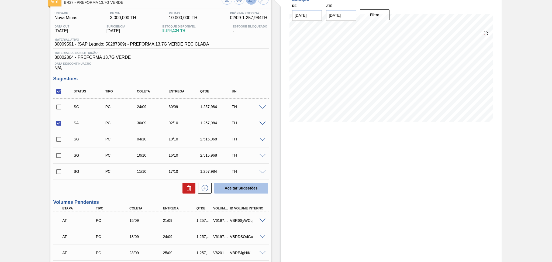
click at [233, 189] on button "Aceitar Sugestões" at bounding box center [241, 188] width 54 height 11
checkbox input "false"
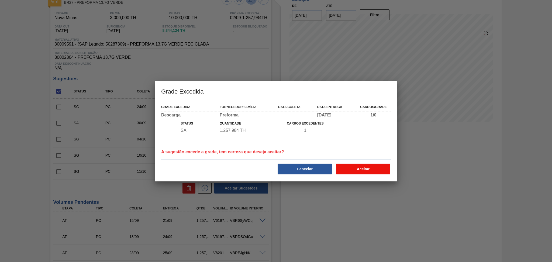
click at [352, 169] on button "Aceitar" at bounding box center [363, 169] width 54 height 11
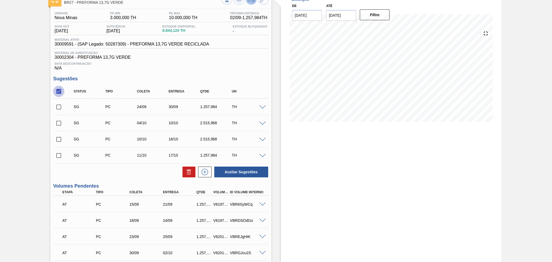
click at [60, 88] on input "checkbox" at bounding box center [58, 91] width 11 height 11
click at [62, 91] on input "checkbox" at bounding box center [58, 91] width 11 height 11
checkbox input "true"
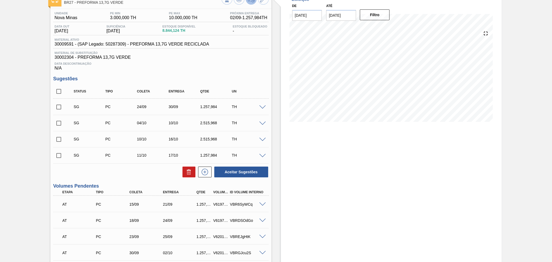
checkbox input "true"
click at [189, 172] on icon at bounding box center [189, 172] width 6 height 6
checkbox input "false"
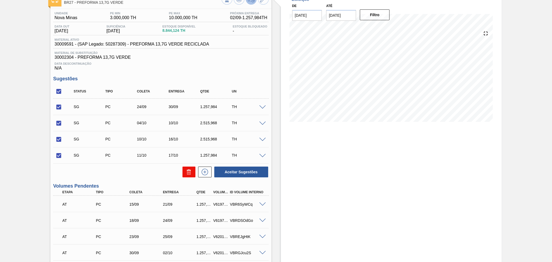
checkbox input "false"
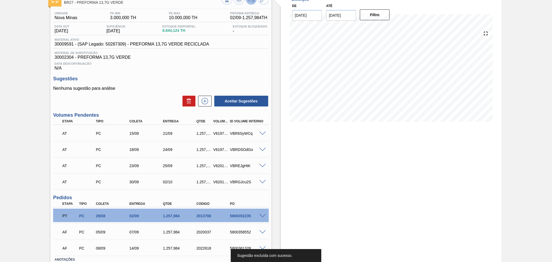
click at [319, 179] on div "Estoque De 02/09/2025 Até 10/10/2025 Filtro" at bounding box center [391, 145] width 221 height 309
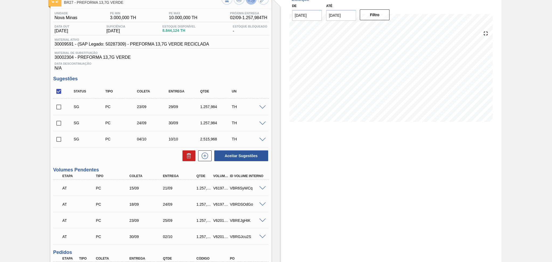
click at [60, 91] on input "checkbox" at bounding box center [58, 91] width 11 height 11
checkbox input "true"
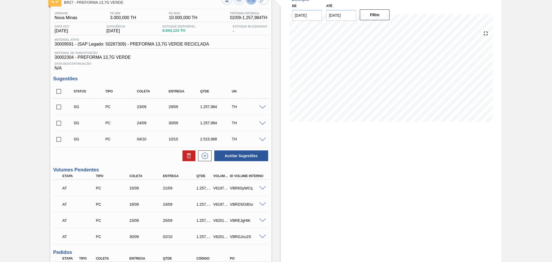
checkbox input "true"
click at [183, 159] on button at bounding box center [189, 156] width 13 height 11
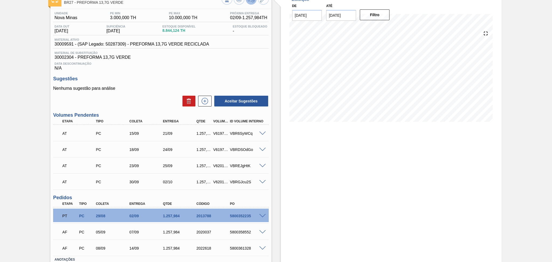
click at [342, 174] on div "Estoque De 02/09/2025 Até 10/10/2025 Filtro 12/09 Projeção de Estoque 7,160.092…" at bounding box center [391, 145] width 221 height 309
click at [171, 70] on div "Data Descontinuação N/A" at bounding box center [161, 65] width 216 height 11
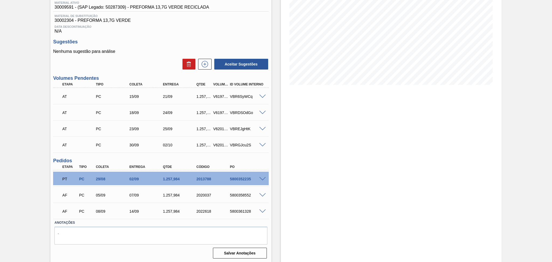
click at [276, 144] on div "Estoque De 02/09/2025 Até 10/10/2025 Filtro 03/09 Projeção de Estoque 9,802.108…" at bounding box center [387, 108] width 230 height 309
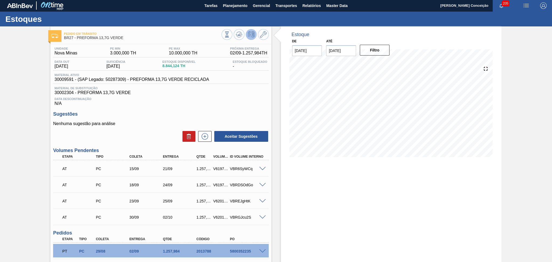
scroll to position [0, 0]
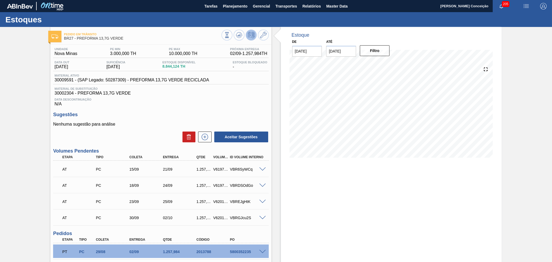
click at [245, 80] on div "Material ativo 30009591 - (SAP Legado: 50287309) - PREFORMA 13,7G VERDE RECICLA…" at bounding box center [161, 79] width 216 height 11
click at [261, 202] on span at bounding box center [262, 202] width 6 height 4
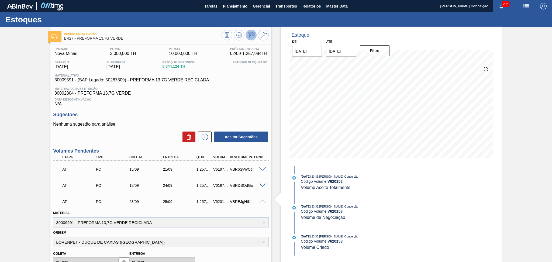
click at [261, 202] on span at bounding box center [262, 202] width 6 height 4
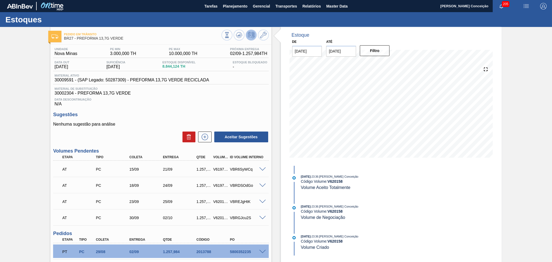
click at [261, 217] on span at bounding box center [262, 218] width 6 height 4
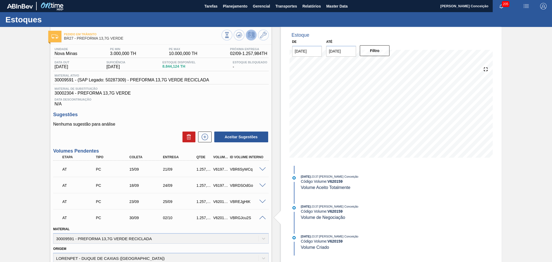
click at [261, 217] on span at bounding box center [262, 218] width 6 height 4
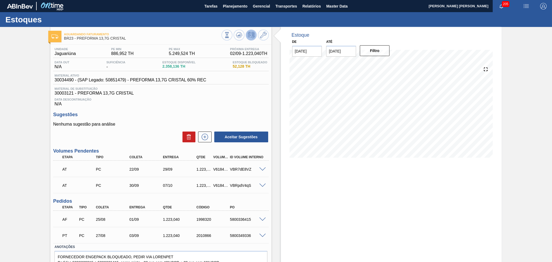
click at [176, 90] on div "Material de Substituição 30003121 - PREFORMA 13,7G CRISTAL" at bounding box center [161, 91] width 216 height 9
click at [175, 105] on div "Data Descontinuação N/A" at bounding box center [161, 101] width 216 height 11
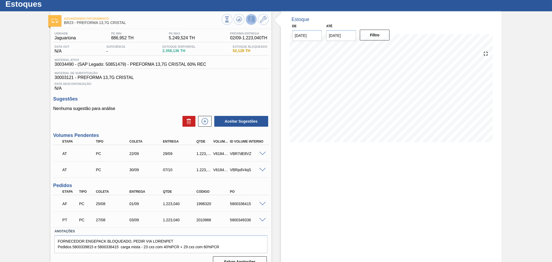
scroll to position [25, 0]
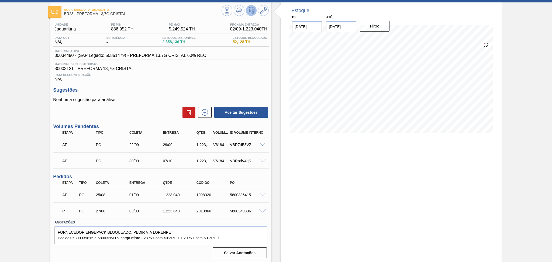
click at [259, 160] on span at bounding box center [262, 161] width 6 height 4
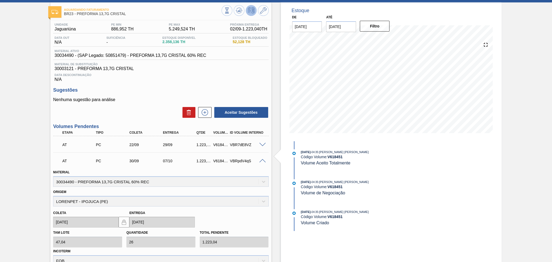
scroll to position [97, 0]
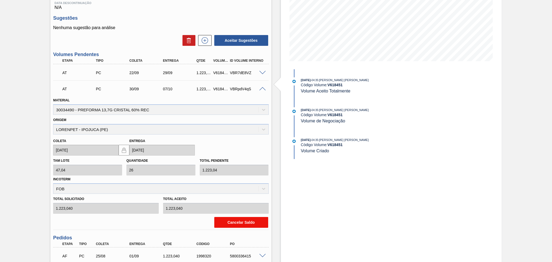
click at [232, 218] on button "Cancelar Saldo" at bounding box center [241, 222] width 54 height 11
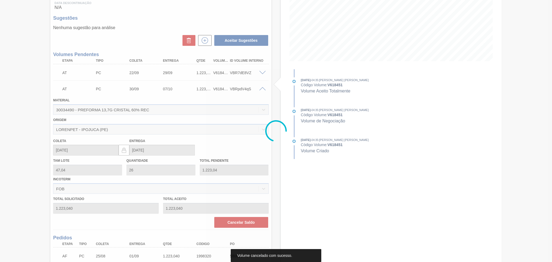
scroll to position [8, 0]
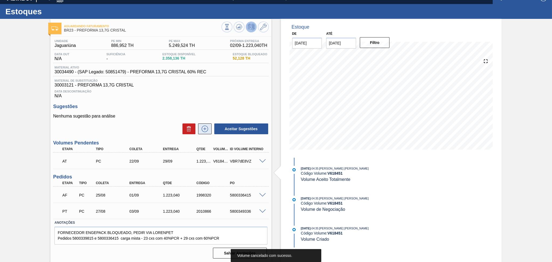
click at [200, 130] on button at bounding box center [204, 129] width 13 height 11
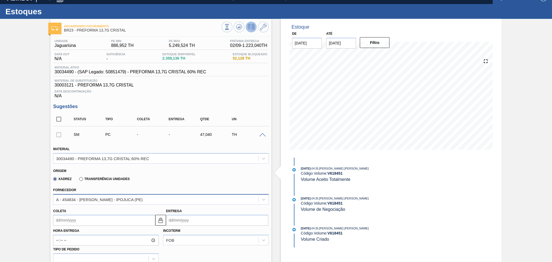
click at [81, 199] on div "A - 454834 - [PERSON_NAME] - IPOJUCA (PE)" at bounding box center [99, 199] width 87 height 5
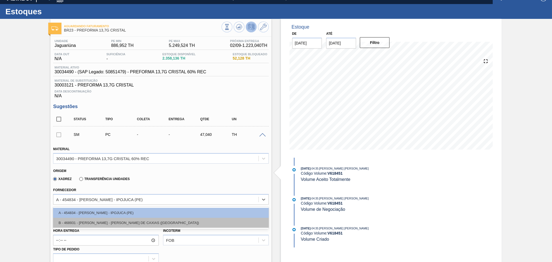
click at [88, 220] on div "B - 468931 - [PERSON_NAME] - [PERSON_NAME] DE CAXIAS ([GEOGRAPHIC_DATA])" at bounding box center [161, 223] width 216 height 10
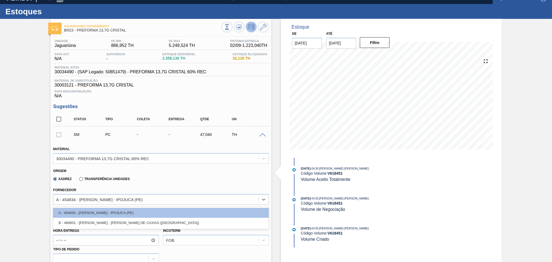
type input "48,384"
type input "0,972"
type input "0,037"
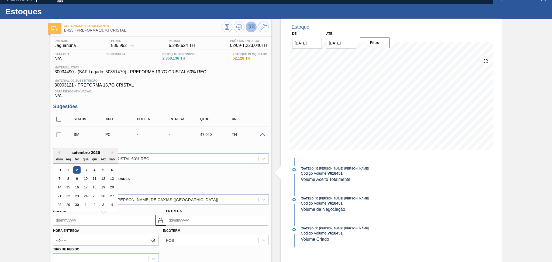
click at [85, 221] on input "Coleta" at bounding box center [104, 220] width 102 height 11
type input "3"
type input "[DATE]"
type input "30"
type input "[DATE]"
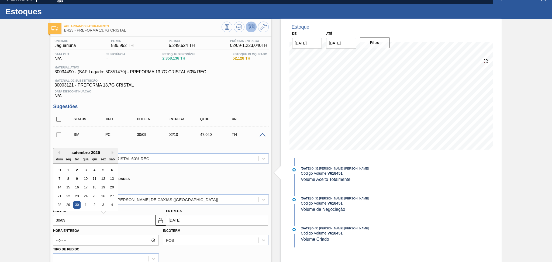
click at [76, 204] on div "30" at bounding box center [76, 205] width 7 height 7
type input "[DATE]"
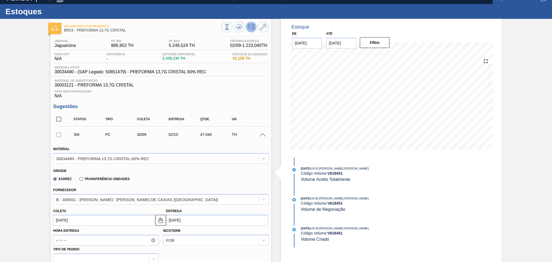
click at [169, 183] on div "Origem Xadrez Transferência Unidades" at bounding box center [161, 175] width 220 height 20
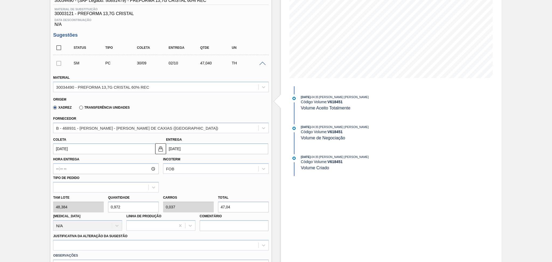
scroll to position [80, 0]
click at [90, 204] on div "[PERSON_NAME] 48,384 Quantidade 0,972 Carros 0,037 Total 47,04 [MEDICAL_DATA] N…" at bounding box center [161, 211] width 220 height 39
type input "2"
type input "0,077"
type input "96,768"
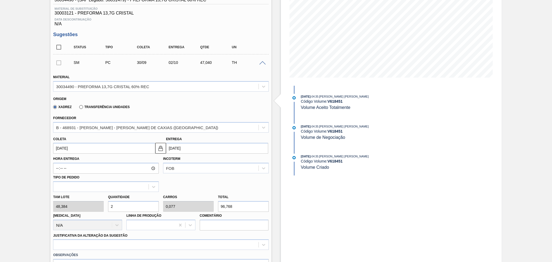
type input "26"
type input "1"
type input "1.257,984"
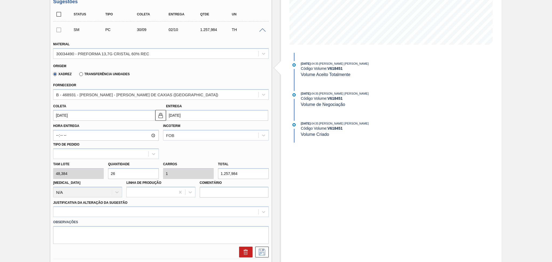
scroll to position [152, 0]
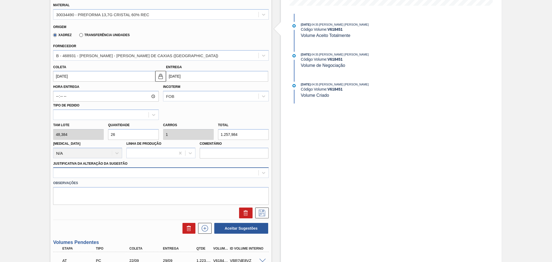
type input "26"
click at [122, 174] on div at bounding box center [155, 173] width 205 height 8
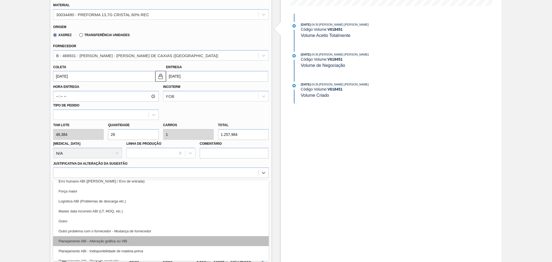
scroll to position [36, 0]
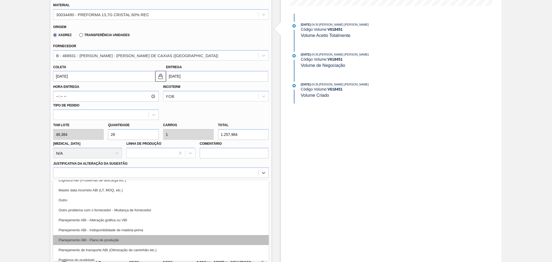
click at [118, 238] on div "Planejamento ABI - Plano de produção" at bounding box center [161, 240] width 216 height 10
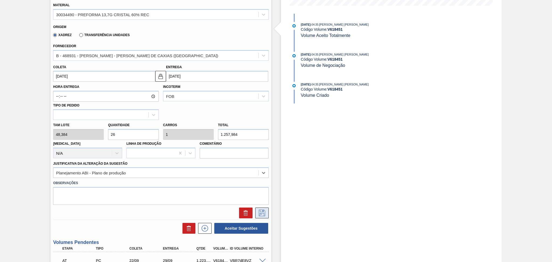
click at [265, 215] on icon at bounding box center [262, 213] width 9 height 6
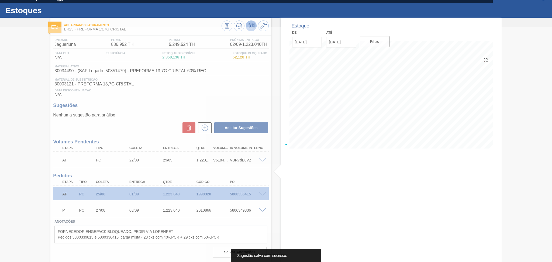
scroll to position [8, 0]
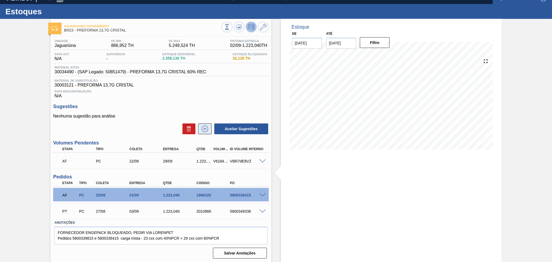
click at [204, 127] on icon at bounding box center [205, 129] width 9 height 6
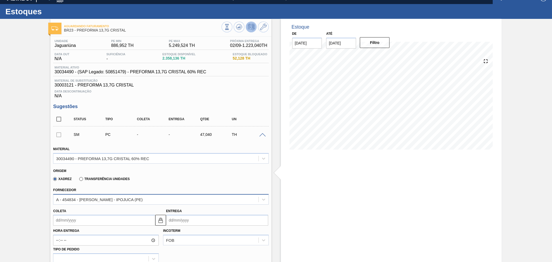
click at [91, 202] on div "A - 454834 - [PERSON_NAME] - IPOJUCA (PE)" at bounding box center [155, 200] width 205 height 8
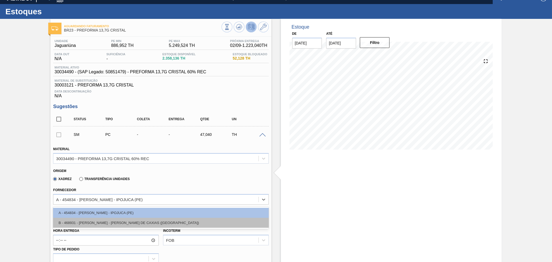
click at [97, 218] on div "B - 468931 - [PERSON_NAME] - [PERSON_NAME] DE CAXIAS ([GEOGRAPHIC_DATA])" at bounding box center [161, 223] width 216 height 10
type input "48,384"
type input "0,972"
type input "0,037"
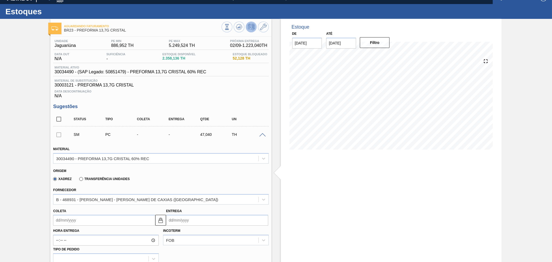
click at [79, 226] on div "Hora Entrega Incoterm FOB Tipo de pedido" at bounding box center [161, 245] width 220 height 38
click at [79, 218] on input "Coleta" at bounding box center [104, 220] width 102 height 11
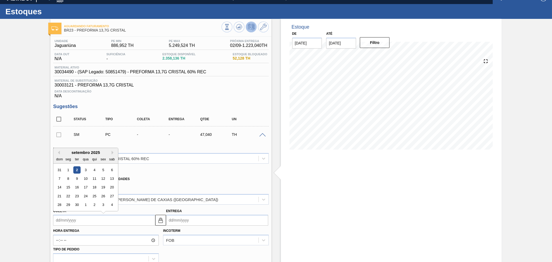
type input "3"
type input "[DATE]"
type input "30"
type input "[DATE]"
click at [76, 204] on div "30" at bounding box center [76, 205] width 7 height 7
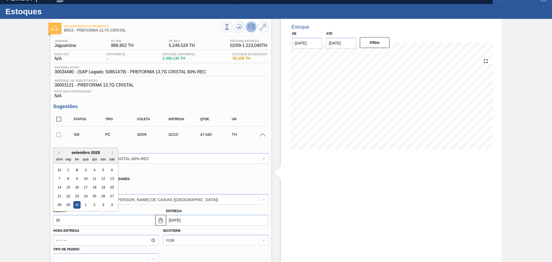
type input "[DATE]"
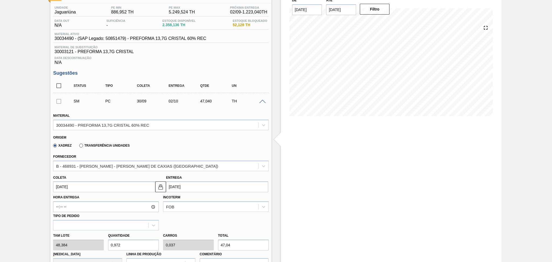
scroll to position [80, 0]
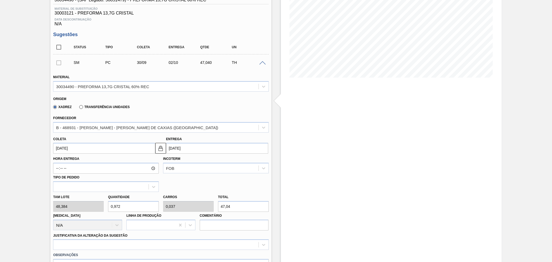
drag, startPoint x: 125, startPoint y: 205, endPoint x: 95, endPoint y: 197, distance: 30.9
click at [97, 198] on div "[PERSON_NAME] 48,384 Quantidade 0,972 Carros 0,037 Total 47,04 [MEDICAL_DATA] N…" at bounding box center [161, 211] width 220 height 39
type input "2"
type input "0,077"
type input "96,768"
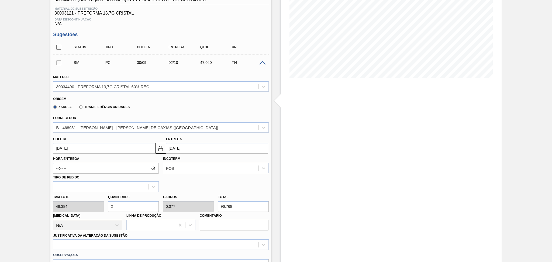
type input "26"
type input "1"
type input "1.257,984"
type input "26"
click at [87, 244] on div at bounding box center [161, 245] width 216 height 11
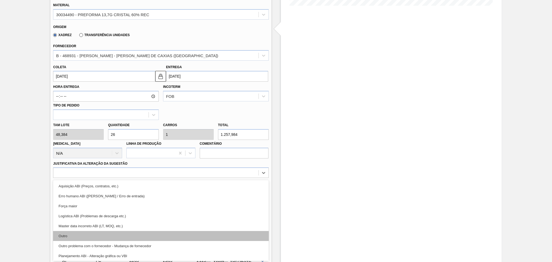
scroll to position [36, 0]
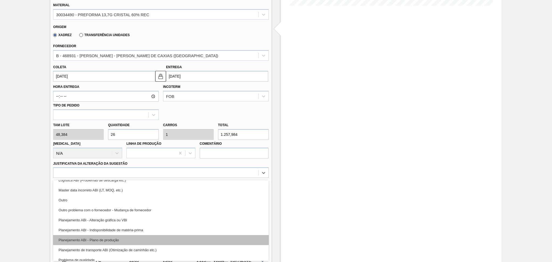
click at [111, 238] on div "Planejamento ABI - Plano de produção" at bounding box center [161, 240] width 216 height 10
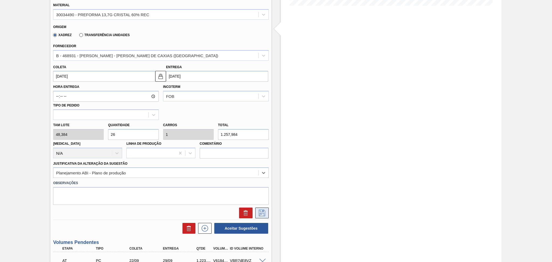
click at [264, 213] on icon at bounding box center [262, 213] width 6 height 6
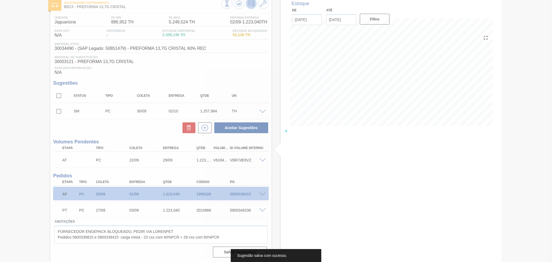
scroll to position [31, 0]
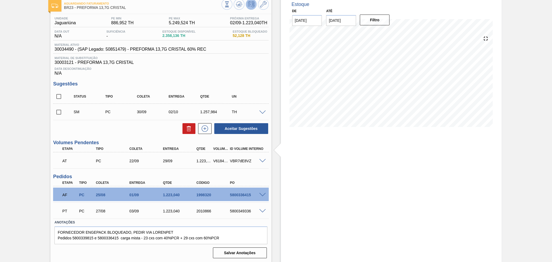
click at [261, 111] on span at bounding box center [262, 113] width 6 height 4
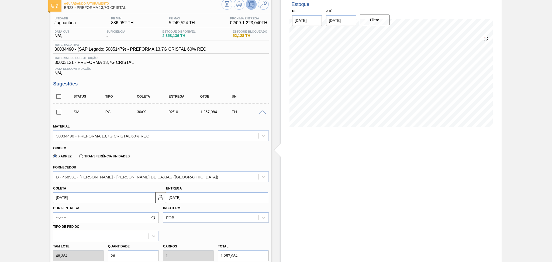
click at [261, 111] on span at bounding box center [262, 113] width 6 height 4
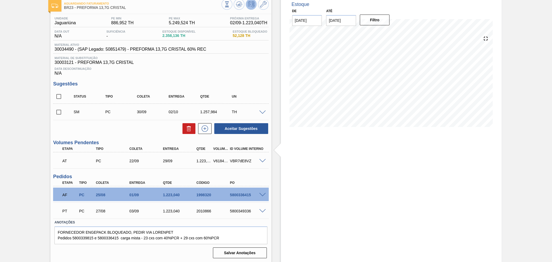
click at [261, 111] on span at bounding box center [262, 113] width 6 height 4
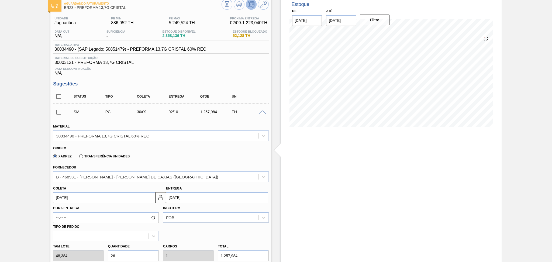
click at [261, 111] on span at bounding box center [262, 113] width 6 height 4
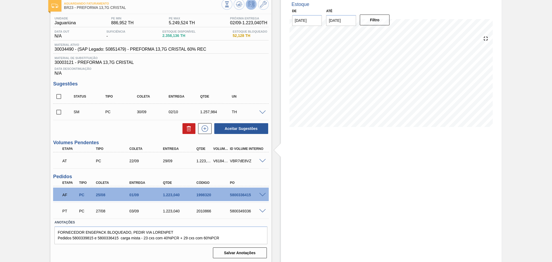
click at [56, 108] on input "checkbox" at bounding box center [58, 112] width 11 height 11
click at [256, 131] on button "Aceitar Sugestões" at bounding box center [241, 128] width 54 height 11
checkbox input "false"
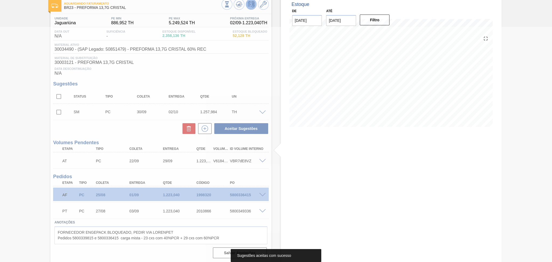
scroll to position [25, 0]
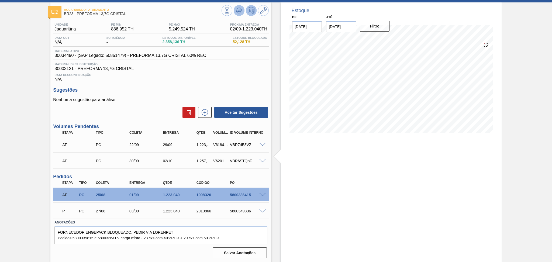
click at [237, 10] on icon at bounding box center [239, 10] width 6 height 6
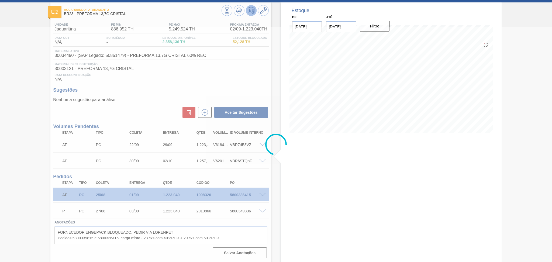
click at [309, 158] on div at bounding box center [276, 144] width 552 height 235
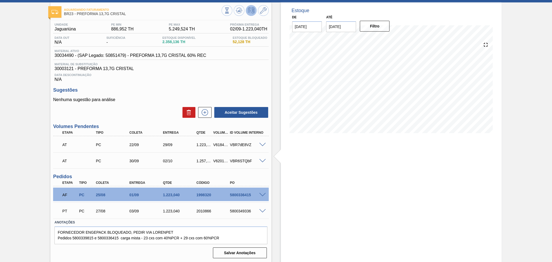
click at [275, 165] on div "Estoque De [DATE] Até [DATE] Filtro 06/10 Projeção de Estoque 4,521.916 [DOMAIN…" at bounding box center [387, 132] width 230 height 261
click at [290, 208] on div "Estoque De [DATE] Até [DATE] Filtro 06/10 Projeção de Estoque 4,521.916 [DOMAIN…" at bounding box center [391, 132] width 221 height 261
click at [263, 159] on span at bounding box center [262, 161] width 6 height 4
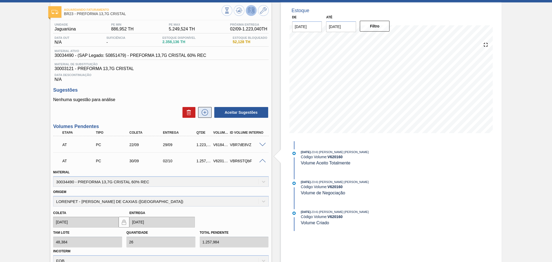
click at [205, 113] on icon at bounding box center [205, 112] width 0 height 3
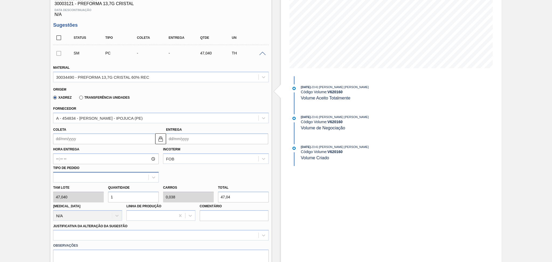
scroll to position [97, 0]
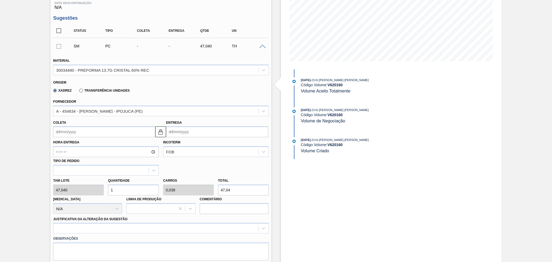
click at [68, 131] on input "Coleta" at bounding box center [104, 132] width 102 height 11
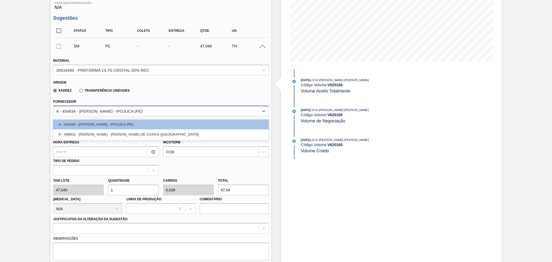
click at [110, 109] on div "A - 454834 - [PERSON_NAME] - IPOJUCA (PE)" at bounding box center [99, 111] width 87 height 5
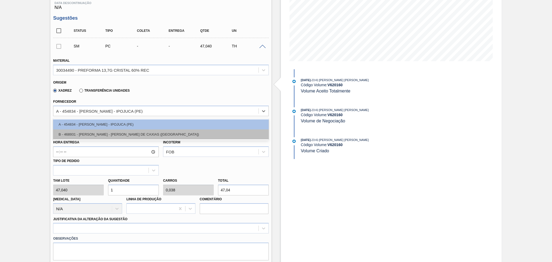
click at [99, 132] on div "B - 468931 - [PERSON_NAME] - [PERSON_NAME] DE CAXIAS ([GEOGRAPHIC_DATA])" at bounding box center [161, 134] width 216 height 10
type input "48,384"
type input "0,972"
type input "0,037"
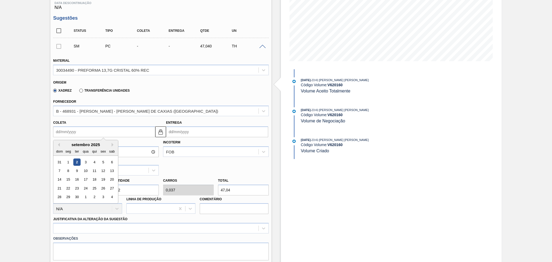
click at [78, 130] on input "Coleta" at bounding box center [104, 132] width 102 height 11
type input "2"
type input "[DATE]"
type input "29"
type input "[DATE]"
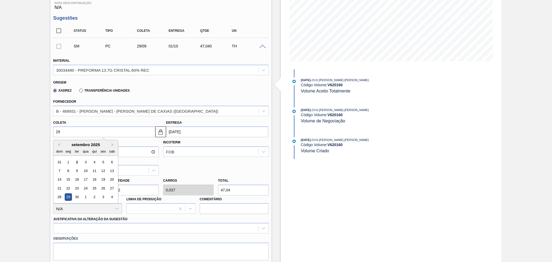
click at [66, 198] on div "29" at bounding box center [68, 197] width 7 height 7
type input "[DATE]"
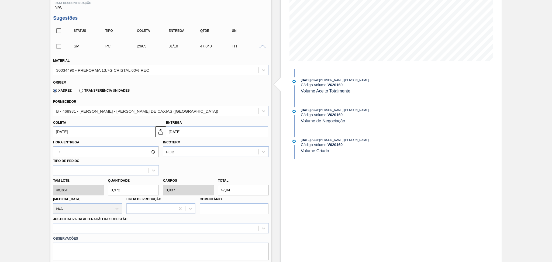
click at [91, 186] on div "Tam lote 48,384 Quantidade 0,972 Carros 0,037 Total 47,04 Doca N/A Linha de Pro…" at bounding box center [161, 195] width 220 height 39
type input "2"
type input "0,077"
type input "96,768"
type input "26"
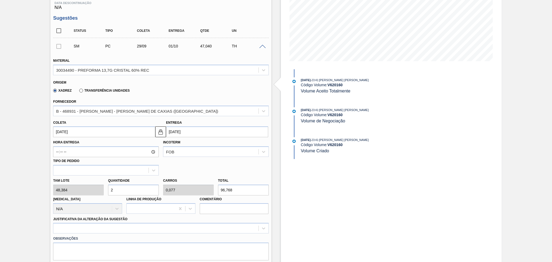
type input "1"
type input "1.257,984"
type input "26"
click at [75, 227] on div at bounding box center [161, 228] width 216 height 11
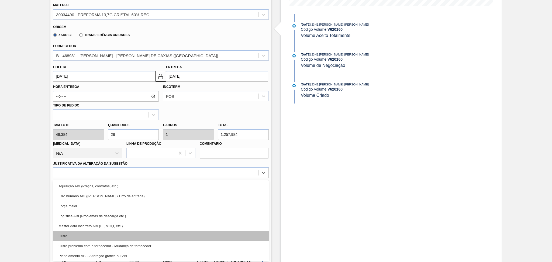
scroll to position [36, 0]
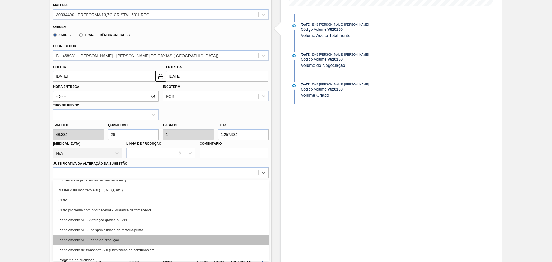
click at [110, 238] on div "Planejamento ABI - Plano de produção" at bounding box center [161, 240] width 216 height 10
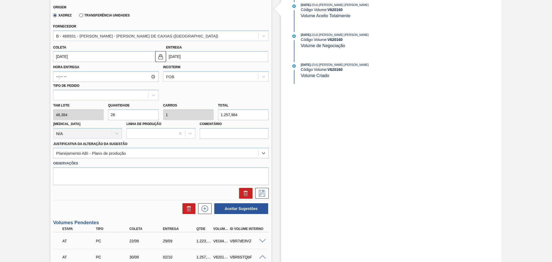
scroll to position [188, 0]
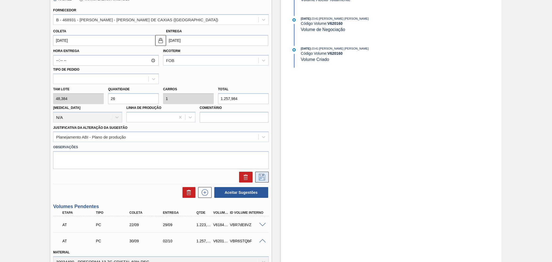
click at [262, 175] on icon at bounding box center [262, 177] width 9 height 6
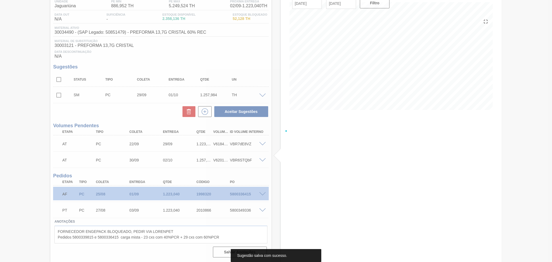
scroll to position [47, 0]
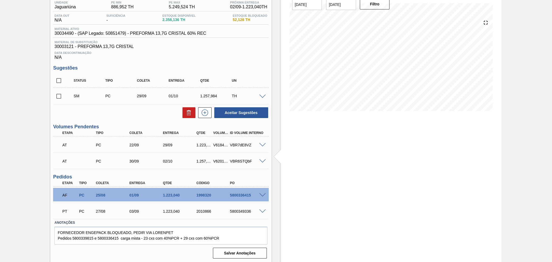
click at [261, 96] on span at bounding box center [262, 97] width 6 height 4
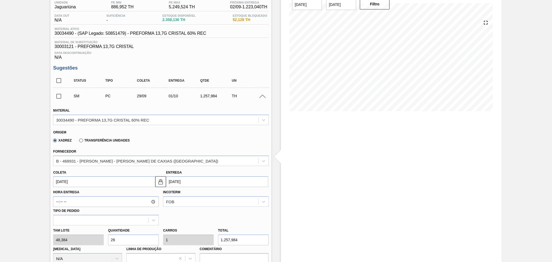
click at [261, 96] on span at bounding box center [262, 97] width 6 height 4
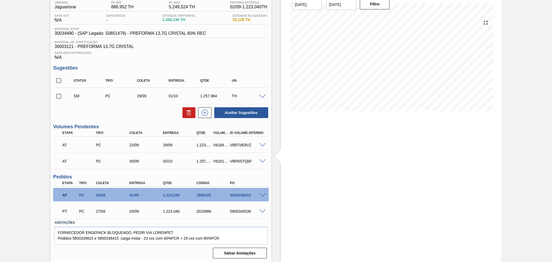
click at [55, 96] on input "checkbox" at bounding box center [58, 96] width 11 height 11
click at [239, 108] on button "Aceitar Sugestões" at bounding box center [241, 112] width 54 height 11
checkbox input "false"
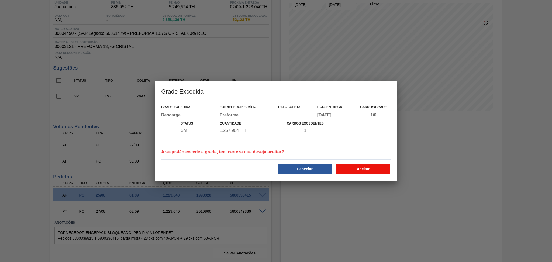
click at [354, 168] on button "Aceitar" at bounding box center [363, 169] width 54 height 11
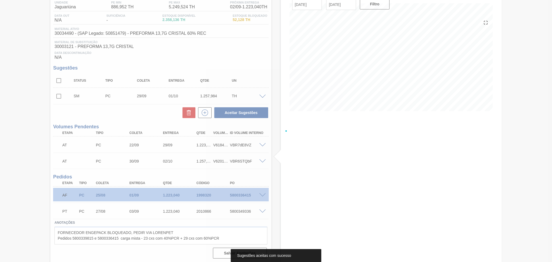
scroll to position [41, 0]
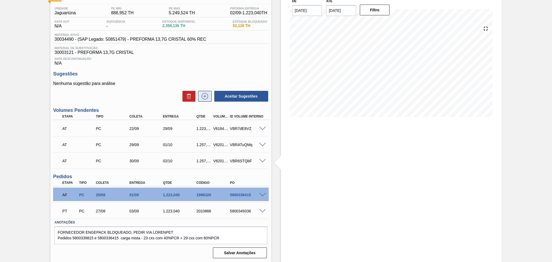
click at [204, 95] on icon at bounding box center [205, 96] width 9 height 6
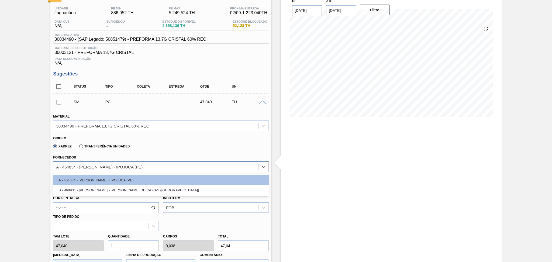
click at [96, 165] on div "A - 454834 - [PERSON_NAME] - IPOJUCA (PE)" at bounding box center [99, 167] width 87 height 5
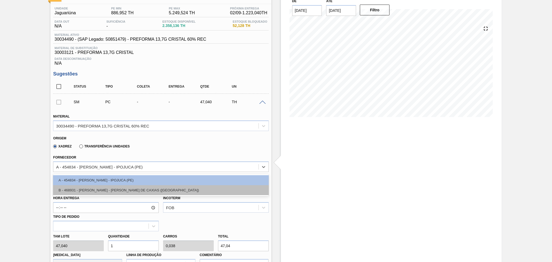
click at [99, 187] on div "B - 468931 - LORENPET - DUQUE DE CAXIAS (RJ)" at bounding box center [161, 190] width 216 height 10
type input "48,384"
type input "0,972"
type input "0,037"
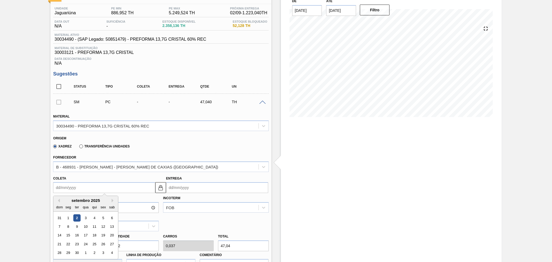
click at [80, 187] on input "Coleta" at bounding box center [104, 187] width 102 height 11
type input "2"
type input "[DATE]"
type input "28"
type input "[DATE]"
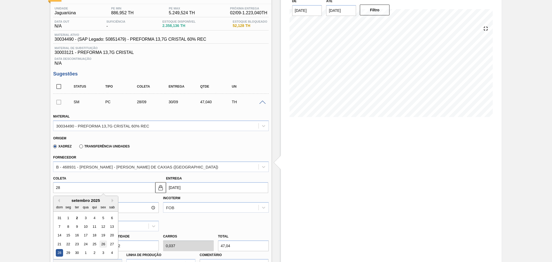
click at [104, 243] on div "26" at bounding box center [103, 244] width 7 height 7
type input "26/09/2025"
type input "28/09/2025"
click at [72, 188] on input "26/09/2025" at bounding box center [104, 187] width 102 height 11
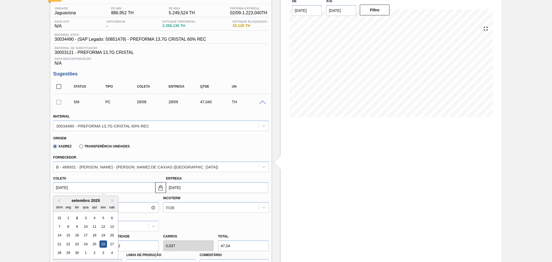
click at [182, 227] on div "Hora Entrega Incoterm FOB Tipo de pedido" at bounding box center [161, 212] width 220 height 38
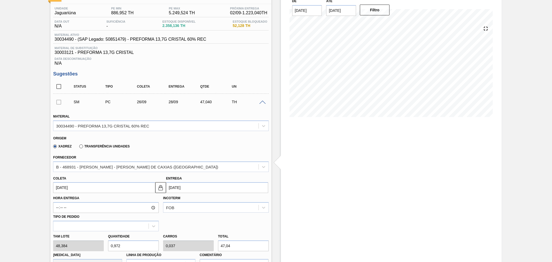
click at [101, 241] on div "Tam lote 48,384 Quantidade 0,972 Carros 0,037 Total 47,04 Doca N/A Linha de Pro…" at bounding box center [161, 250] width 220 height 39
type input "2"
type input "0,077"
type input "96,768"
type input "26"
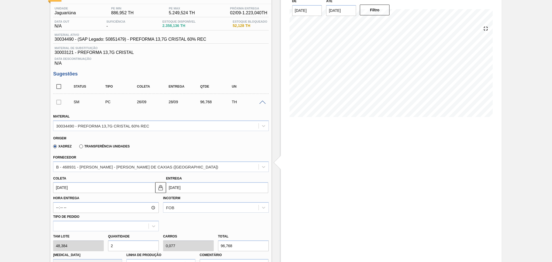
type input "1"
type input "1.257,984"
type input "26"
click at [209, 225] on div "Hora Entrega Incoterm FOB Tipo de pedido" at bounding box center [161, 212] width 220 height 38
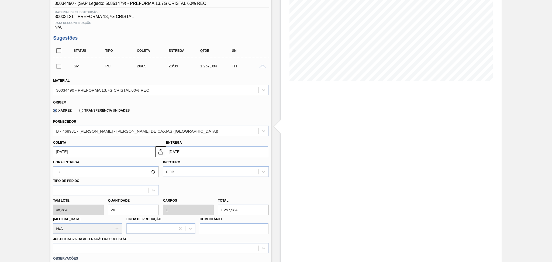
click at [114, 244] on div at bounding box center [161, 248] width 216 height 11
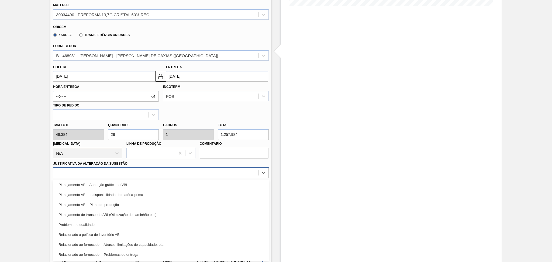
scroll to position [72, 0]
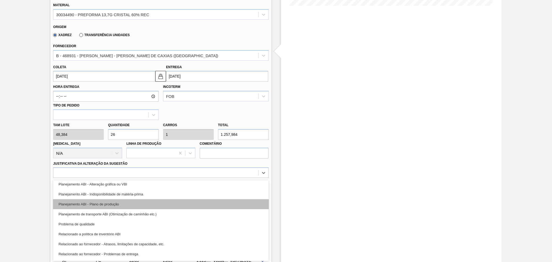
click at [123, 204] on div "Planejamento ABI - Plano de produção" at bounding box center [161, 204] width 216 height 10
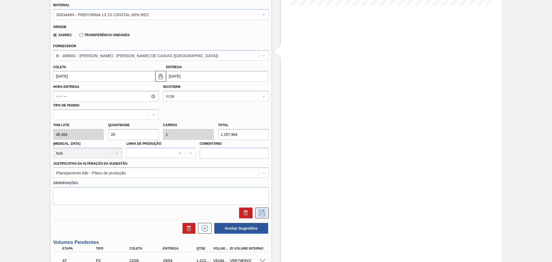
click at [260, 214] on icon at bounding box center [262, 213] width 9 height 6
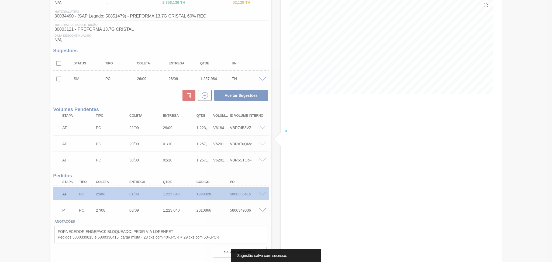
scroll to position [63, 0]
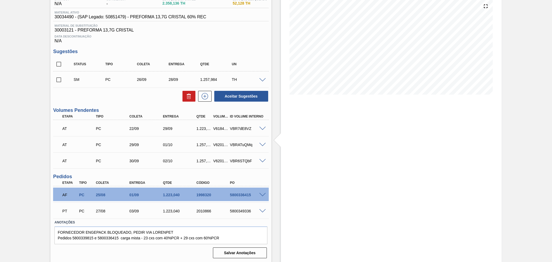
click at [58, 83] on input "checkbox" at bounding box center [58, 79] width 11 height 11
click at [255, 93] on button "Aceitar Sugestões" at bounding box center [241, 96] width 54 height 11
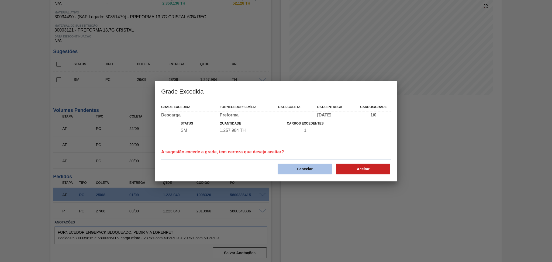
click at [307, 166] on button "Cancelar" at bounding box center [305, 169] width 54 height 11
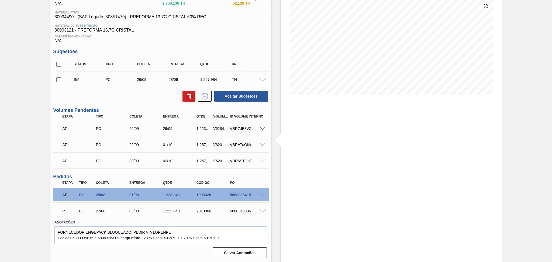
click at [57, 82] on input "checkbox" at bounding box center [58, 79] width 11 height 11
click at [183, 97] on button at bounding box center [189, 96] width 13 height 11
checkbox input "false"
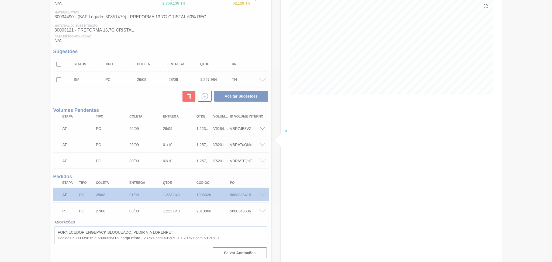
scroll to position [41, 0]
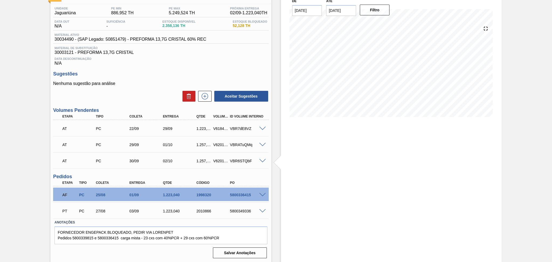
click at [261, 160] on span at bounding box center [262, 161] width 6 height 4
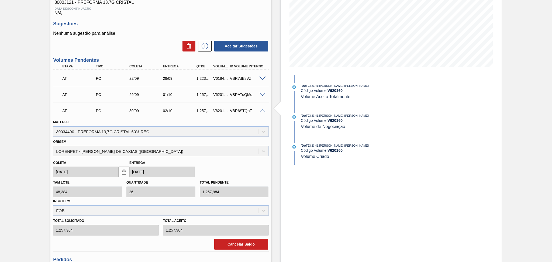
scroll to position [113, 0]
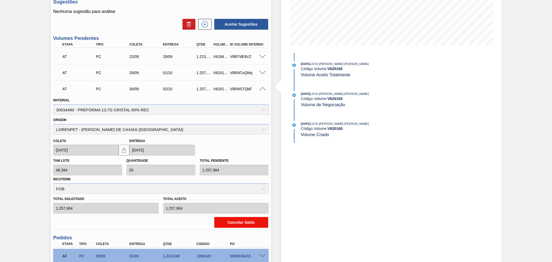
click at [237, 220] on button "Cancelar Saldo" at bounding box center [241, 222] width 54 height 11
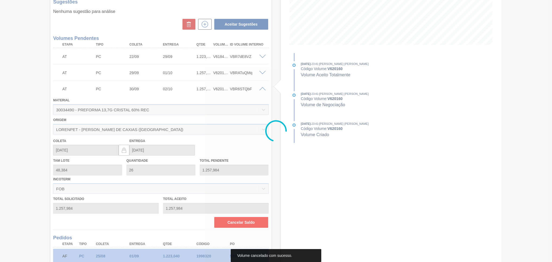
scroll to position [25, 0]
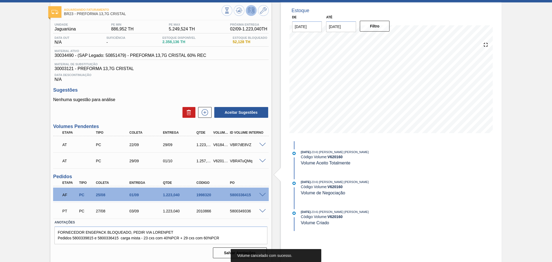
click at [153, 108] on div "Aceitar Sugestões" at bounding box center [161, 113] width 216 height 12
click at [157, 91] on h3 "Sugestões" at bounding box center [161, 90] width 216 height 6
click at [238, 12] on icon at bounding box center [239, 10] width 6 height 6
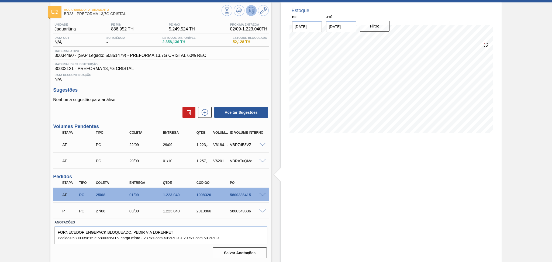
click at [272, 126] on div "Estoque De 02/09/2025 Até 10/10/2025 Filtro 02/09 Projeção de Estoque 3,581.176…" at bounding box center [387, 132] width 230 height 261
click at [226, 78] on div "Data Descontinuação N/A" at bounding box center [161, 76] width 216 height 11
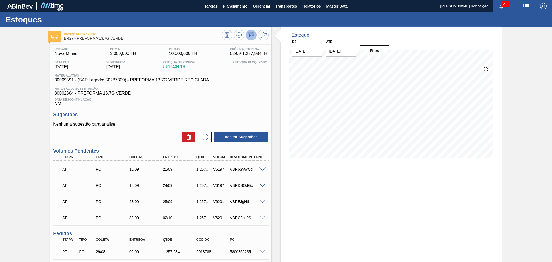
click at [251, 95] on span "30002304 - PREFORMA 13,7G VERDE" at bounding box center [160, 93] width 213 height 5
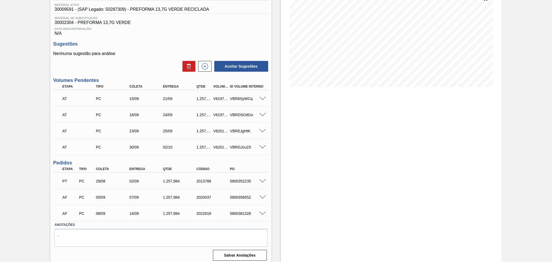
scroll to position [72, 0]
click at [206, 69] on button at bounding box center [204, 65] width 13 height 11
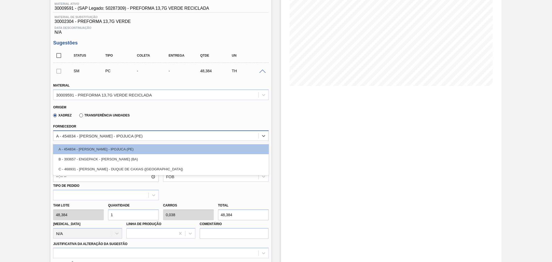
click at [100, 134] on div "A - 454834 - [PERSON_NAME] - IPOJUCA (PE)" at bounding box center [99, 136] width 87 height 5
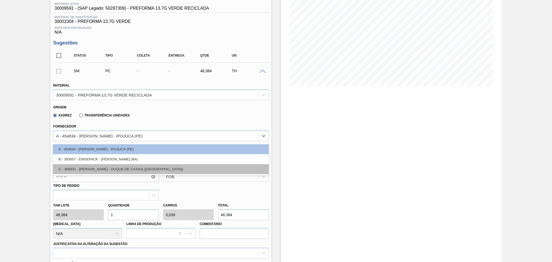
click at [87, 166] on div "C - 468931 - [PERSON_NAME] - DUQUE DE CAXIAS ([GEOGRAPHIC_DATA])" at bounding box center [161, 169] width 216 height 10
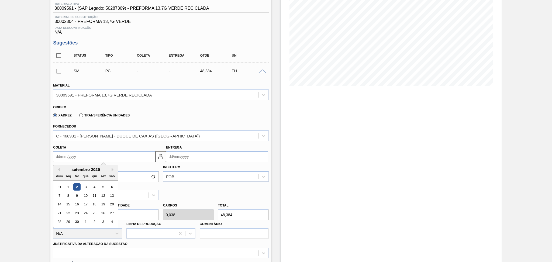
click at [62, 155] on input "Coleta" at bounding box center [104, 156] width 102 height 11
type input "2"
type input "[DATE]"
type input "29"
type input "[DATE]"
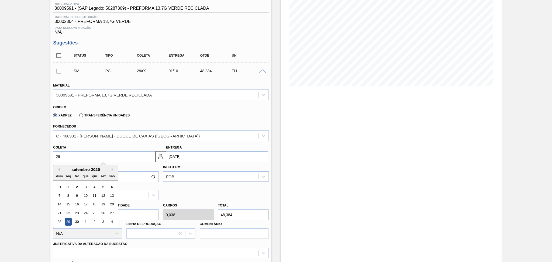
click at [69, 223] on div "29" at bounding box center [68, 221] width 7 height 7
type input "[DATE]"
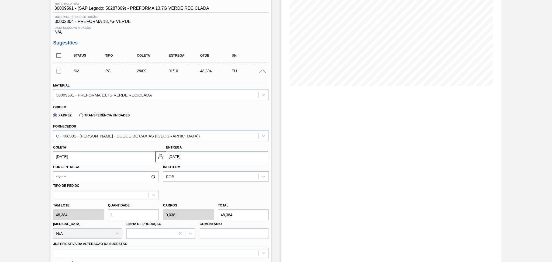
click at [97, 208] on div "Tam lote 48,384 Quantidade 1 Carros 0,038 Total 48,384 [MEDICAL_DATA] N/A Linha…" at bounding box center [161, 219] width 220 height 39
type input "2"
type input "0,077"
type input "96,768"
type input "26"
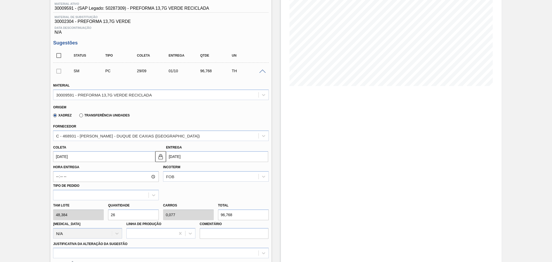
type input "1"
type input "1.257,984"
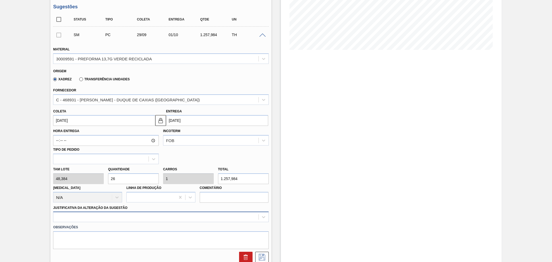
type input "26"
click at [104, 216] on div at bounding box center [161, 217] width 216 height 11
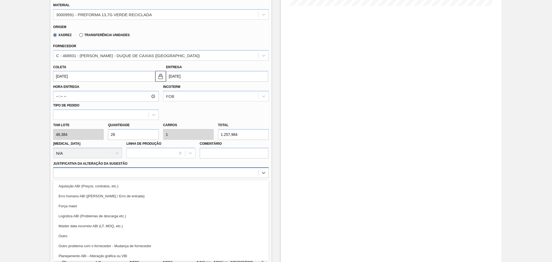
scroll to position [36, 0]
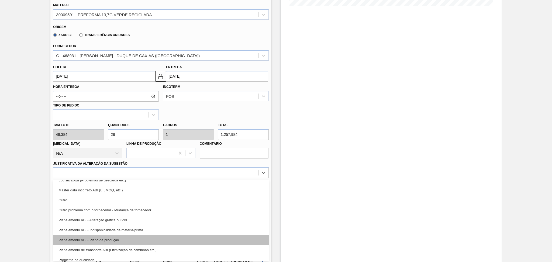
click at [114, 236] on div "Planejamento ABI - Plano de produção" at bounding box center [161, 240] width 216 height 10
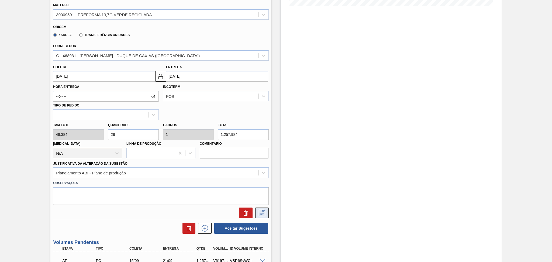
click at [259, 213] on icon at bounding box center [262, 213] width 9 height 6
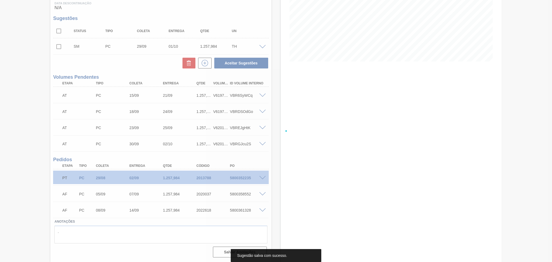
scroll to position [95, 0]
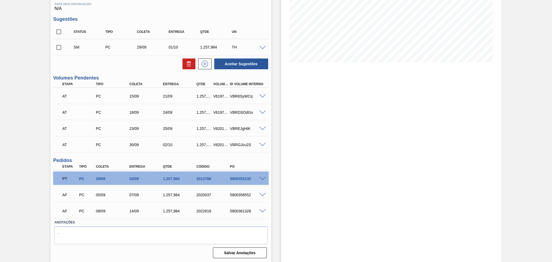
click at [57, 47] on input "checkbox" at bounding box center [58, 47] width 11 height 11
click at [240, 66] on button "Aceitar Sugestões" at bounding box center [241, 64] width 54 height 11
checkbox input "false"
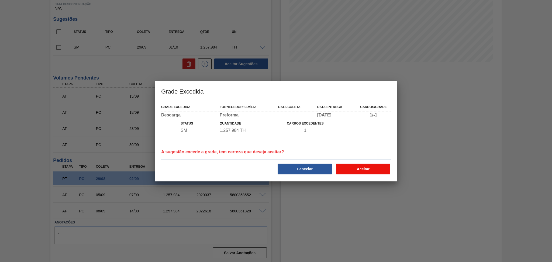
click at [358, 167] on button "Aceitar" at bounding box center [363, 169] width 54 height 11
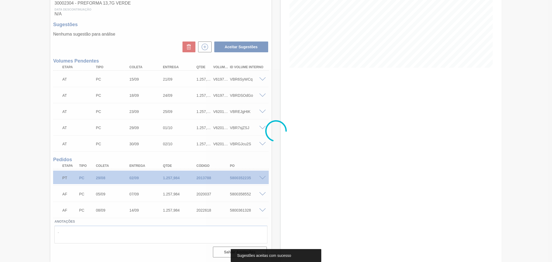
scroll to position [89, 0]
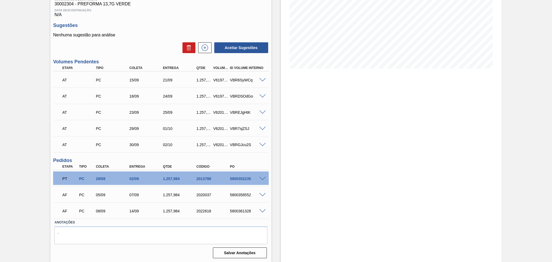
click at [263, 143] on span at bounding box center [262, 145] width 6 height 4
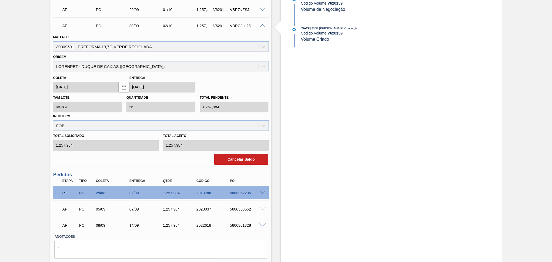
scroll to position [222, 0]
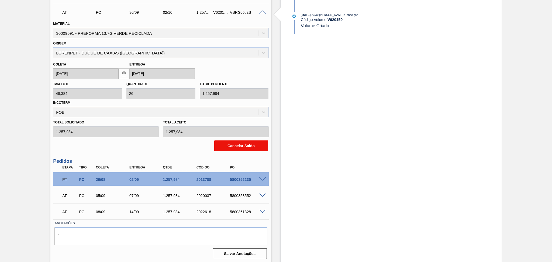
click at [243, 145] on button "Cancelar Saldo" at bounding box center [241, 146] width 54 height 11
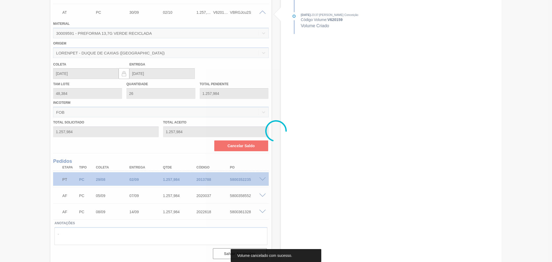
scroll to position [73, 0]
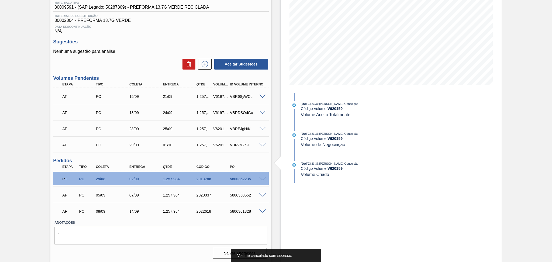
click at [261, 145] on span at bounding box center [262, 145] width 6 height 4
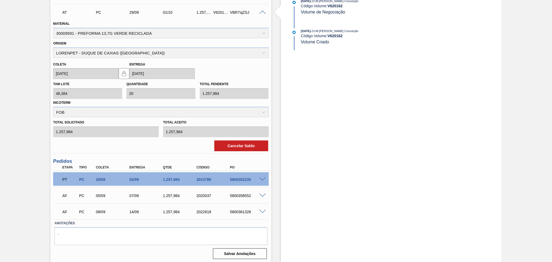
scroll to position [170, 0]
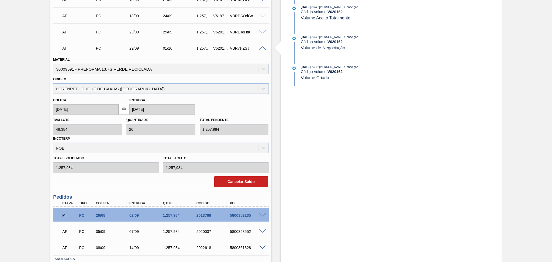
click at [260, 48] on span at bounding box center [262, 48] width 6 height 4
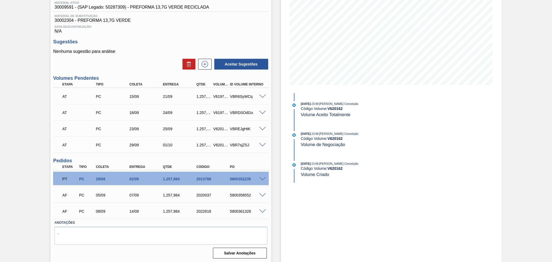
click at [11, 175] on div "Pedido em Trânsito BR27 - PREFORMA 13,7G VERDE Unidade Nova Minas PE MIN 3.000,…" at bounding box center [276, 108] width 552 height 309
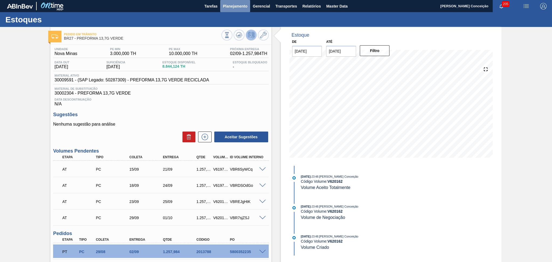
click at [234, 4] on span "Planejamento" at bounding box center [235, 6] width 25 height 6
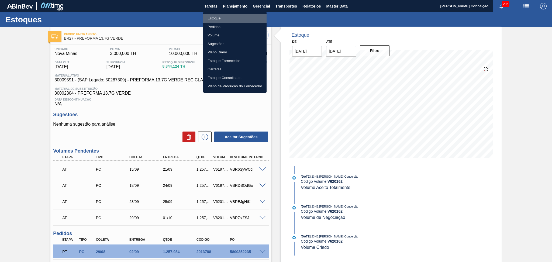
click at [217, 18] on li "Estoque" at bounding box center [234, 18] width 63 height 9
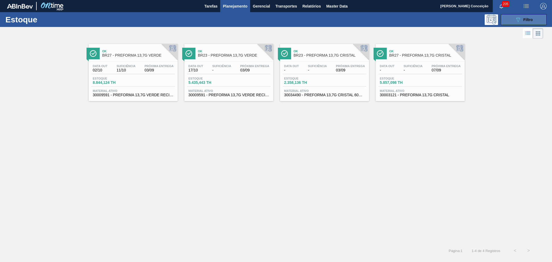
click at [517, 22] on icon "089F7B8B-B2A5-4AFE-B5C0-19BA573D28AC" at bounding box center [518, 19] width 6 height 6
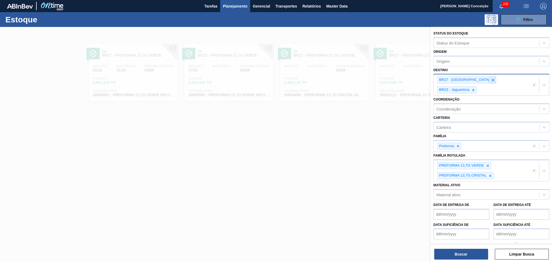
click at [491, 80] on icon at bounding box center [493, 80] width 4 height 4
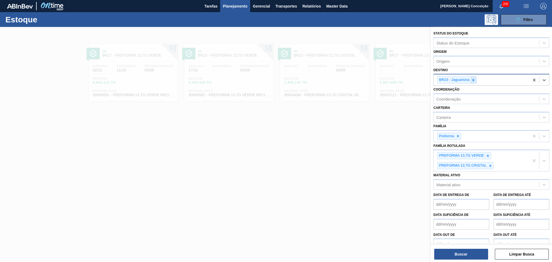
click at [475, 79] on icon at bounding box center [474, 80] width 4 height 4
click at [490, 163] on icon at bounding box center [491, 165] width 4 height 4
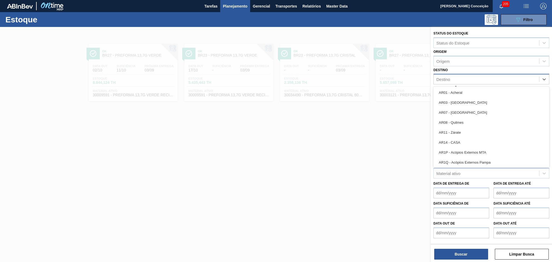
click at [448, 77] on div "Destino" at bounding box center [444, 79] width 14 height 5
type input "br18"
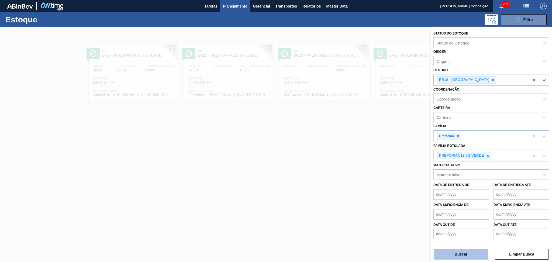
click at [457, 255] on button "Buscar" at bounding box center [462, 254] width 54 height 11
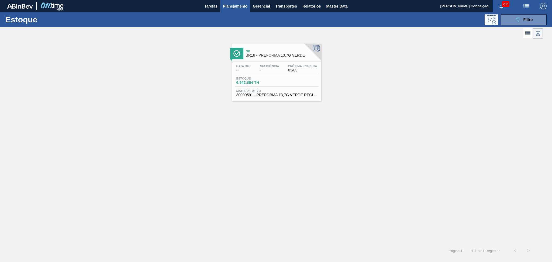
click at [282, 79] on div "Estoque 6.942,864 TH" at bounding box center [277, 82] width 84 height 10
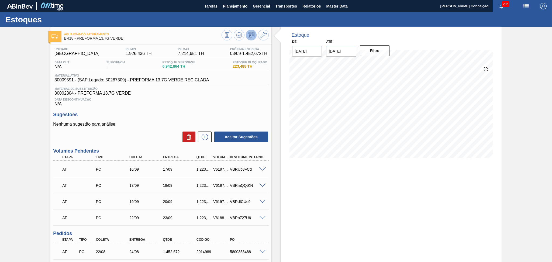
click at [242, 106] on div "Unidade Pernambuco PE MIN 1.926,436 TH PE MAX 7.214,651 TH Próxima Entrega 03/0…" at bounding box center [160, 205] width 221 height 321
drag, startPoint x: 349, startPoint y: 52, endPoint x: 277, endPoint y: 49, distance: 71.5
click at [300, 49] on div "De 03/09/2025 Até 17/09/2025 Filtro" at bounding box center [342, 47] width 108 height 19
type input "[DATE]"
click at [371, 50] on button "Filtro" at bounding box center [375, 50] width 30 height 11
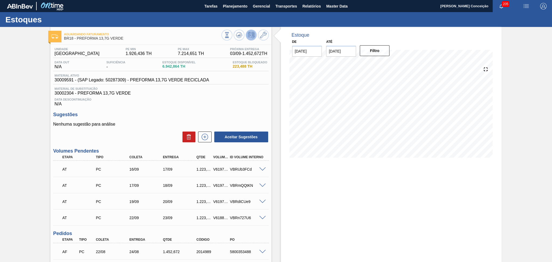
click at [227, 112] on h3 "Sugestões" at bounding box center [161, 115] width 216 height 6
click at [235, 35] on button at bounding box center [239, 35] width 11 height 11
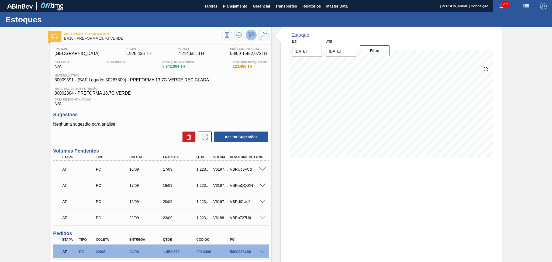
click at [403, 191] on div "Estoque De 03/09/2025 Até 10/10/2025 Filtro" at bounding box center [391, 198] width 221 height 342
click at [288, 133] on div at bounding box center [392, 112] width 208 height 108
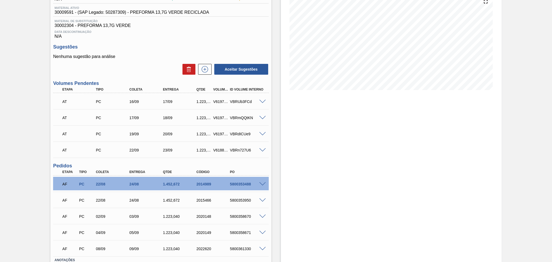
scroll to position [72, 0]
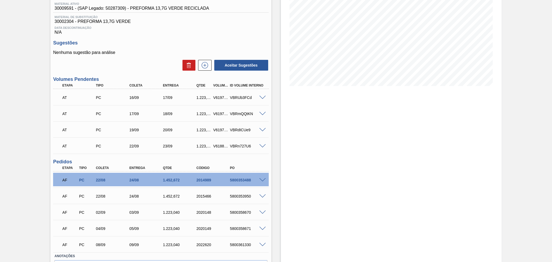
click at [262, 180] on span at bounding box center [262, 180] width 6 height 4
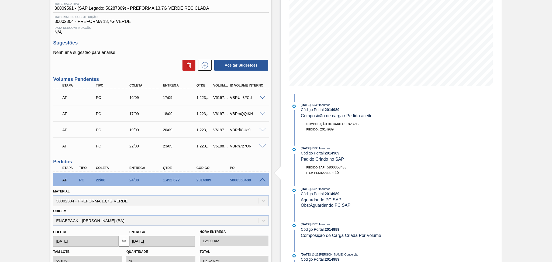
click at [261, 179] on span at bounding box center [262, 180] width 6 height 4
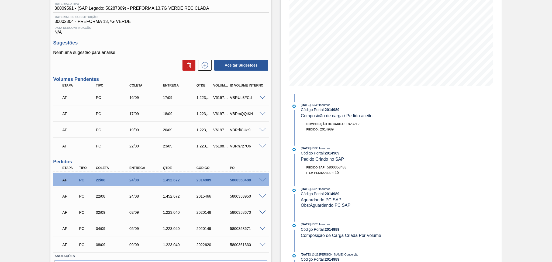
click at [260, 196] on span at bounding box center [262, 196] width 6 height 4
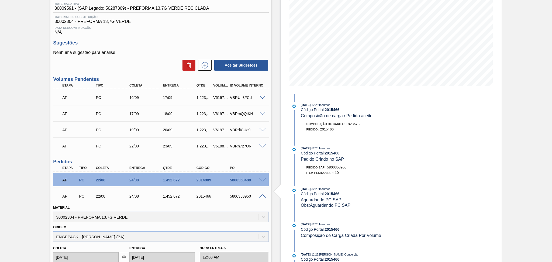
click at [260, 196] on span at bounding box center [262, 196] width 6 height 4
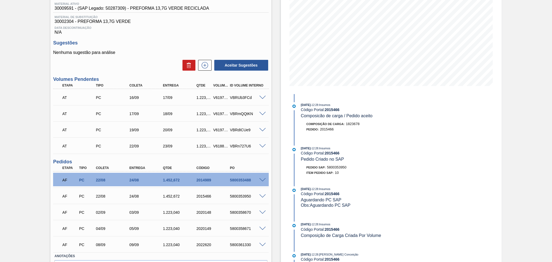
click at [262, 212] on span at bounding box center [262, 213] width 6 height 4
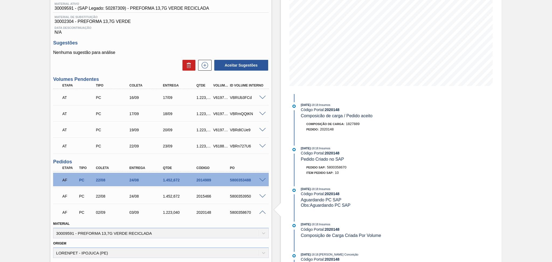
click at [262, 212] on span at bounding box center [262, 213] width 6 height 4
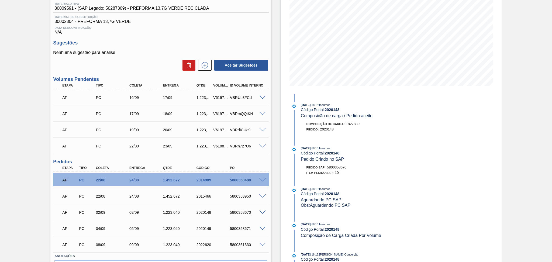
click at [277, 242] on div "Estoque De 03/09/2025 Até 10/10/2025 Filtro 28/08/2025 - 18:18 : Insumos Código…" at bounding box center [387, 126] width 230 height 342
click at [263, 245] on span at bounding box center [262, 245] width 6 height 4
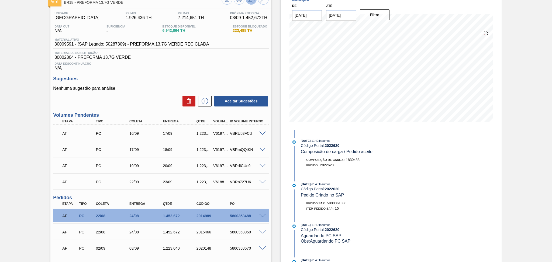
scroll to position [0, 0]
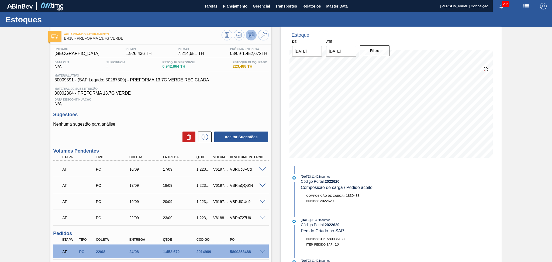
click at [240, 117] on h3 "Sugestões" at bounding box center [161, 115] width 216 height 6
click at [255, 116] on h3 "Sugestões" at bounding box center [161, 115] width 216 height 6
click at [281, 114] on div "Estoque De 03/09/2025 Até 10/10/2025 Filtro 03/09 Projeção de Estoque 11,071.24…" at bounding box center [391, 96] width 221 height 139
click at [176, 121] on div "Sugestões Nenhuma sugestão para análise Aceitar Sugestões" at bounding box center [161, 127] width 216 height 31
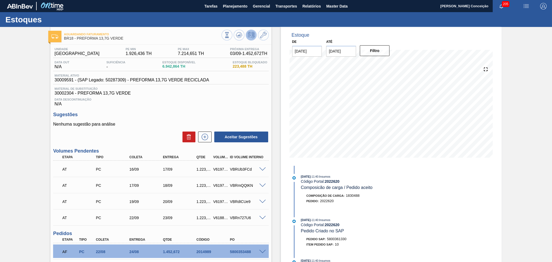
click at [159, 121] on div "Sugestões Nenhuma sugestão para análise Aceitar Sugestões" at bounding box center [161, 127] width 216 height 31
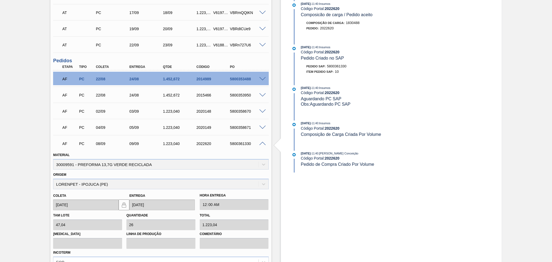
scroll to position [216, 0]
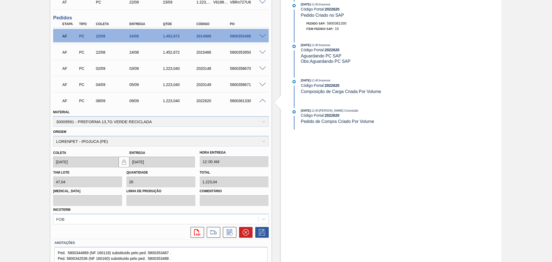
click at [265, 100] on span at bounding box center [262, 101] width 6 height 4
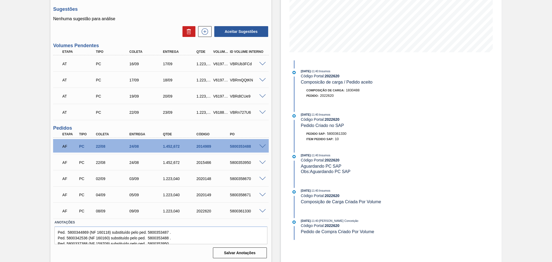
scroll to position [33, 0]
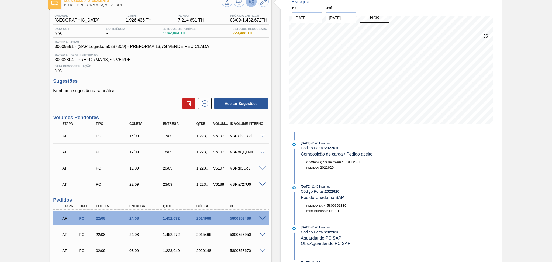
click at [282, 118] on div "Estoque De 03/09/2025 Até 10/10/2025 Filtro 08/09 Projeção de Estoque 10,394.29…" at bounding box center [391, 63] width 221 height 139
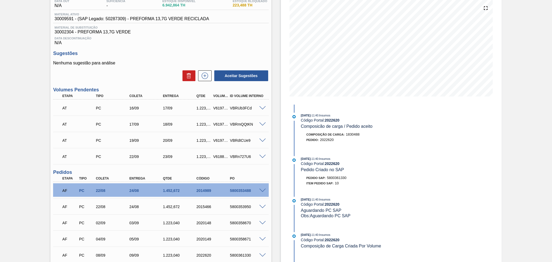
scroll to position [0, 0]
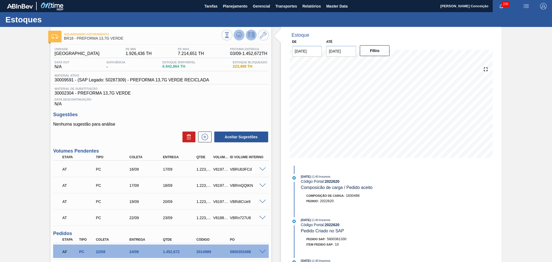
click at [237, 35] on icon at bounding box center [239, 35] width 6 height 6
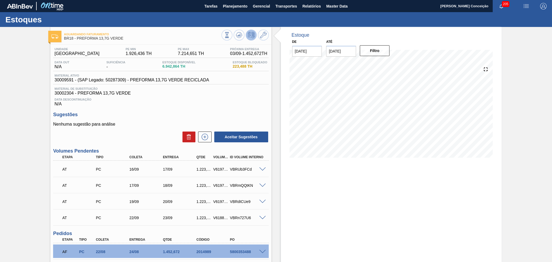
click at [245, 104] on div "Data Descontinuação N/A" at bounding box center [161, 101] width 216 height 11
click at [217, 108] on div "Unidade Pernambuco PE MIN 1.926,436 TH PE MAX 7.214,651 TH Próxima Entrega 03/0…" at bounding box center [160, 205] width 221 height 321
click at [214, 103] on div "Data Descontinuação N/A" at bounding box center [161, 101] width 216 height 11
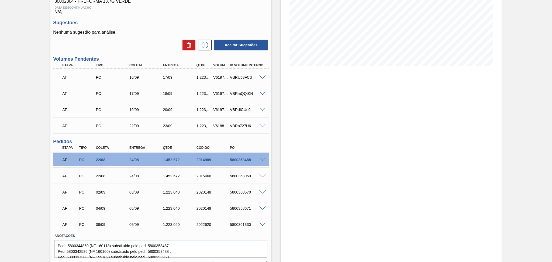
scroll to position [105, 0]
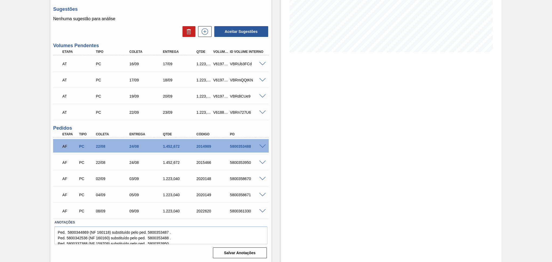
click at [262, 177] on span at bounding box center [262, 179] width 6 height 4
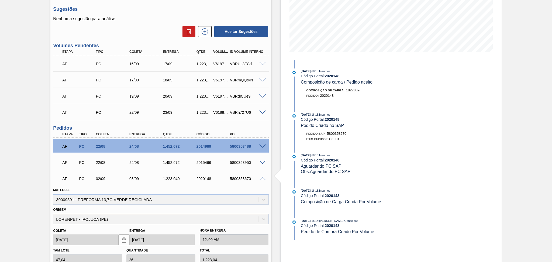
click at [262, 177] on span at bounding box center [262, 179] width 6 height 4
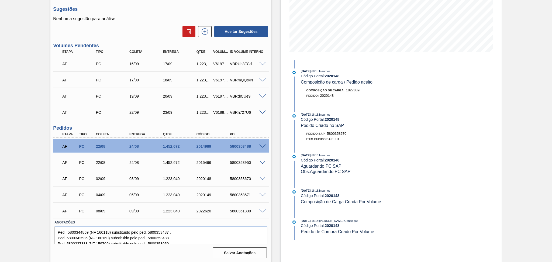
click at [262, 193] on span at bounding box center [262, 195] width 6 height 4
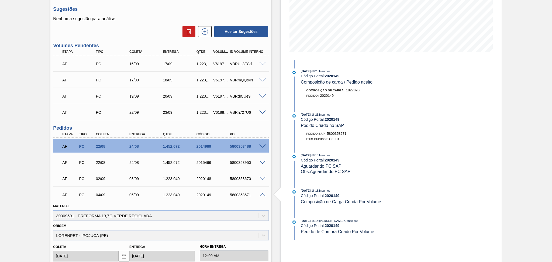
click at [262, 193] on span at bounding box center [262, 195] width 6 height 4
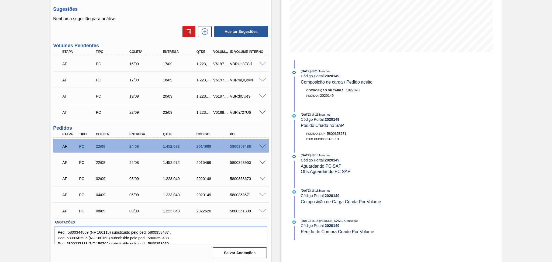
click at [18, 66] on div "Aguardando Faturamento BR18 - PREFORMA 13,7G VERDE Unidade Pernambuco PE MIN 1.…" at bounding box center [276, 93] width 552 height 342
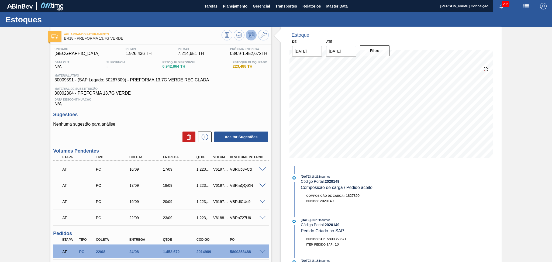
click at [34, 123] on div "Aguardando Faturamento BR18 - PREFORMA 13,7G VERDE Unidade Pernambuco PE MIN 1.…" at bounding box center [276, 198] width 552 height 342
click at [148, 96] on div "Data Descontinuação N/A" at bounding box center [161, 101] width 216 height 11
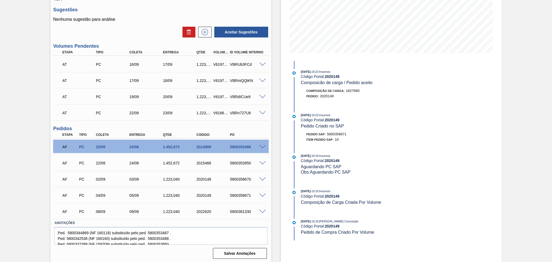
scroll to position [105, 0]
